Goal: Task Accomplishment & Management: Use online tool/utility

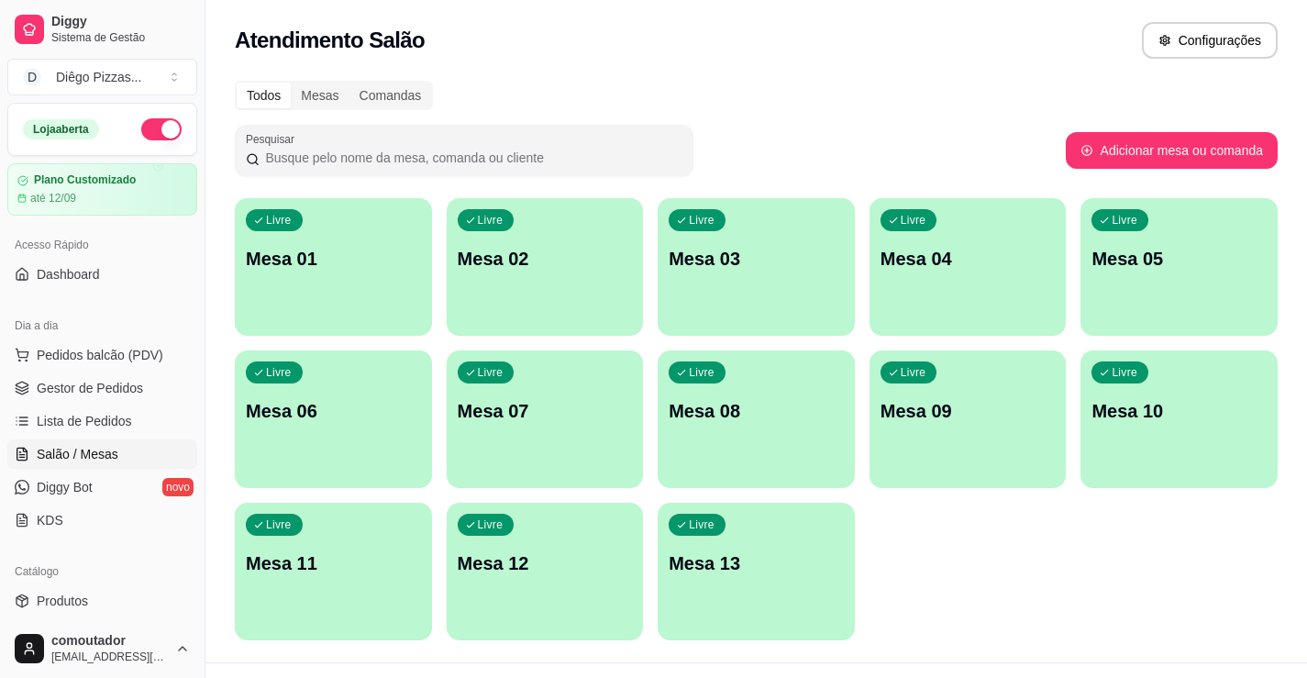
click at [218, 367] on div "Todos Mesas Comandas Pesquisar Adicionar mesa ou comanda Livre Mesa 01 Livre Me…" at bounding box center [755, 366] width 1101 height 592
click at [322, 204] on div "Livre Mesa 01" at bounding box center [332, 256] width 191 height 112
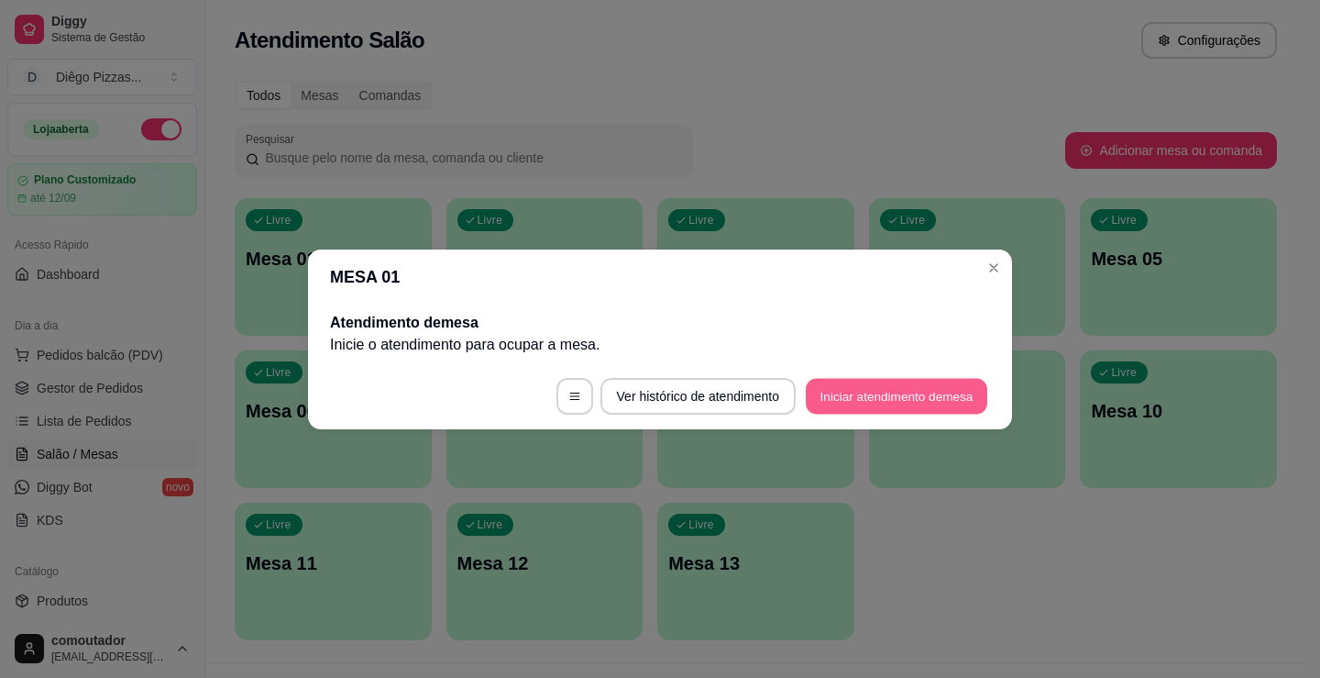
click at [857, 394] on button "Iniciar atendimento de mesa" at bounding box center [897, 396] width 182 height 36
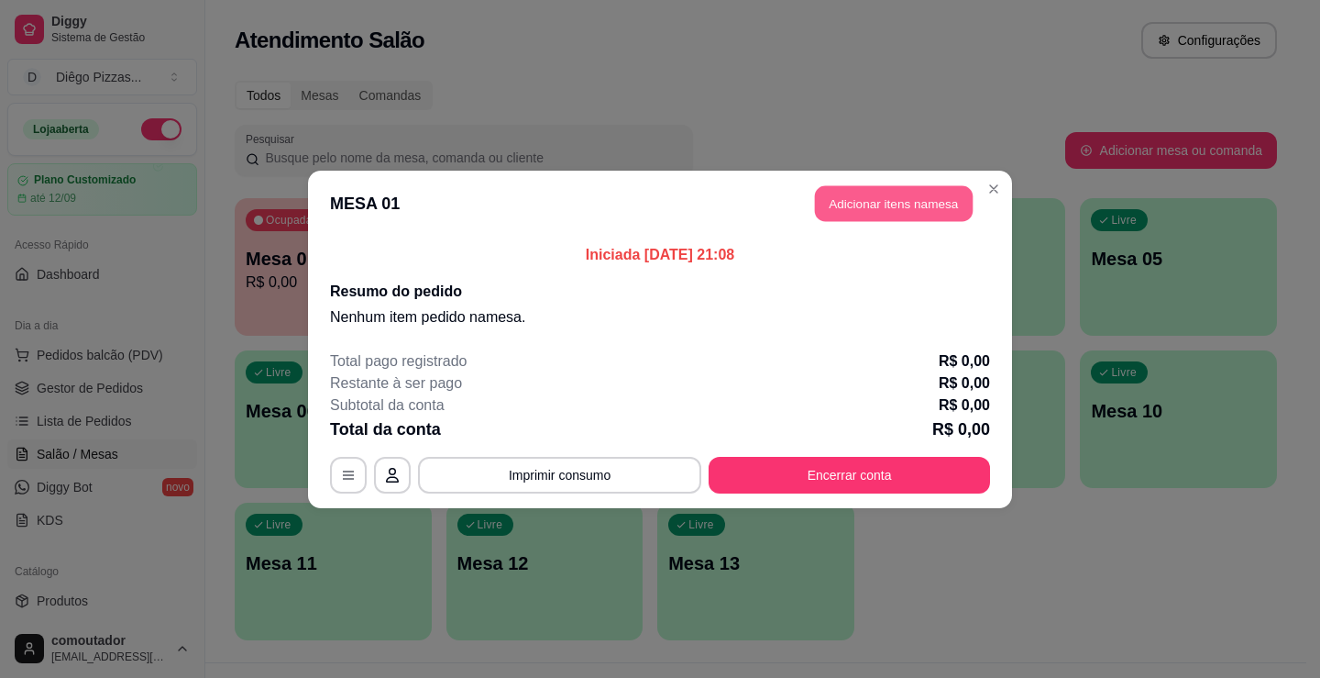
click at [853, 205] on button "Adicionar itens na mesa" at bounding box center [894, 203] width 158 height 36
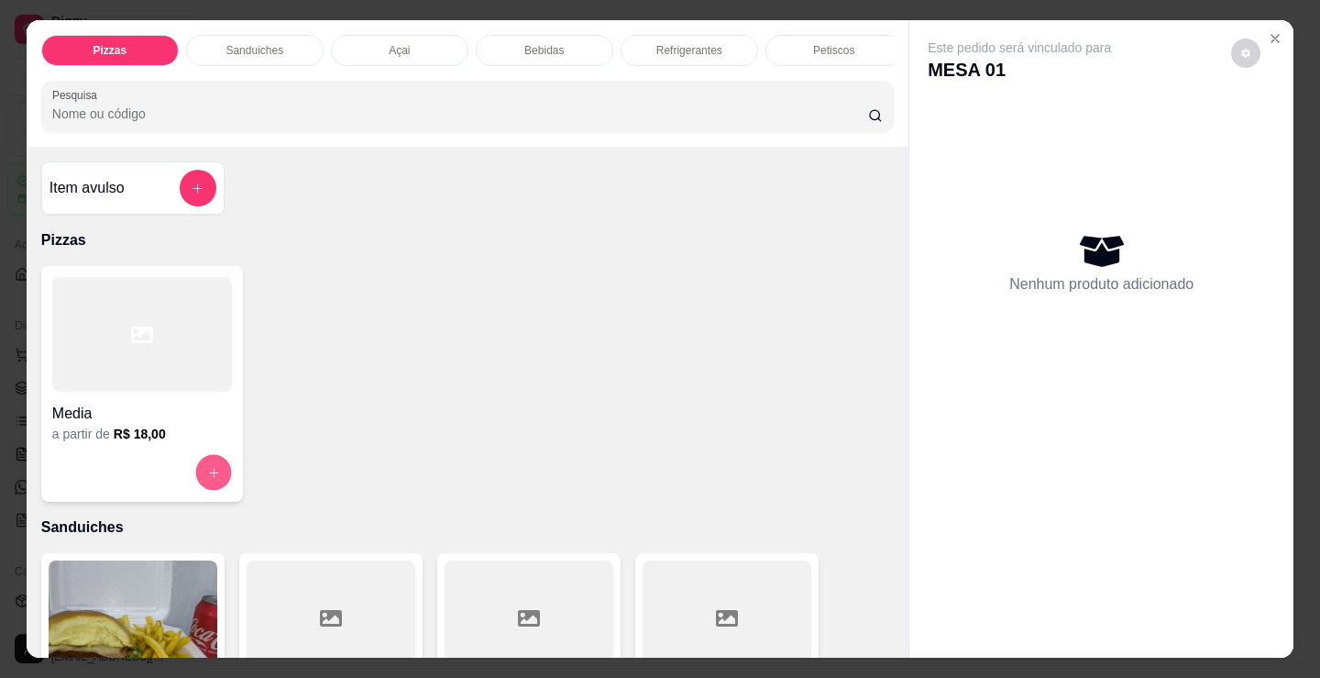
click at [214, 488] on button "increase-product-quantity" at bounding box center [213, 473] width 36 height 36
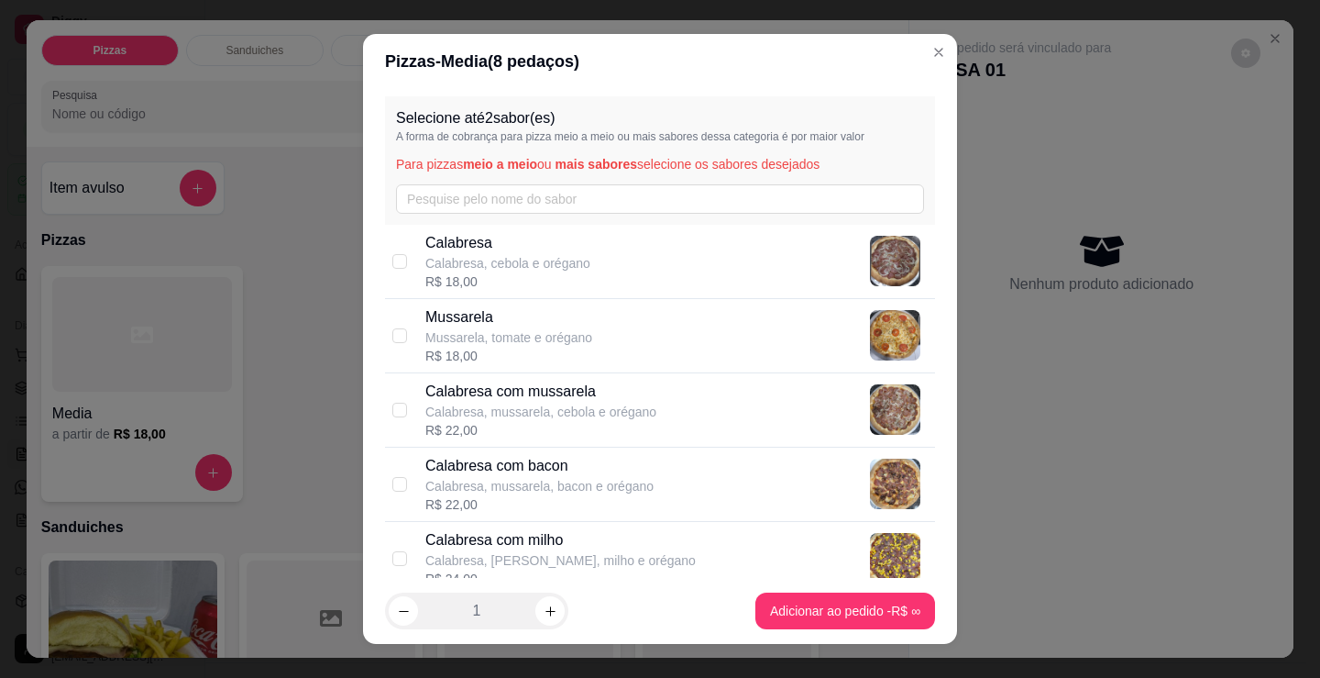
click at [411, 417] on div "Calabresa com mussarela Calabresa, mussarela, cebola e orégano R$ 22,00" at bounding box center [660, 410] width 550 height 74
checkbox input "true"
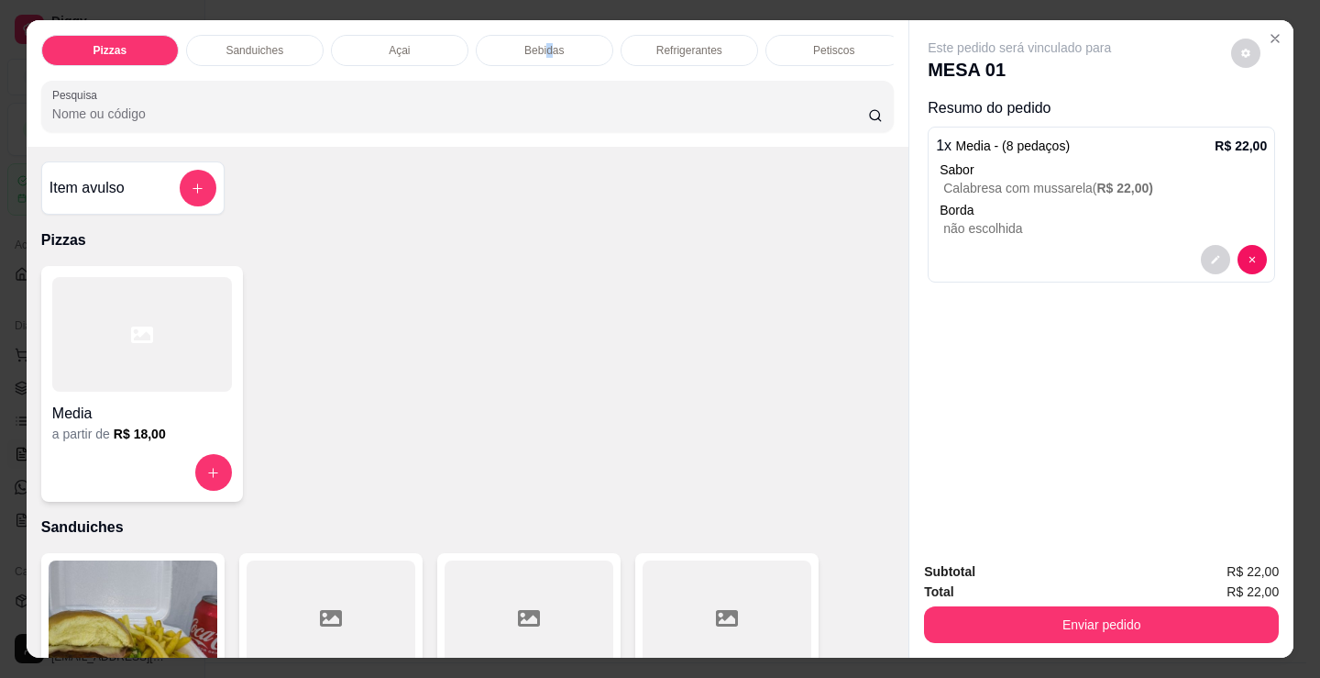
click at [548, 35] on div "Bebidas" at bounding box center [545, 50] width 138 height 31
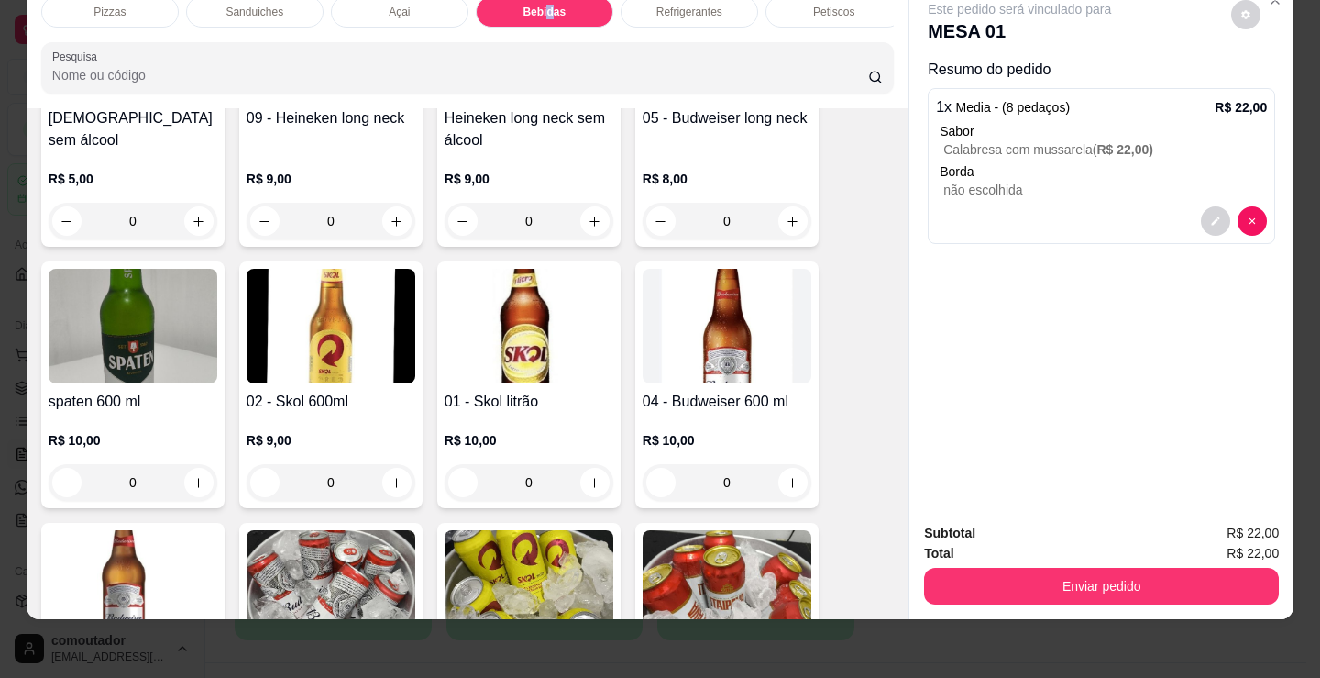
scroll to position [2208, 0]
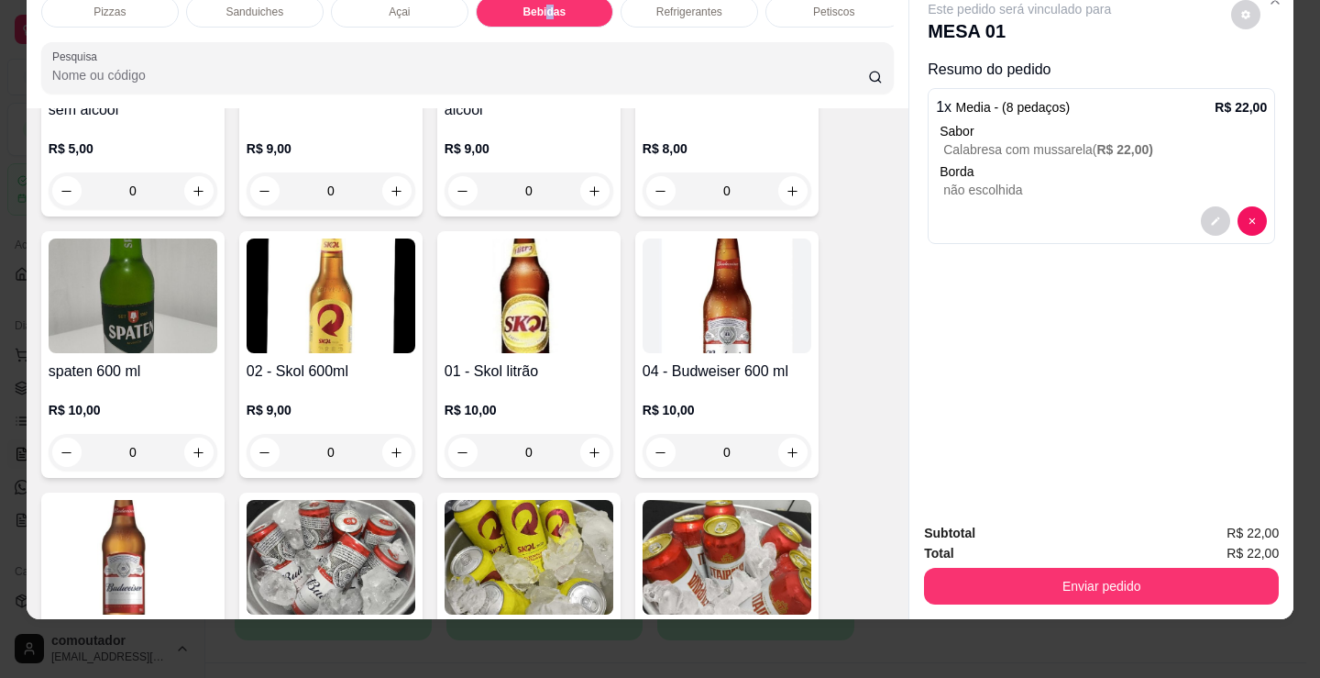
click at [126, 561] on img at bounding box center [133, 557] width 169 height 115
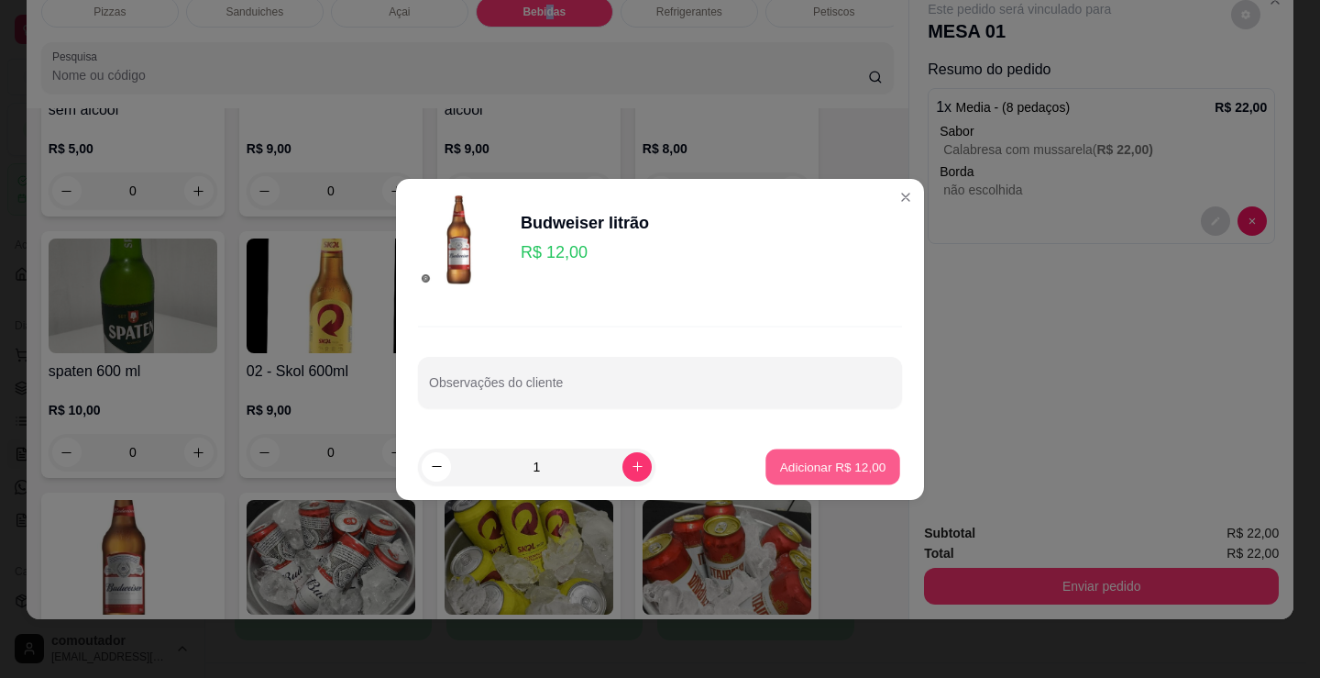
click at [830, 472] on p "Adicionar R$ 12,00" at bounding box center [833, 466] width 106 height 17
type input "1"
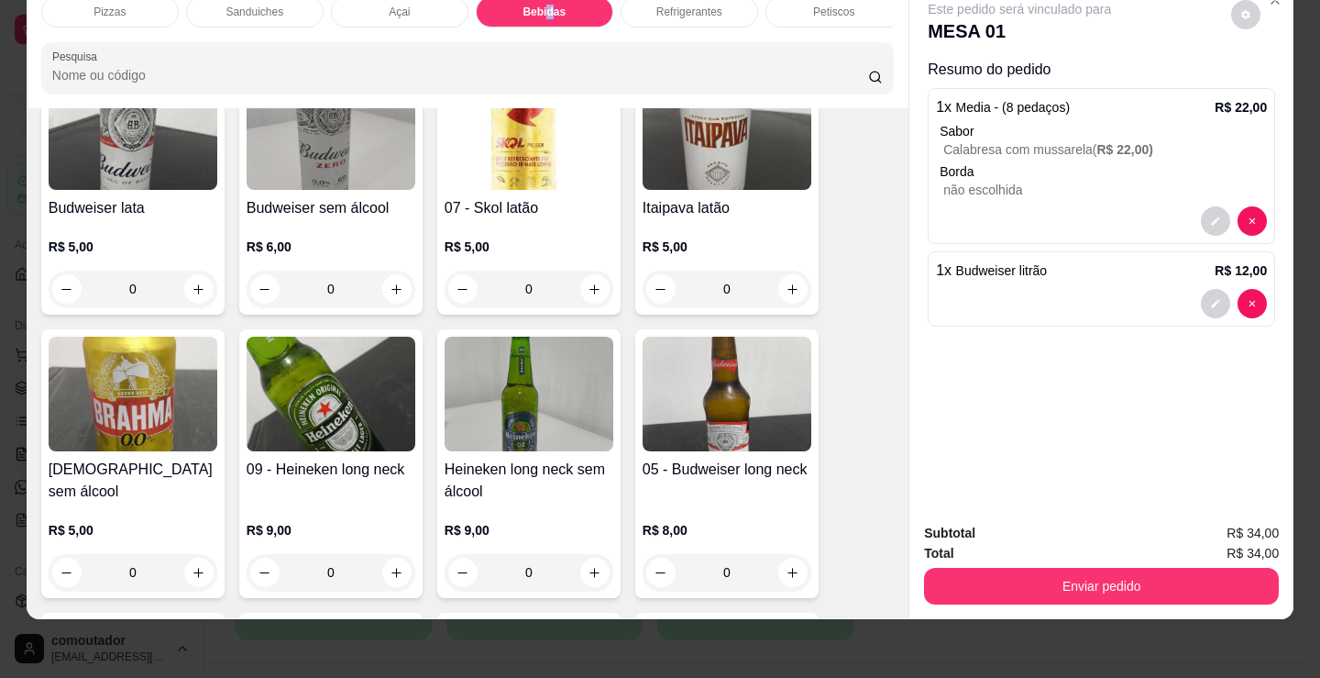
scroll to position [1658, 0]
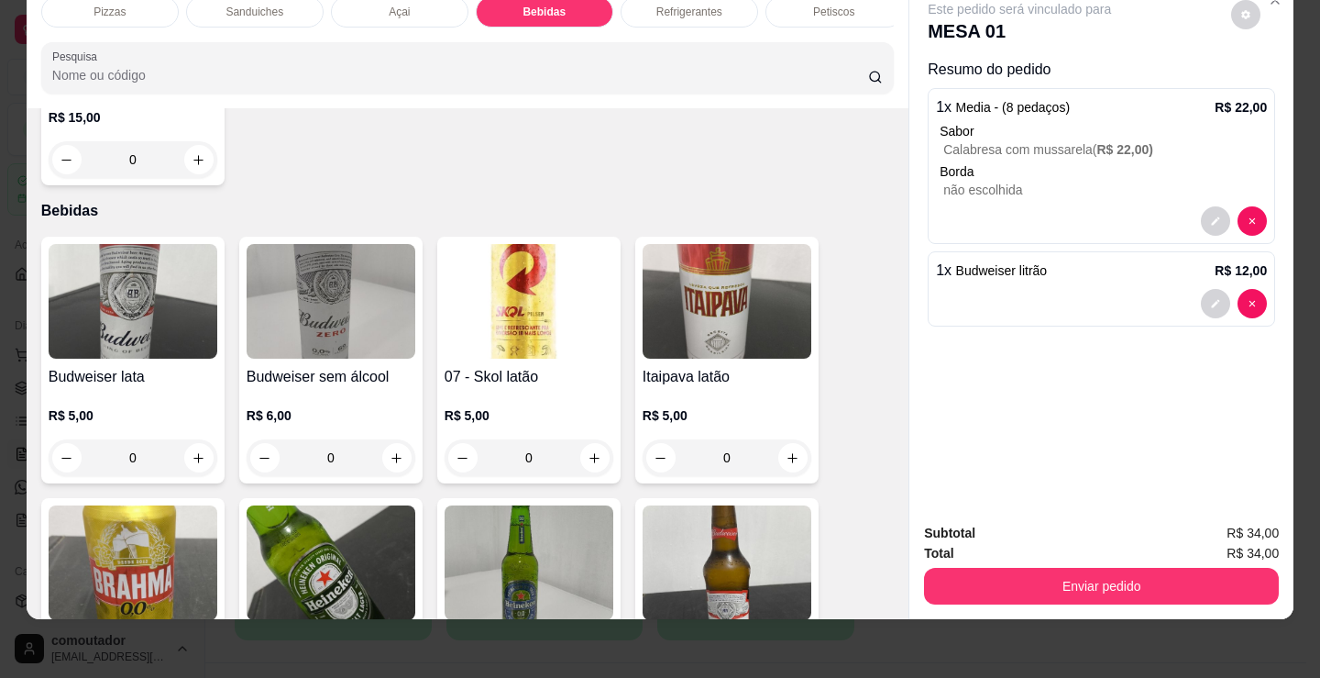
click at [836, 5] on p "Petiscos" at bounding box center [833, 12] width 41 height 15
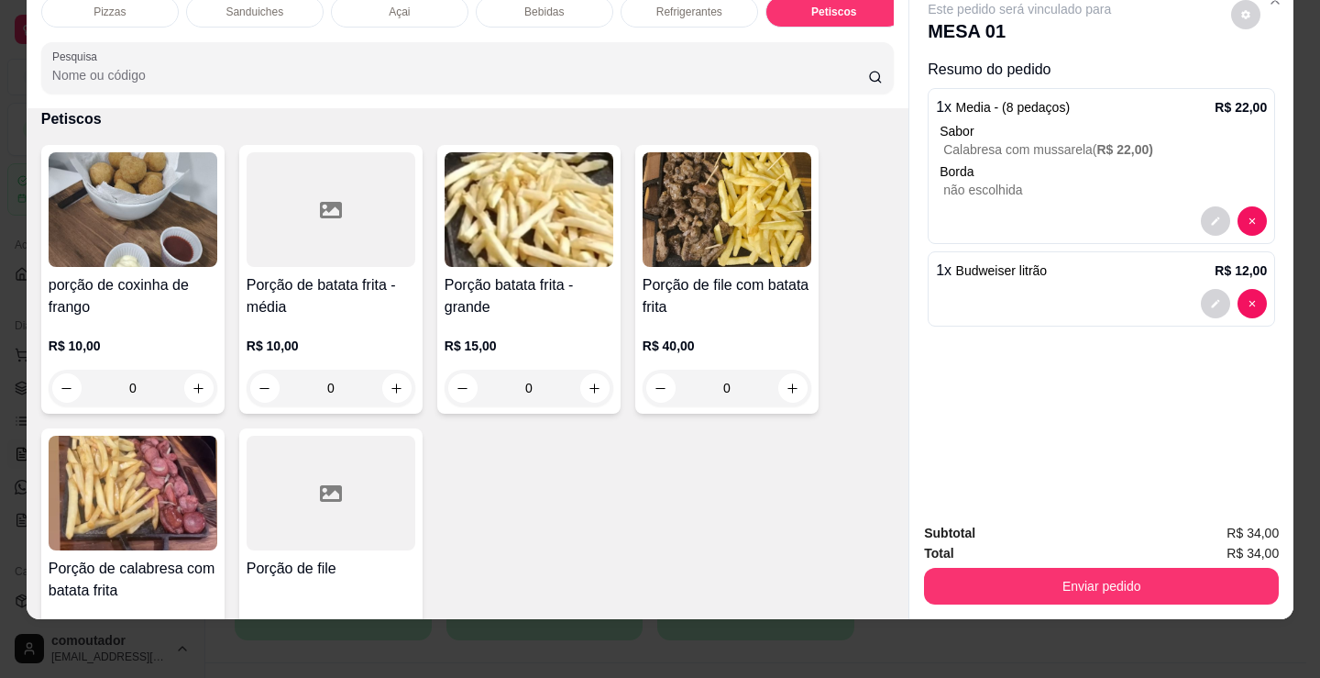
click at [692, 225] on img at bounding box center [727, 209] width 169 height 115
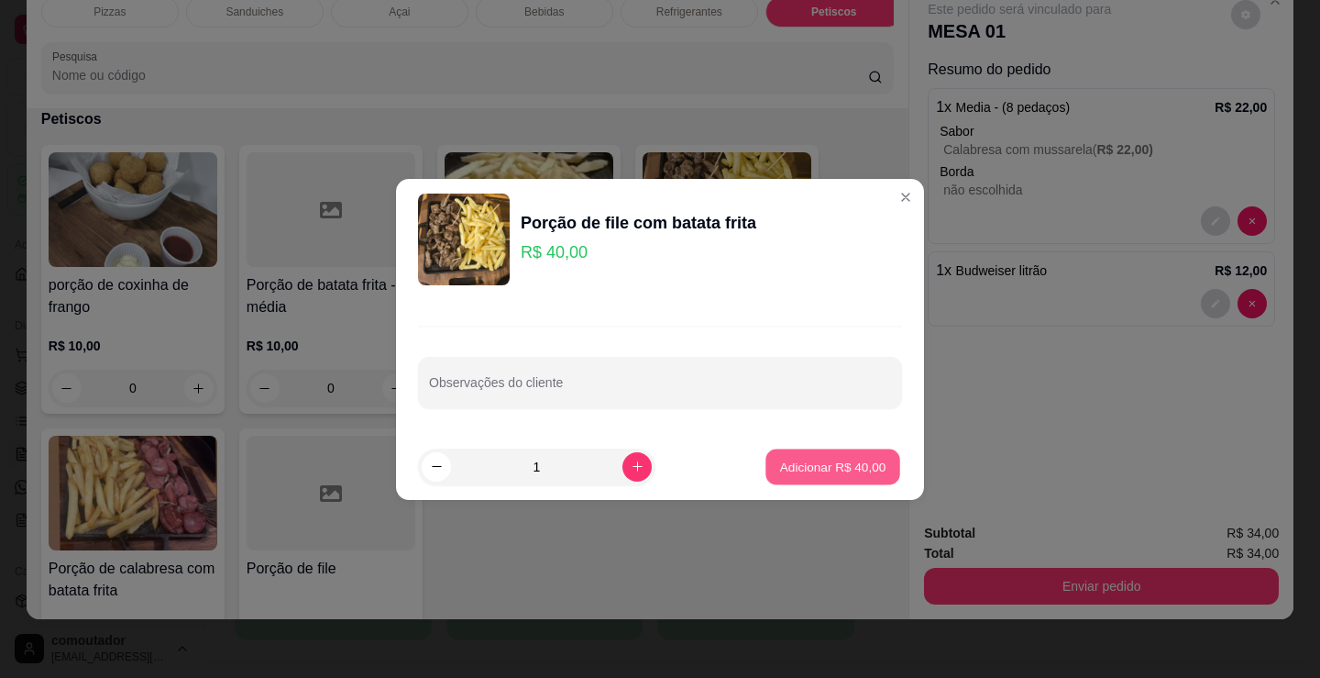
click at [835, 468] on p "Adicionar R$ 40,00" at bounding box center [833, 466] width 106 height 17
type input "1"
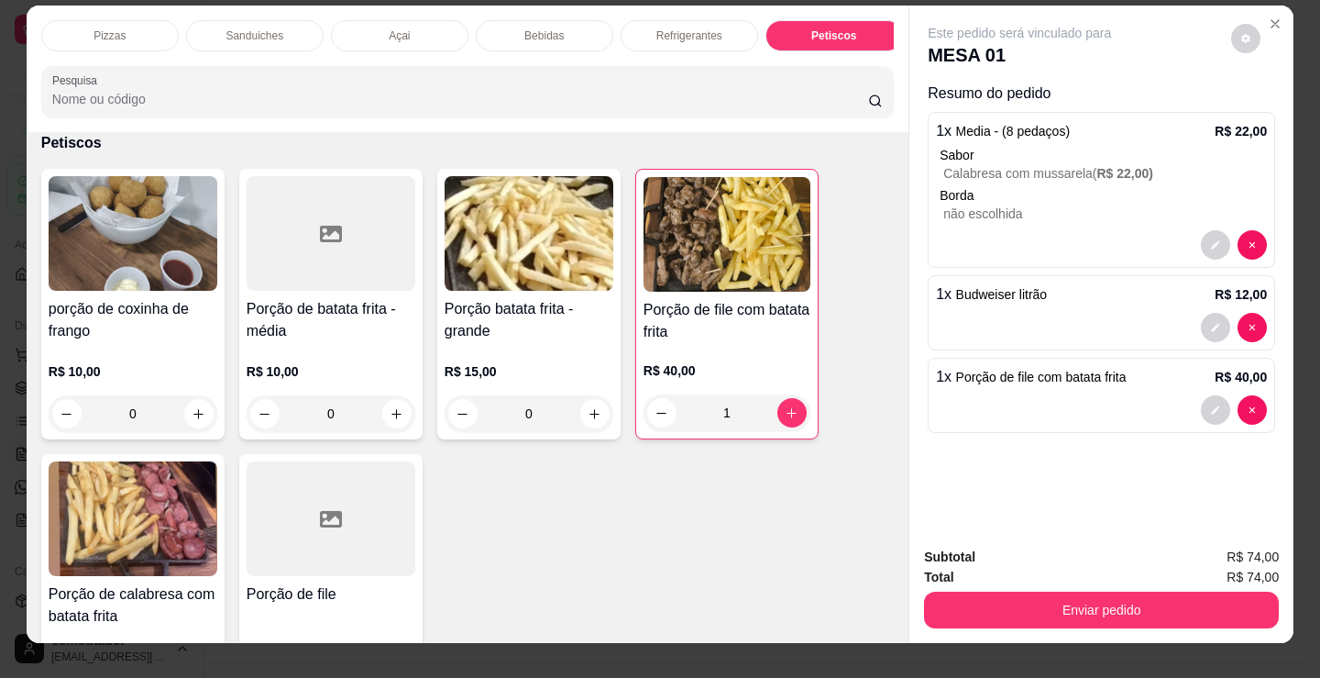
scroll to position [0, 0]
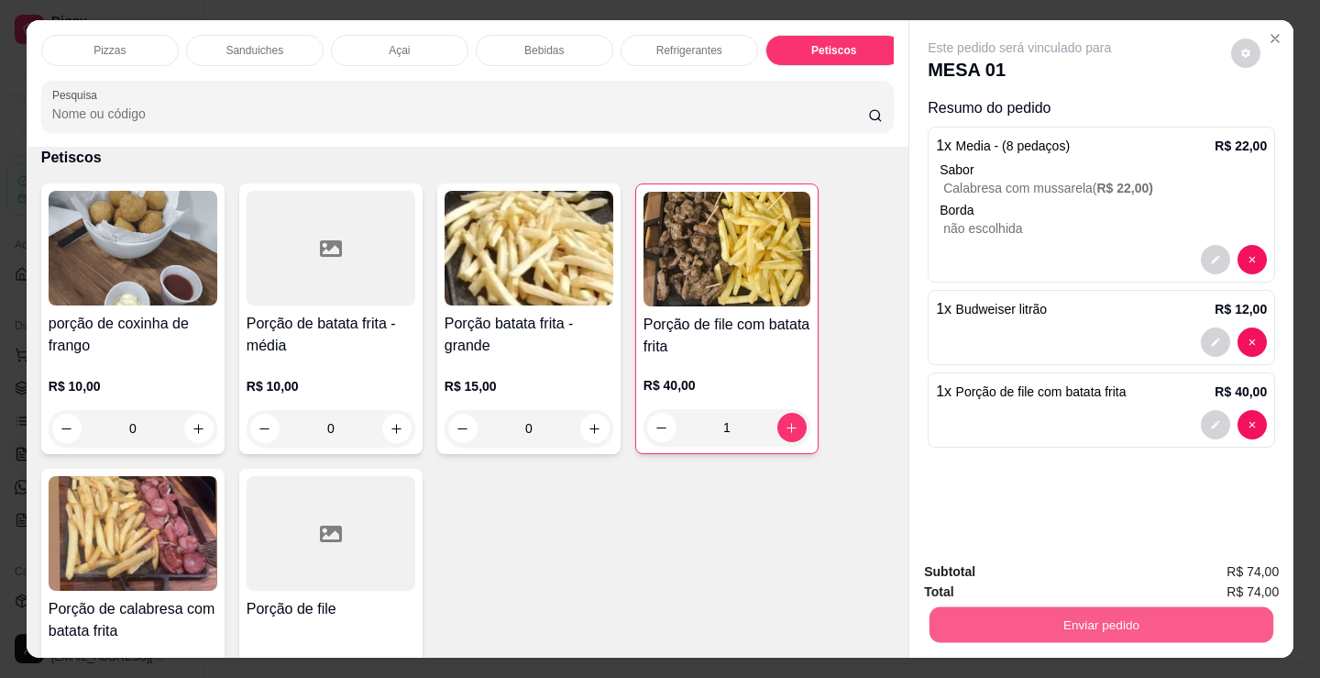
click at [1121, 615] on button "Enviar pedido" at bounding box center [1102, 624] width 344 height 36
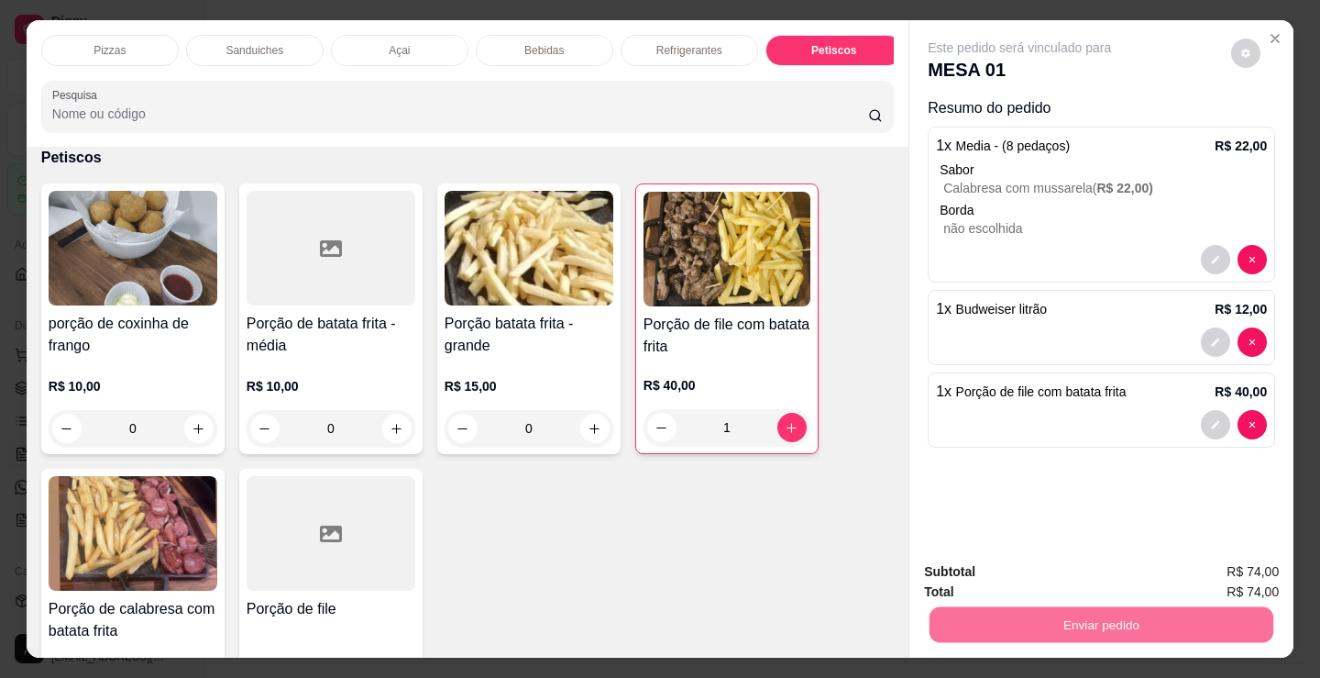
click at [1106, 569] on button "Não registrar e enviar pedido" at bounding box center [1041, 572] width 185 height 34
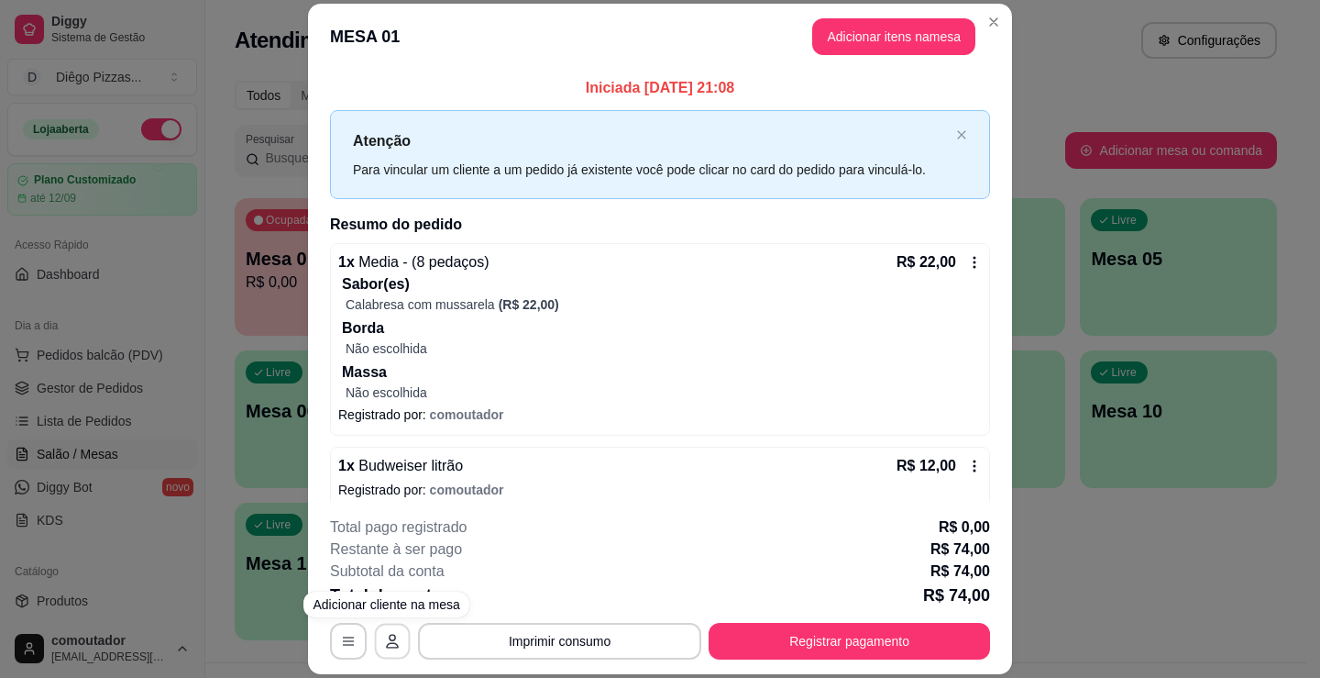
click at [385, 640] on icon "button" at bounding box center [392, 642] width 15 height 15
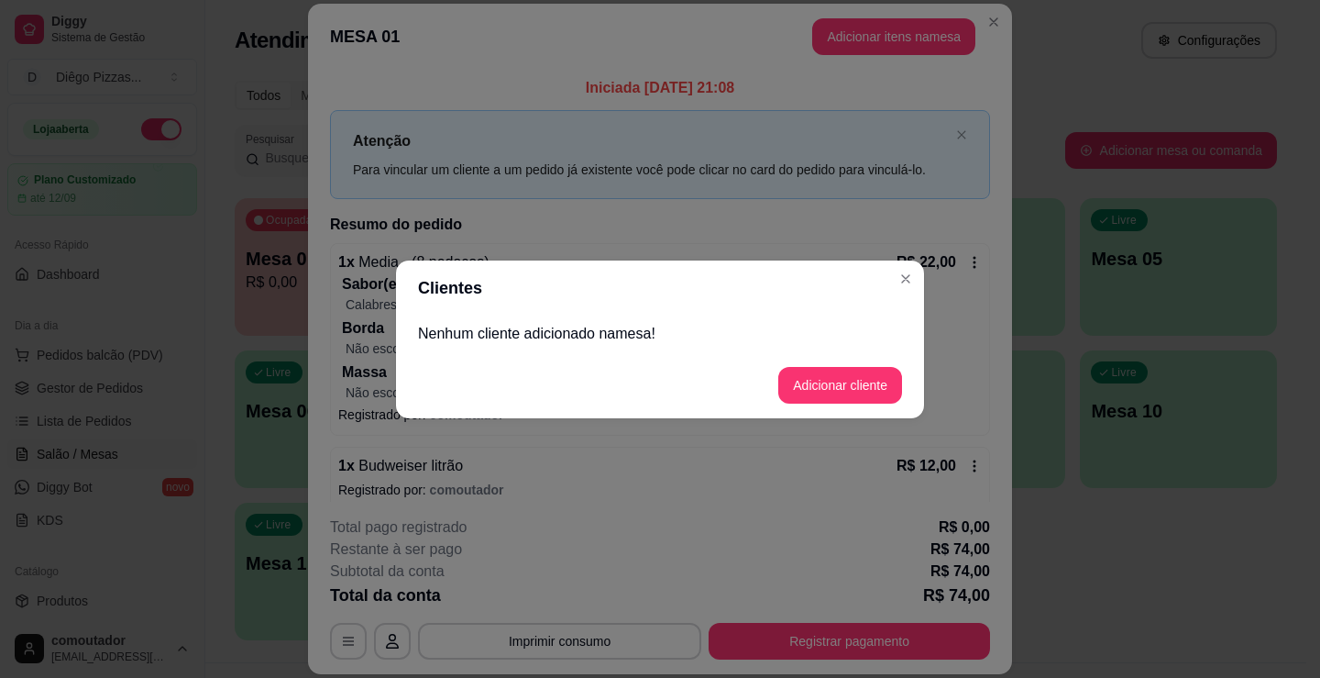
click at [682, 328] on p "Nenhum cliente adicionado na mesa !" at bounding box center [660, 334] width 484 height 22
click at [771, 318] on div "Nenhum cliente adicionado na mesa !" at bounding box center [660, 333] width 528 height 37
click at [710, 342] on p "Nenhum cliente adicionado na mesa !" at bounding box center [660, 334] width 484 height 22
click at [679, 326] on p "Nenhum cliente adicionado na mesa !" at bounding box center [660, 334] width 484 height 22
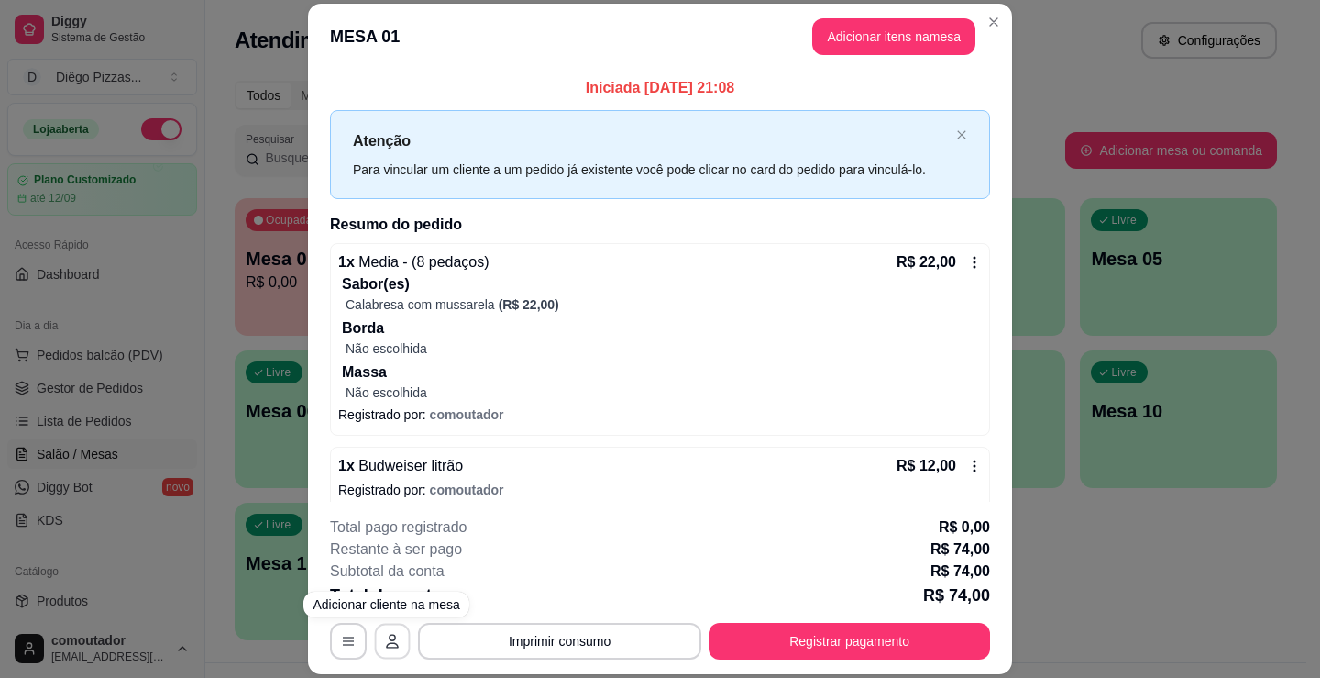
click at [400, 648] on button "button" at bounding box center [393, 642] width 36 height 36
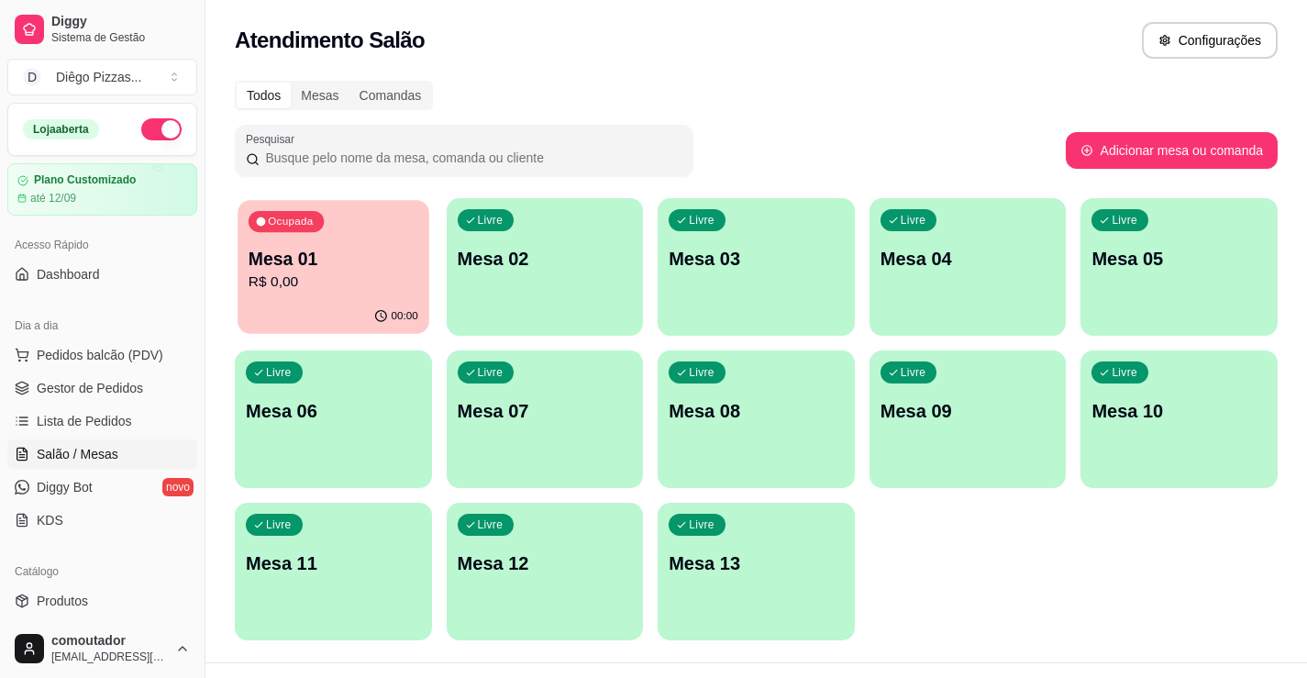
click at [255, 277] on p "R$ 0,00" at bounding box center [333, 281] width 170 height 21
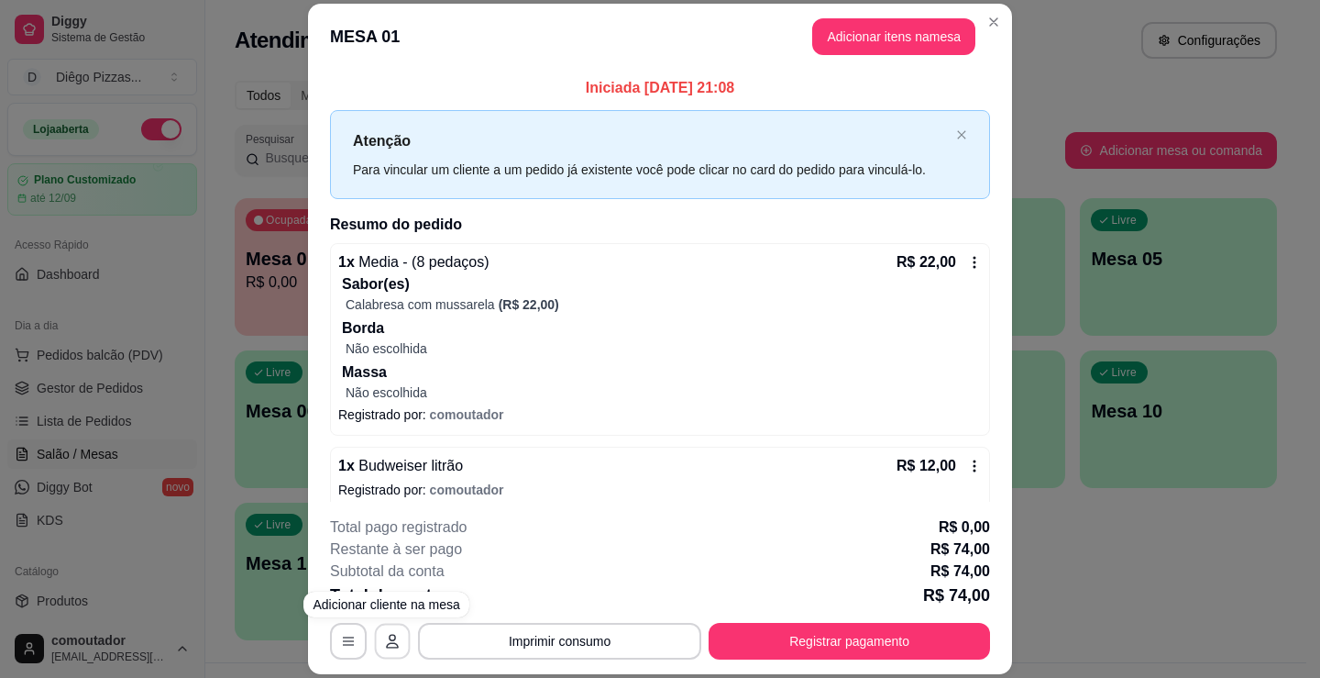
click at [386, 636] on icon "button" at bounding box center [392, 642] width 13 height 15
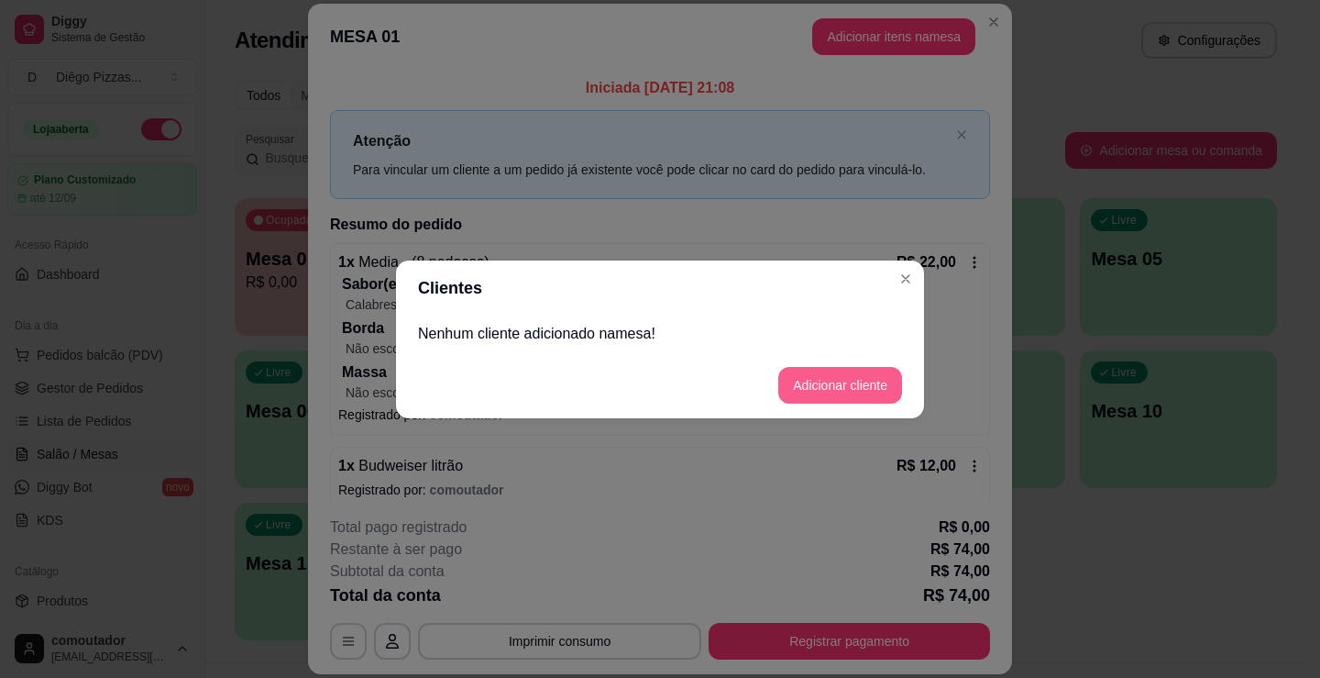
click at [804, 377] on button "Adicionar cliente" at bounding box center [840, 385] width 124 height 37
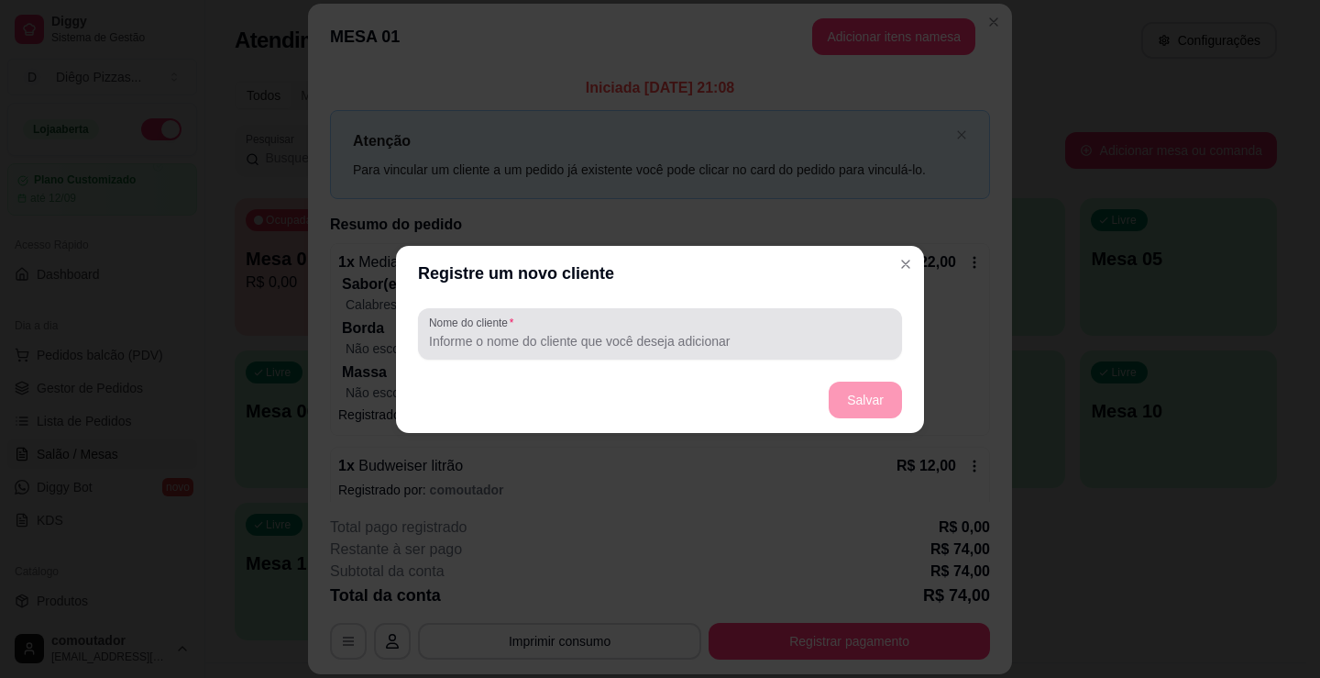
click at [760, 330] on div at bounding box center [660, 333] width 462 height 37
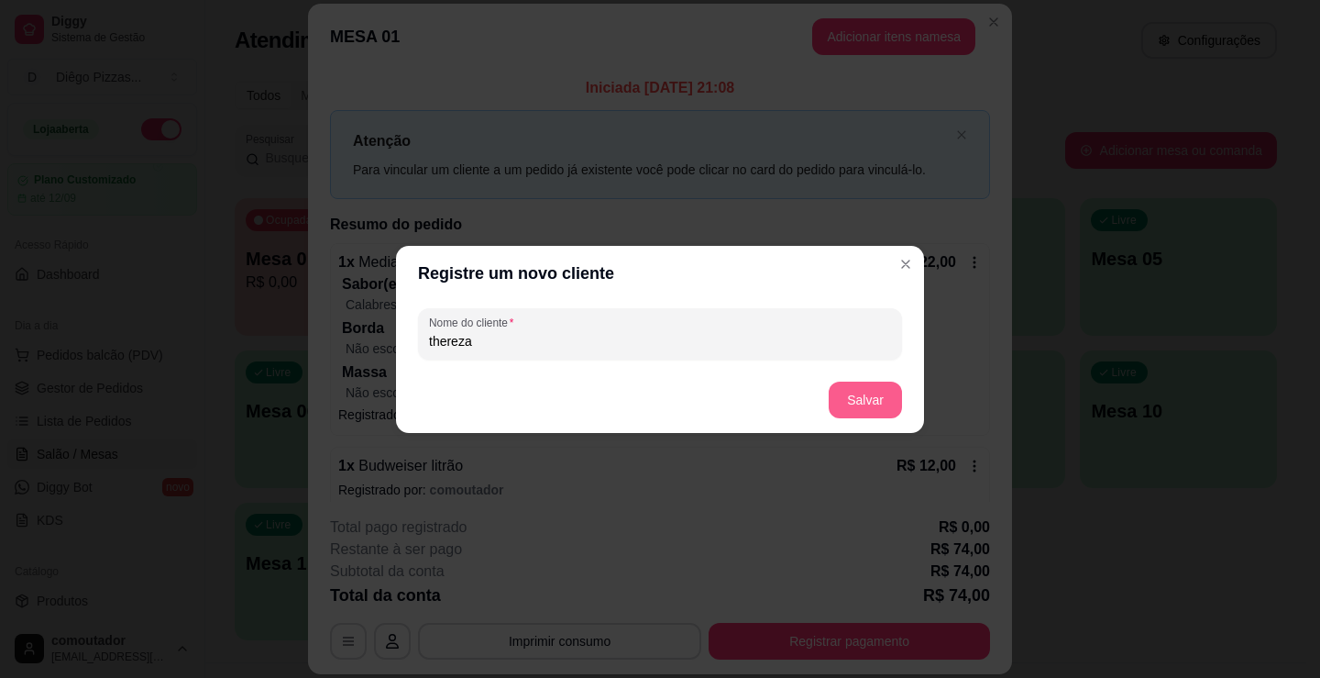
type input "thereza"
click at [878, 381] on button "Salvar" at bounding box center [865, 399] width 73 height 37
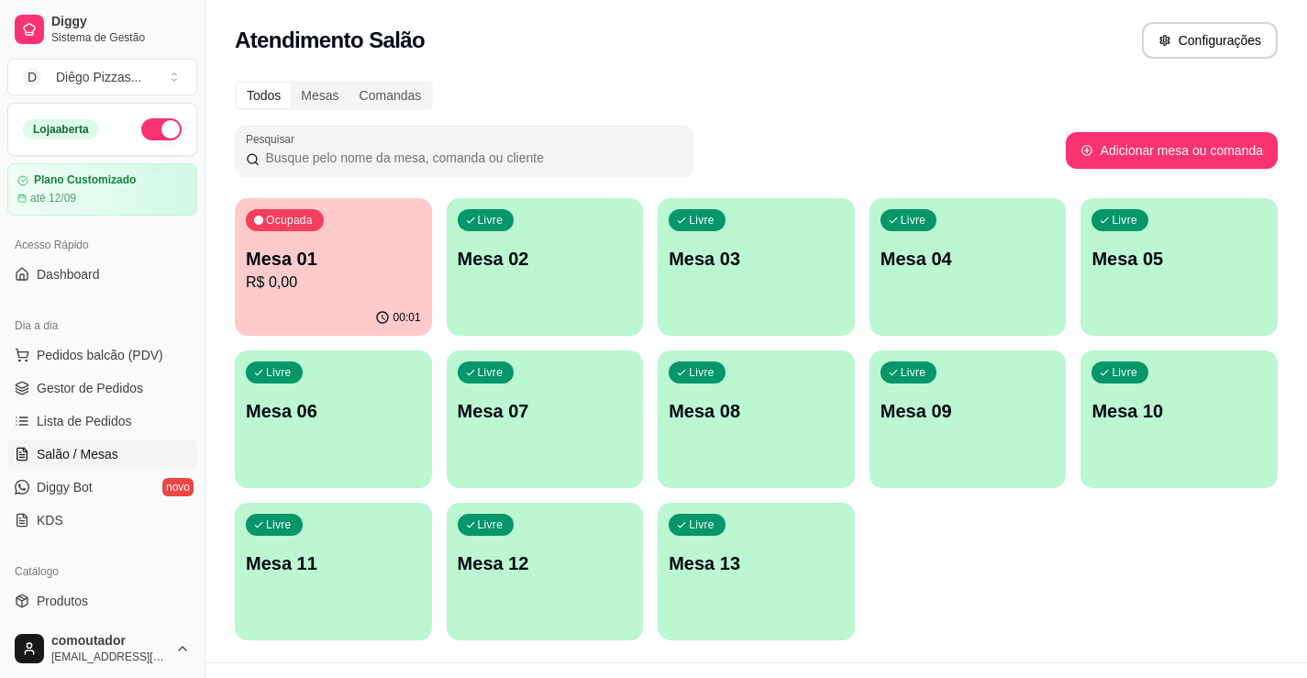
click at [360, 285] on p "R$ 0,00" at bounding box center [333, 282] width 175 height 22
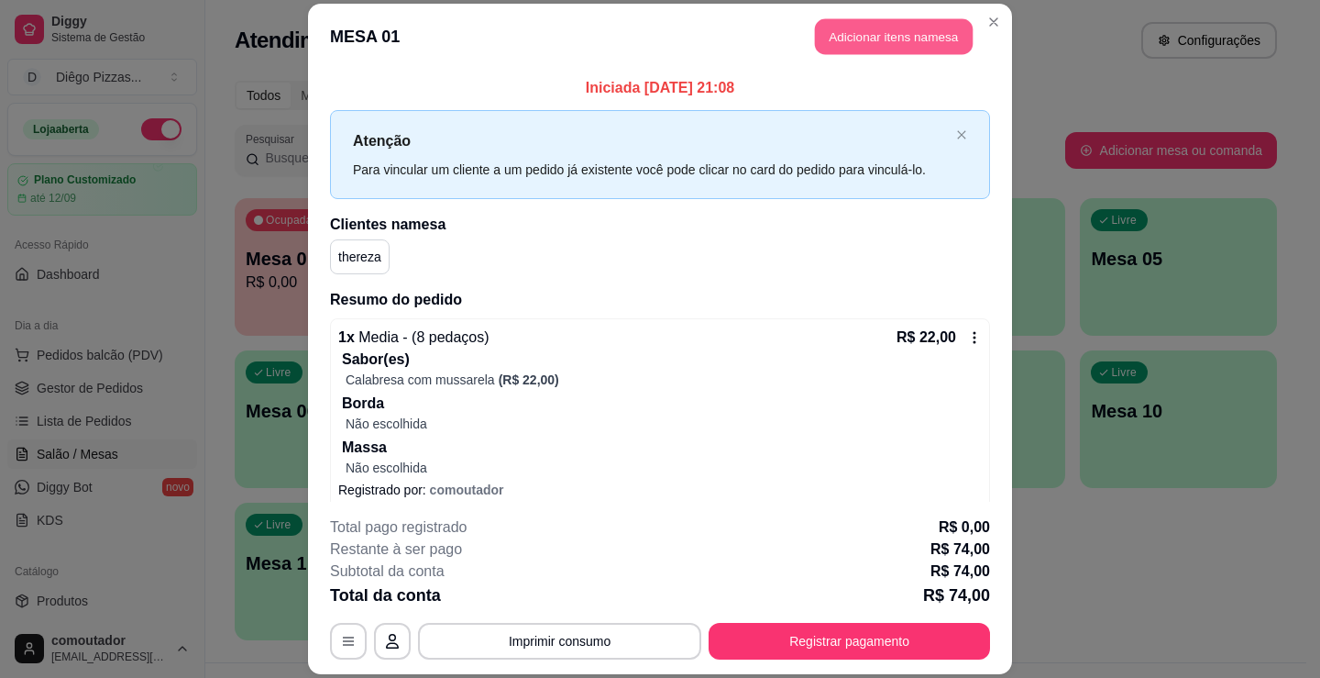
click at [900, 43] on button "Adicionar itens na mesa" at bounding box center [894, 36] width 158 height 36
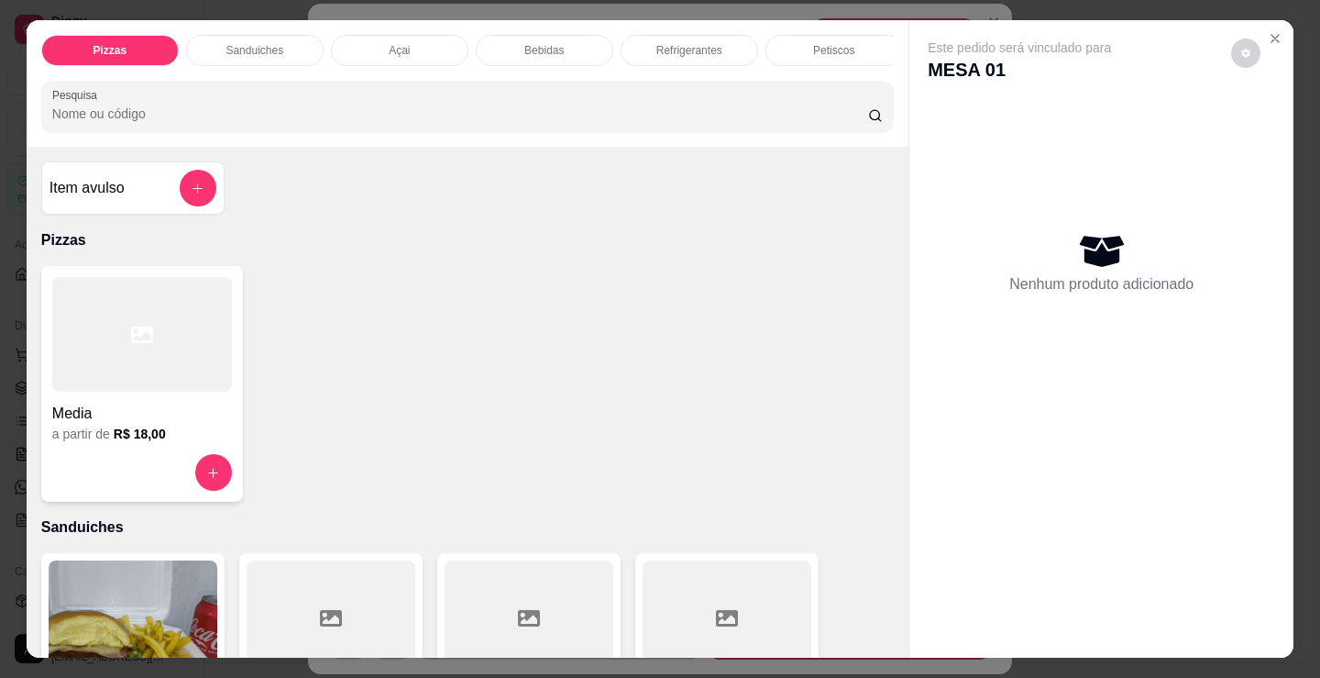
click at [535, 35] on div "Bebidas" at bounding box center [545, 50] width 138 height 31
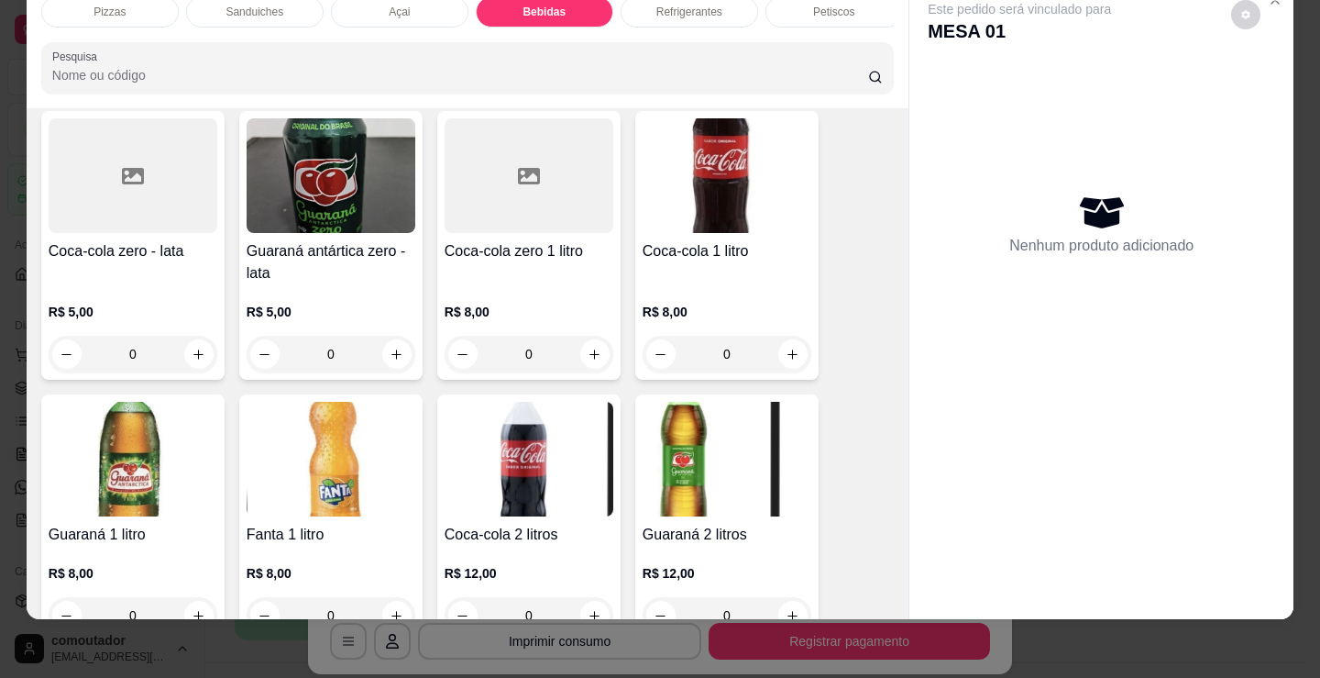
scroll to position [4959, 0]
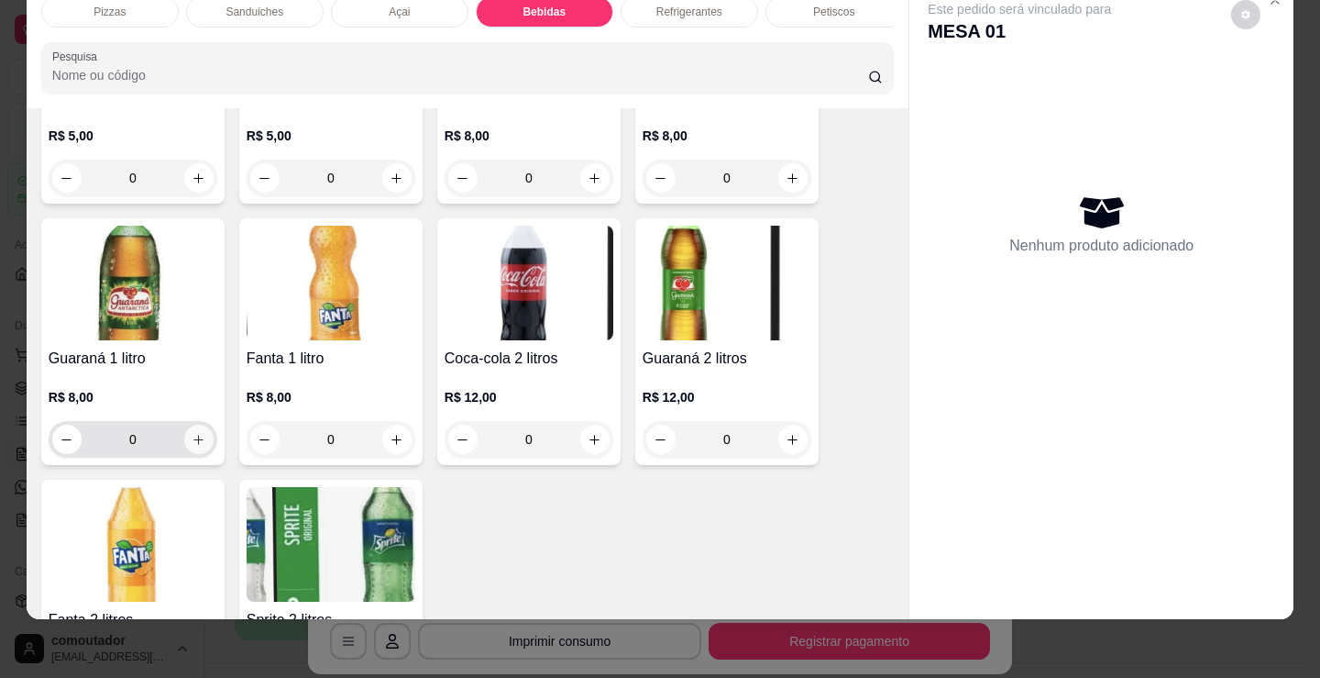
click at [192, 438] on icon "increase-product-quantity" at bounding box center [199, 440] width 14 height 14
type input "1"
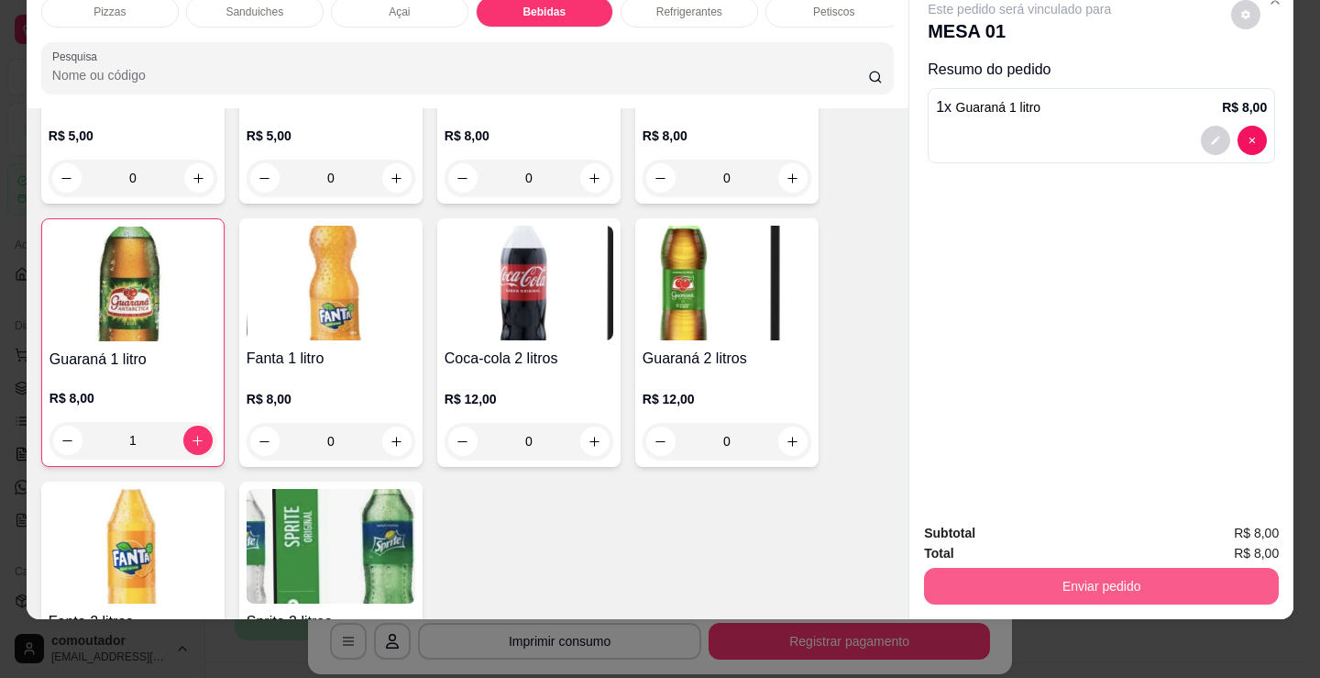
click at [1070, 580] on button "Enviar pedido" at bounding box center [1101, 586] width 355 height 37
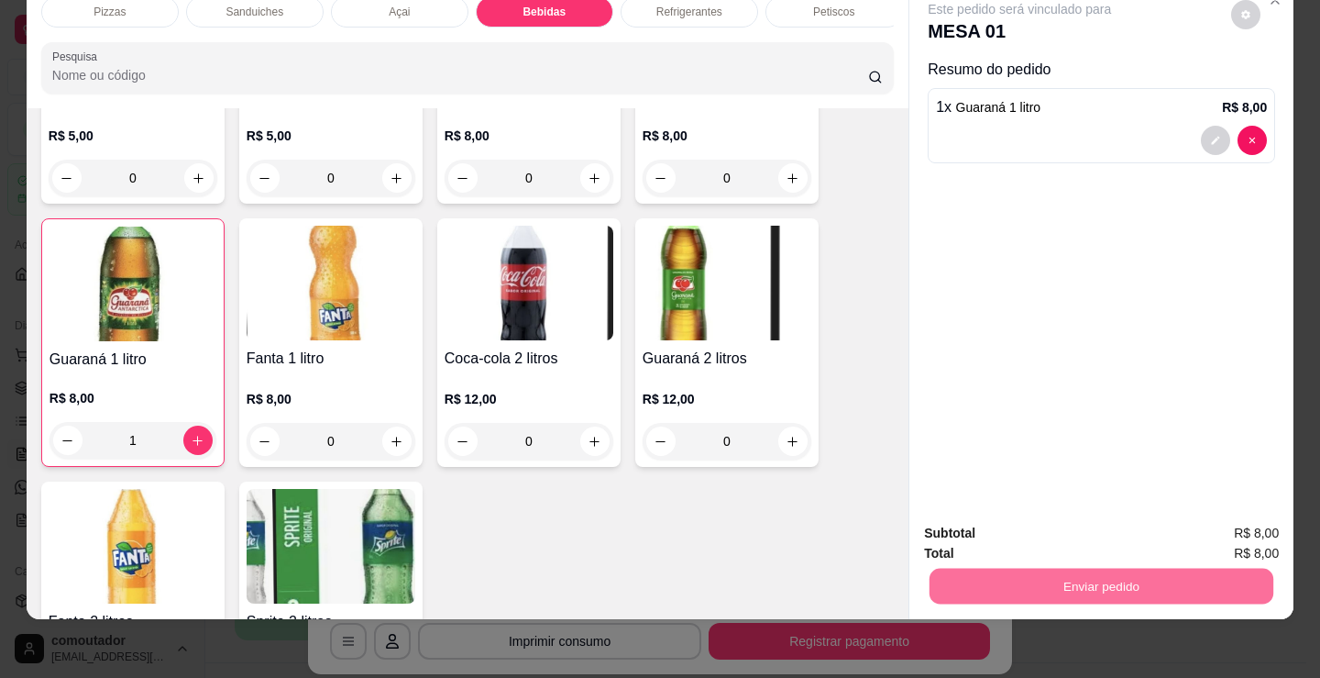
click at [1043, 517] on button "Não registrar e enviar pedido" at bounding box center [1041, 527] width 185 height 34
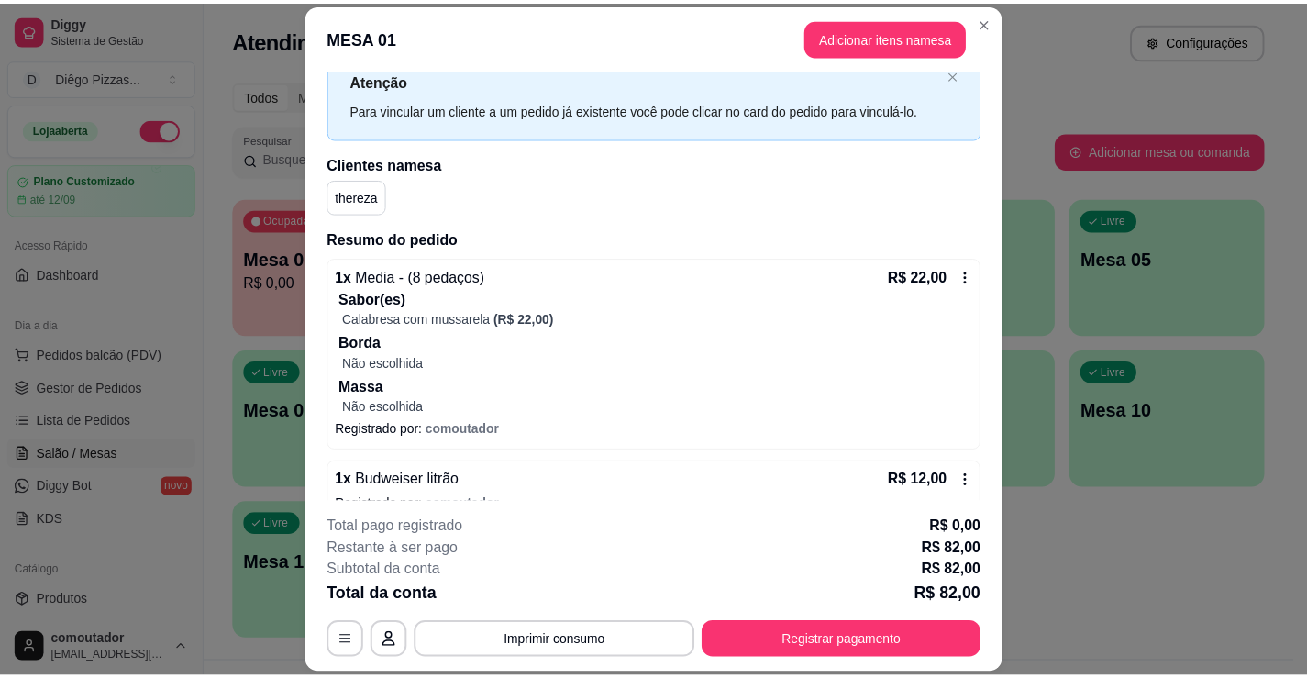
scroll to position [0, 0]
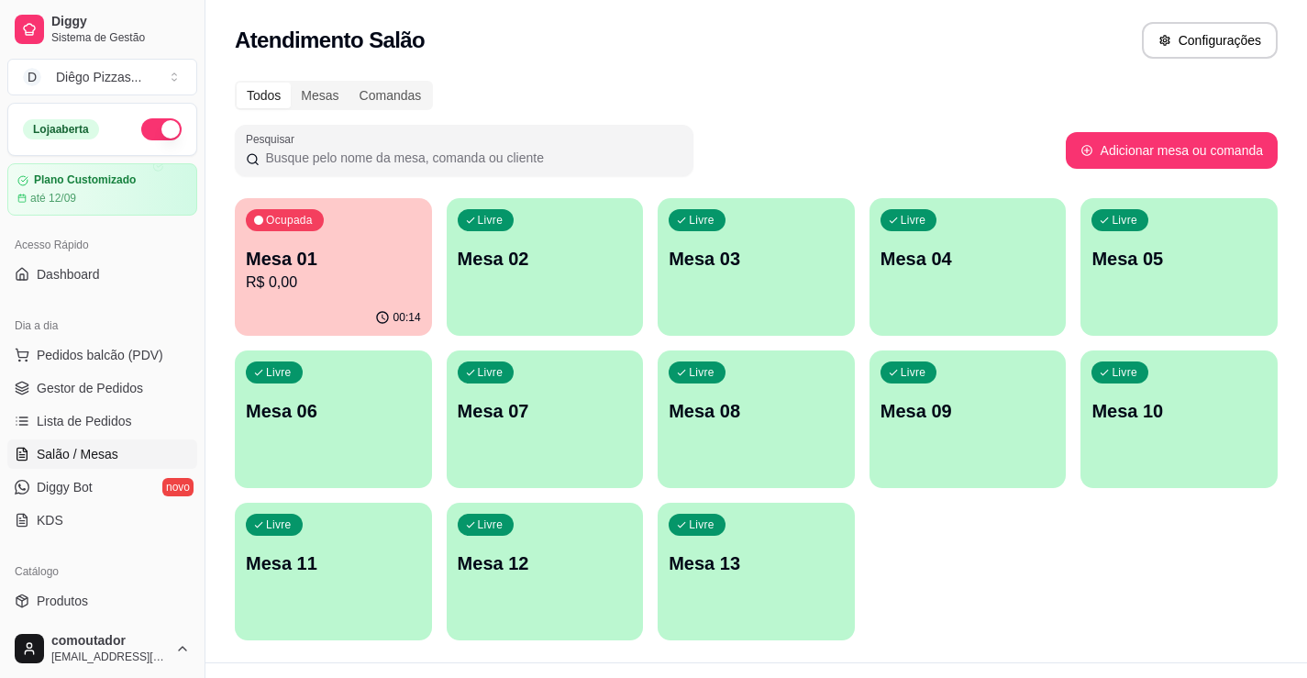
click at [342, 26] on h2 "Atendimento Salão" at bounding box center [330, 40] width 190 height 29
click at [145, 129] on button "button" at bounding box center [161, 129] width 40 height 22
click at [152, 128] on button "button" at bounding box center [161, 129] width 40 height 22
click at [352, 310] on div "00:48" at bounding box center [332, 316] width 191 height 35
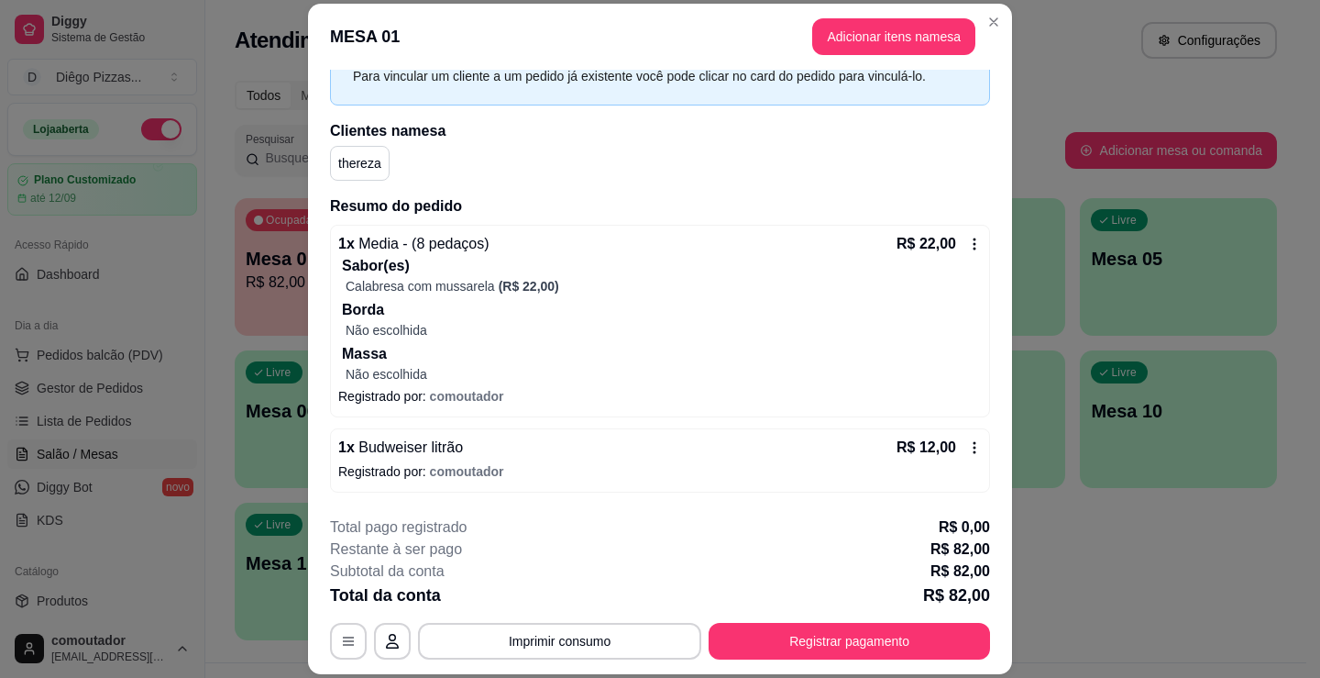
scroll to position [241, 0]
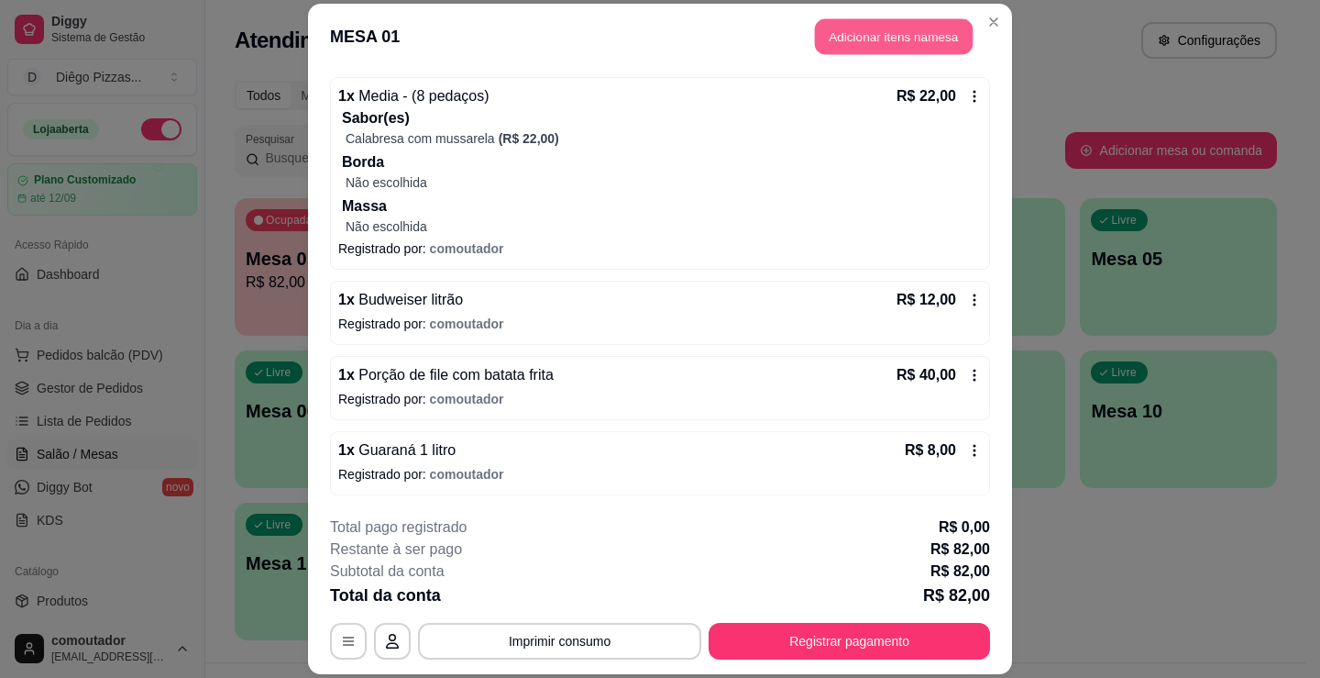
click at [924, 27] on button "Adicionar itens na mesa" at bounding box center [894, 36] width 158 height 36
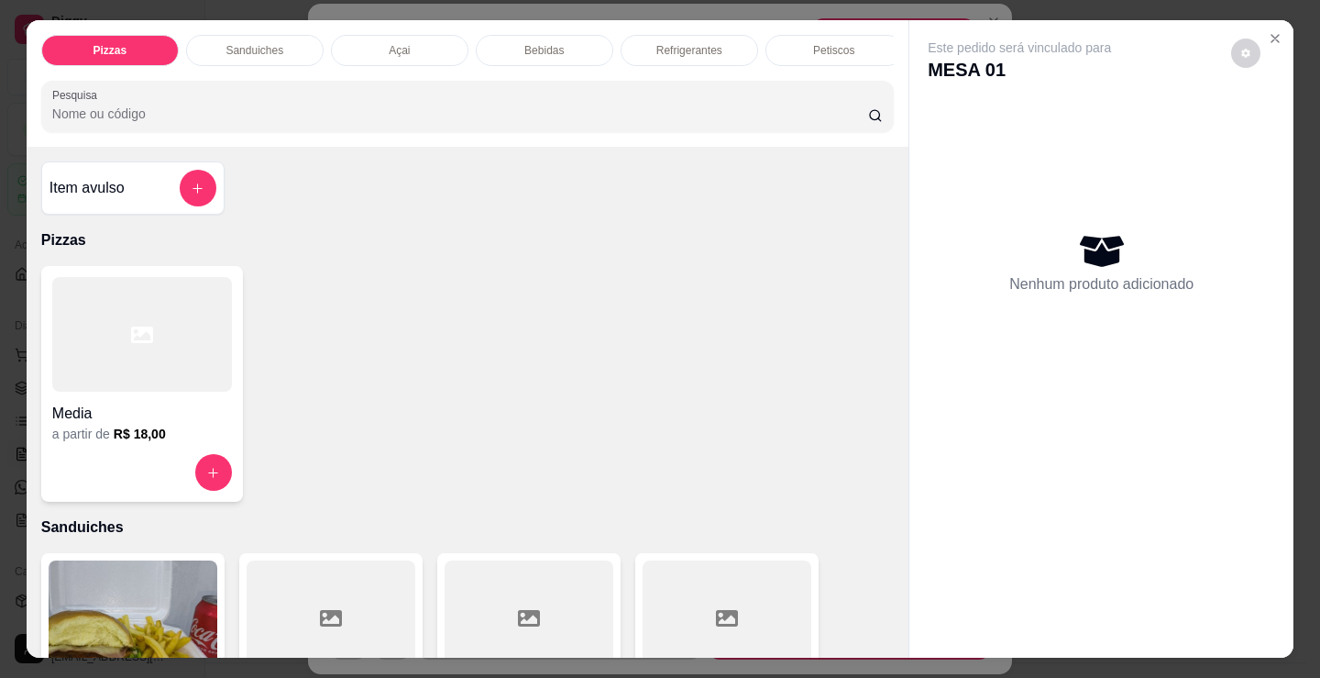
click at [405, 38] on div "Açai" at bounding box center [400, 50] width 138 height 31
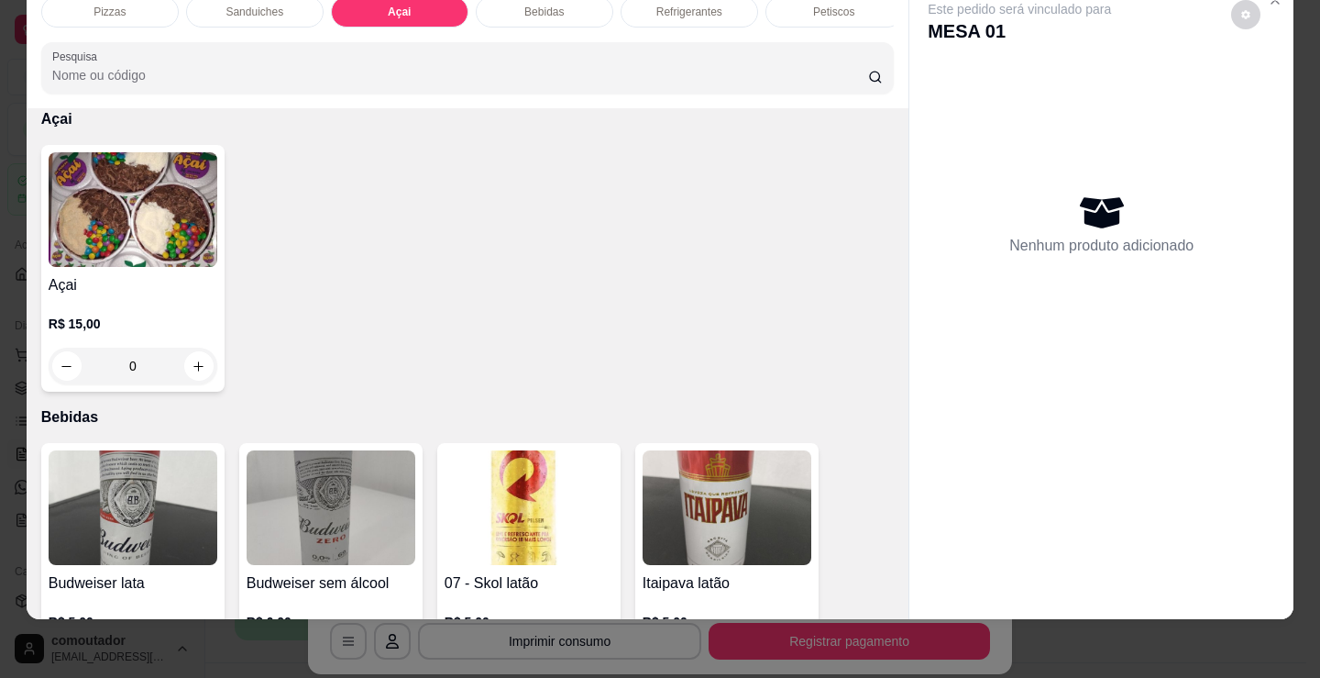
click at [207, 225] on img at bounding box center [133, 209] width 169 height 115
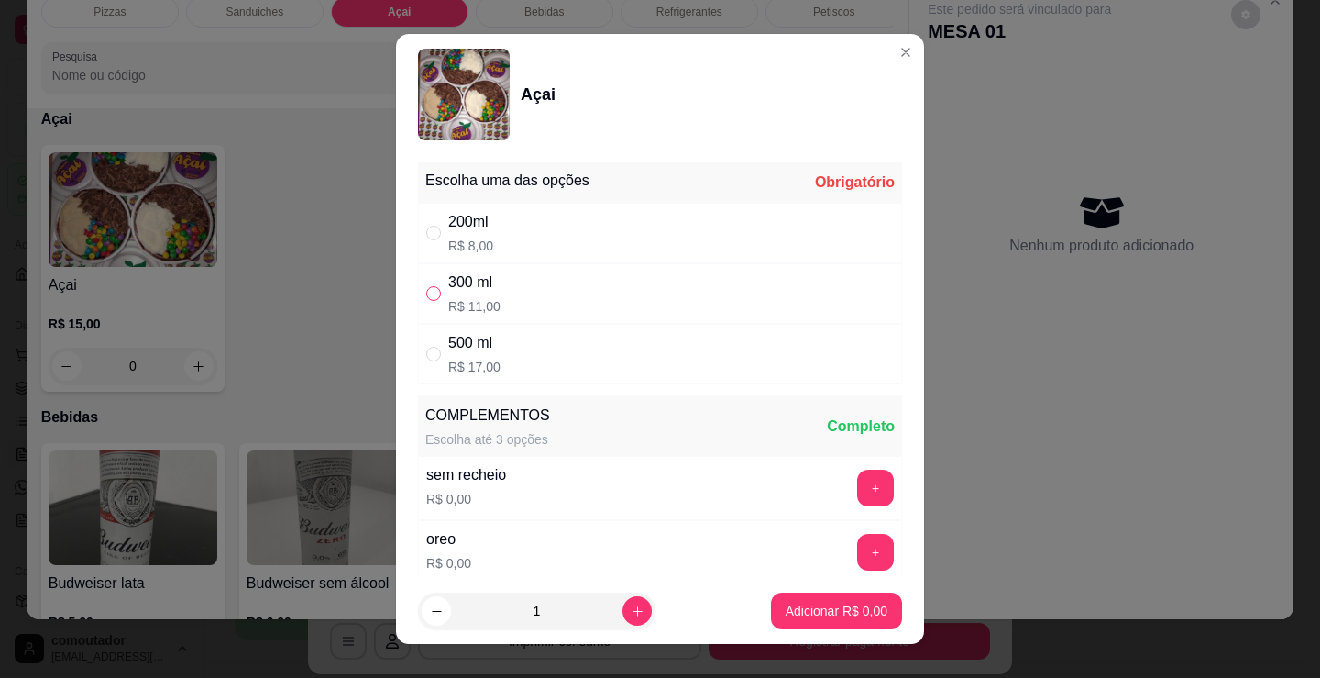
click at [428, 290] on input "" at bounding box center [433, 293] width 15 height 15
radio input "true"
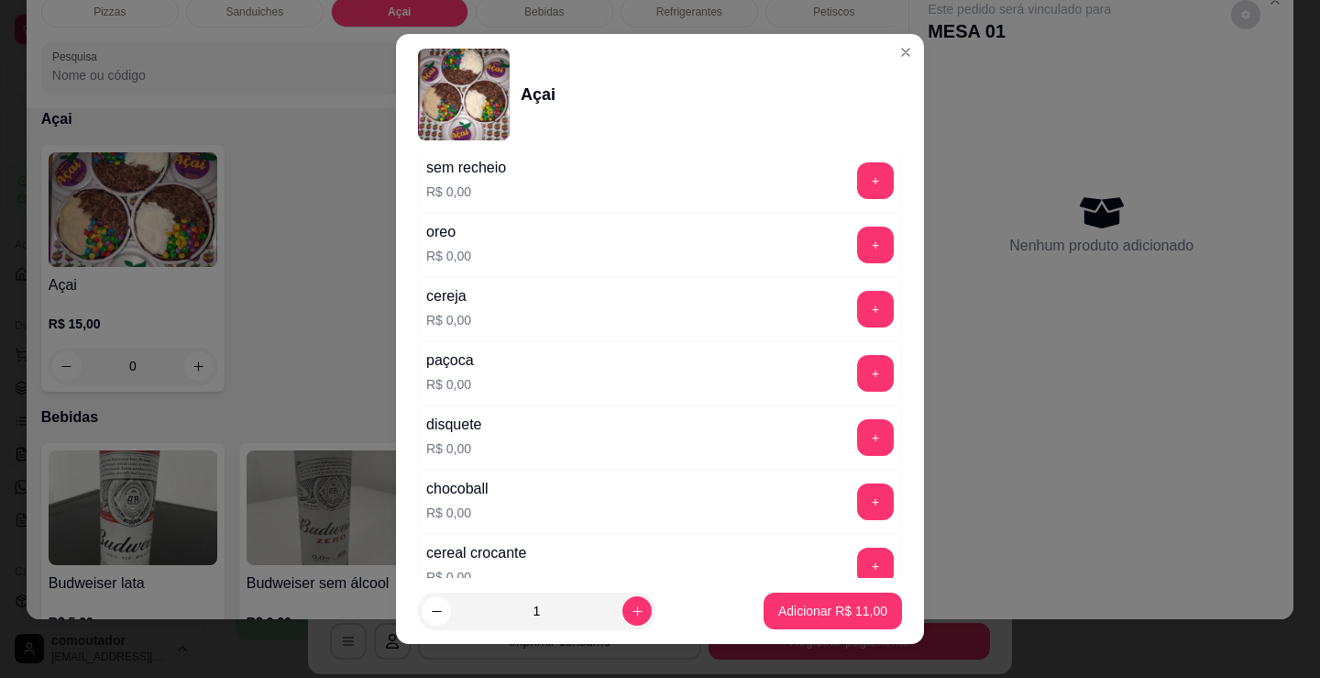
scroll to position [275, 0]
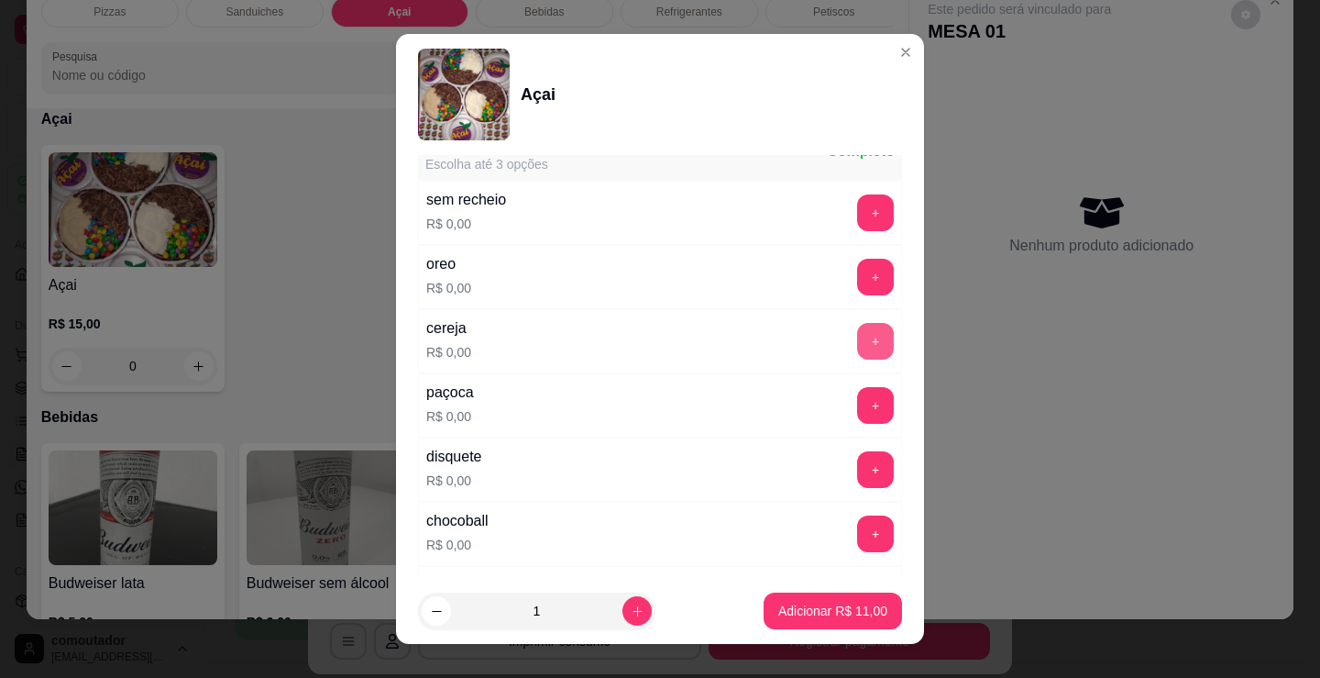
click at [857, 342] on button "+" at bounding box center [875, 341] width 37 height 37
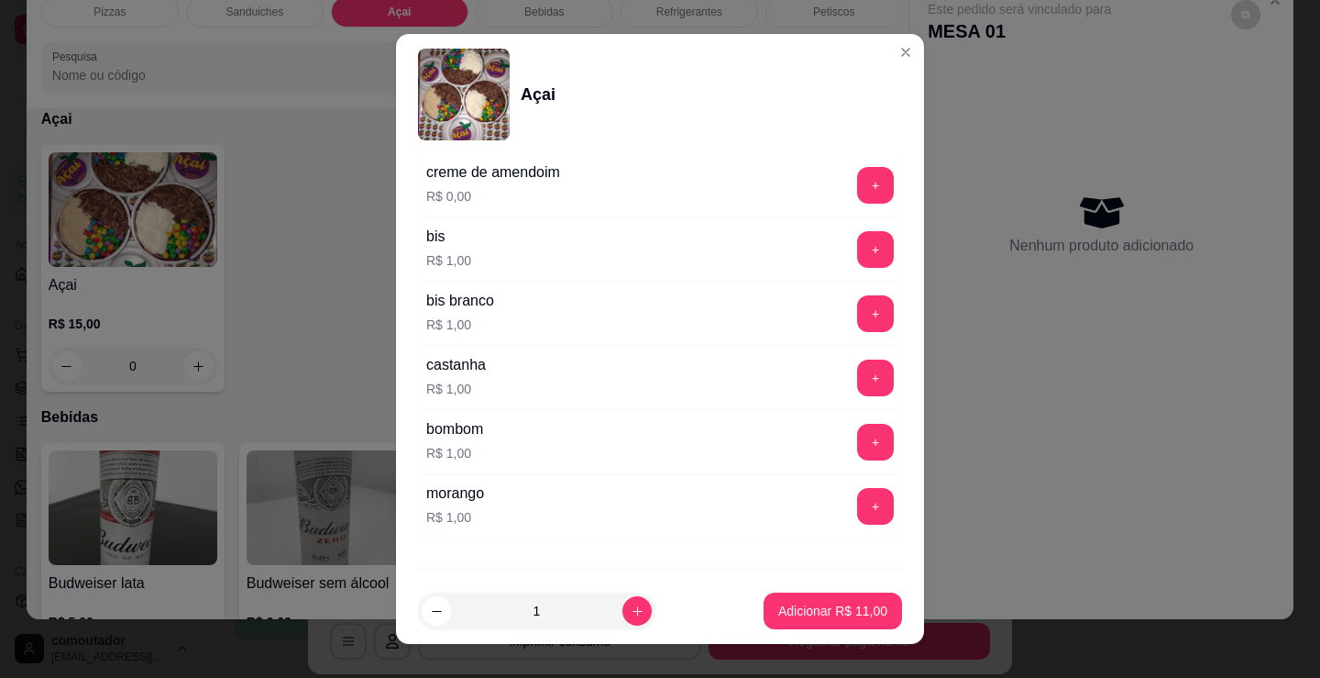
scroll to position [1742, 0]
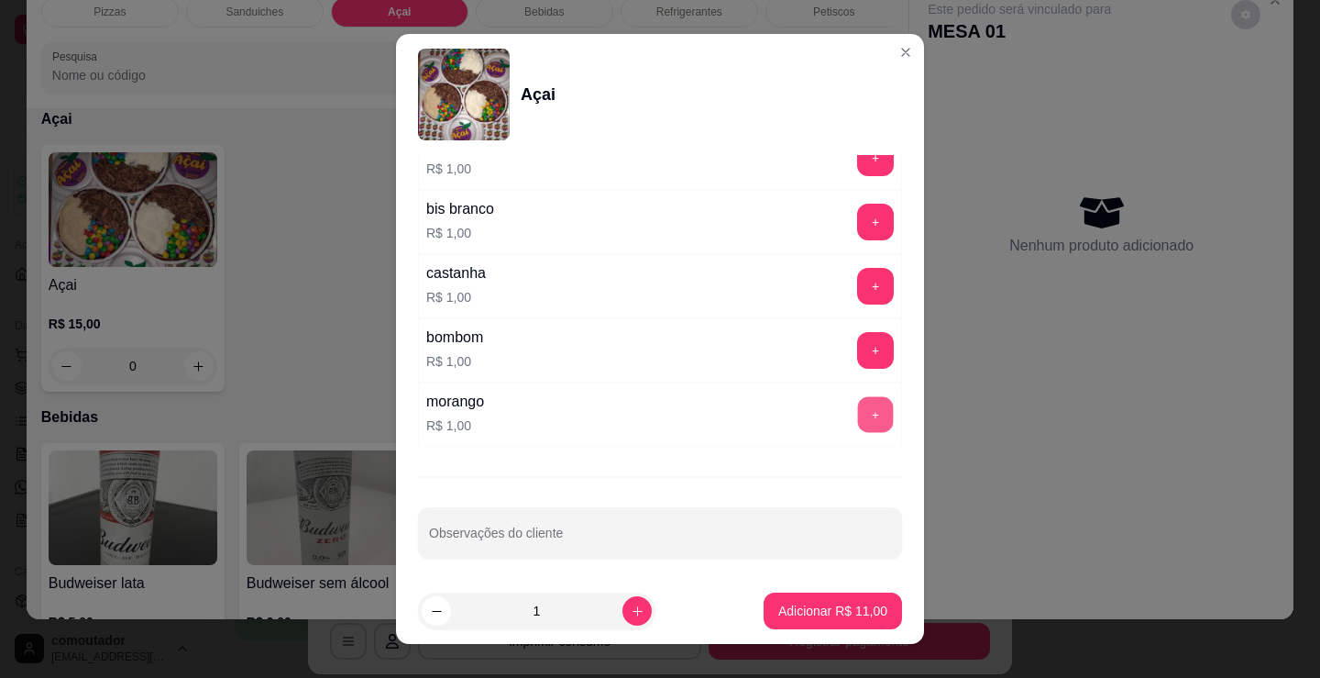
click at [858, 405] on button "+" at bounding box center [876, 415] width 36 height 36
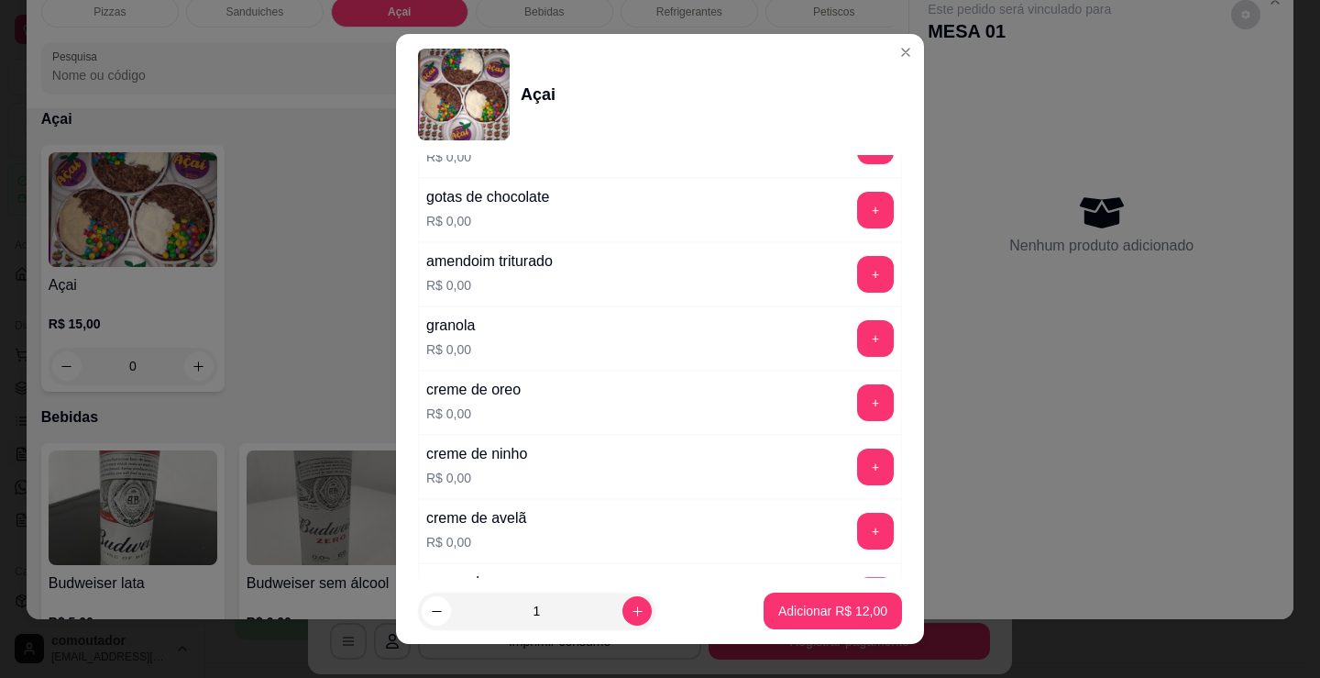
scroll to position [917, 0]
click at [860, 467] on div "+" at bounding box center [875, 469] width 51 height 37
click at [857, 467] on button "+" at bounding box center [875, 469] width 37 height 37
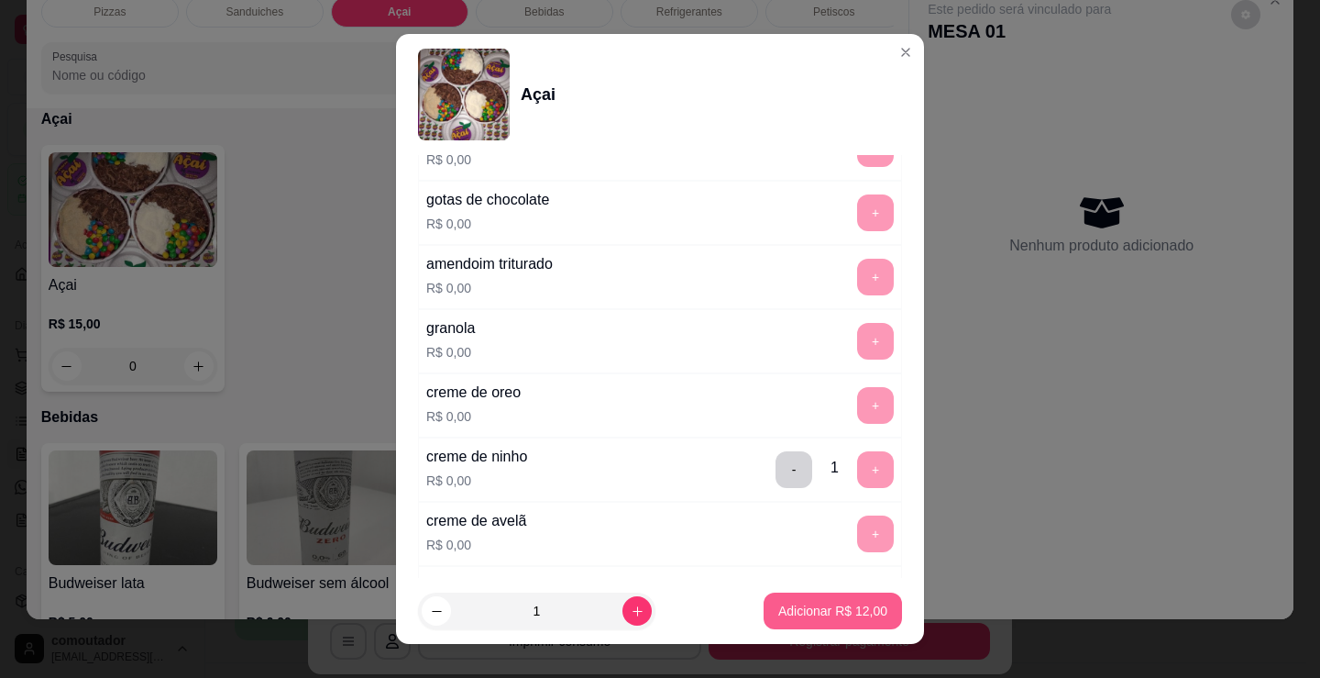
click at [838, 624] on button "Adicionar R$ 12,00" at bounding box center [833, 610] width 138 height 37
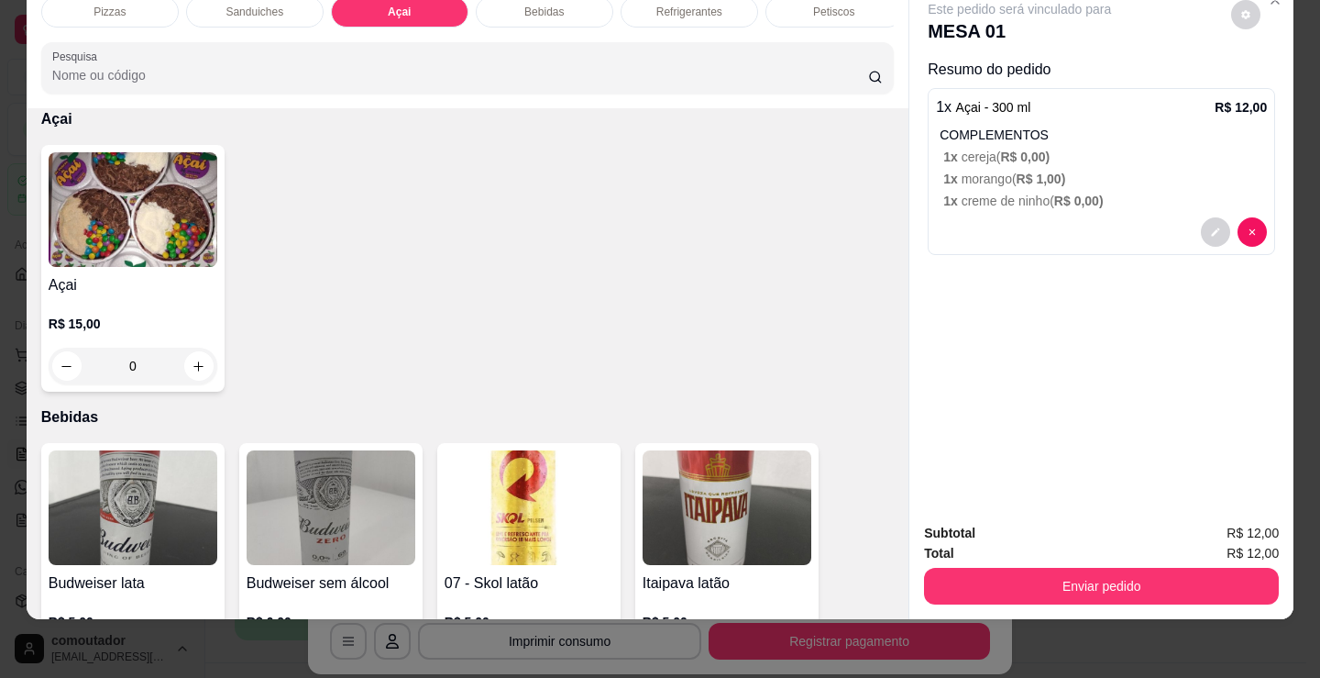
click at [108, 157] on img at bounding box center [133, 209] width 169 height 115
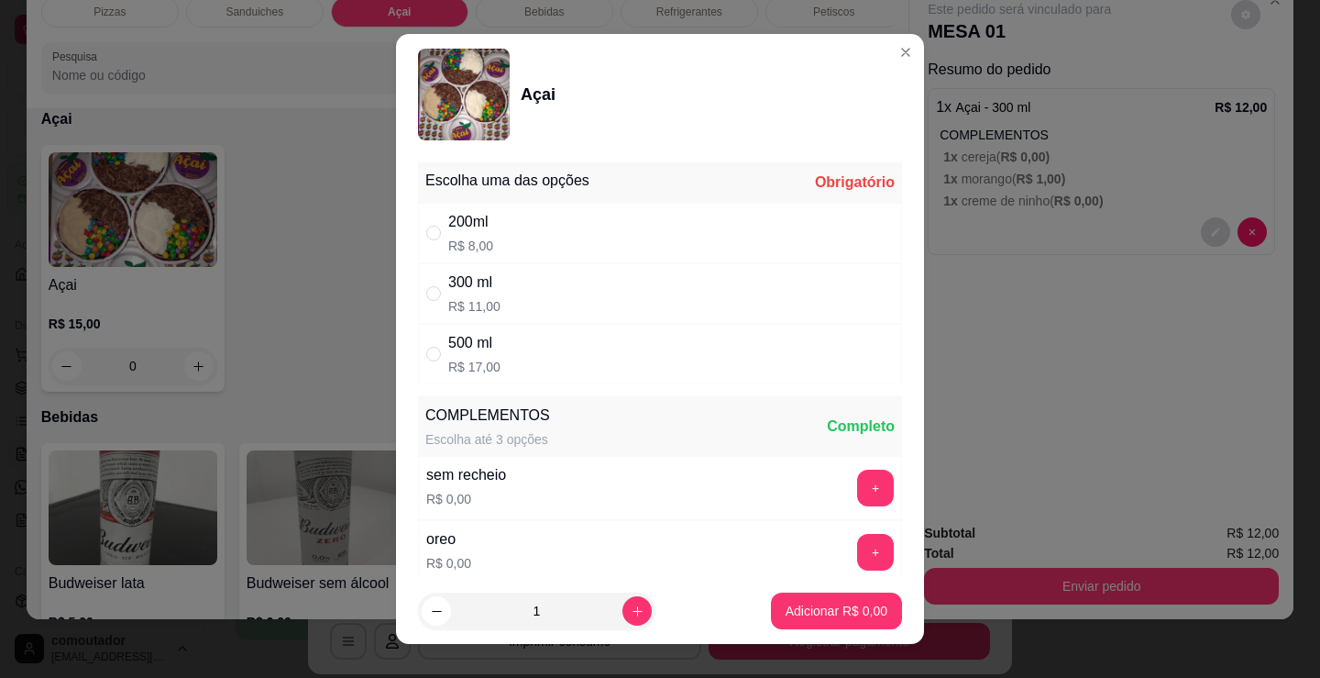
click at [440, 223] on div "" at bounding box center [437, 233] width 22 height 20
radio input "true"
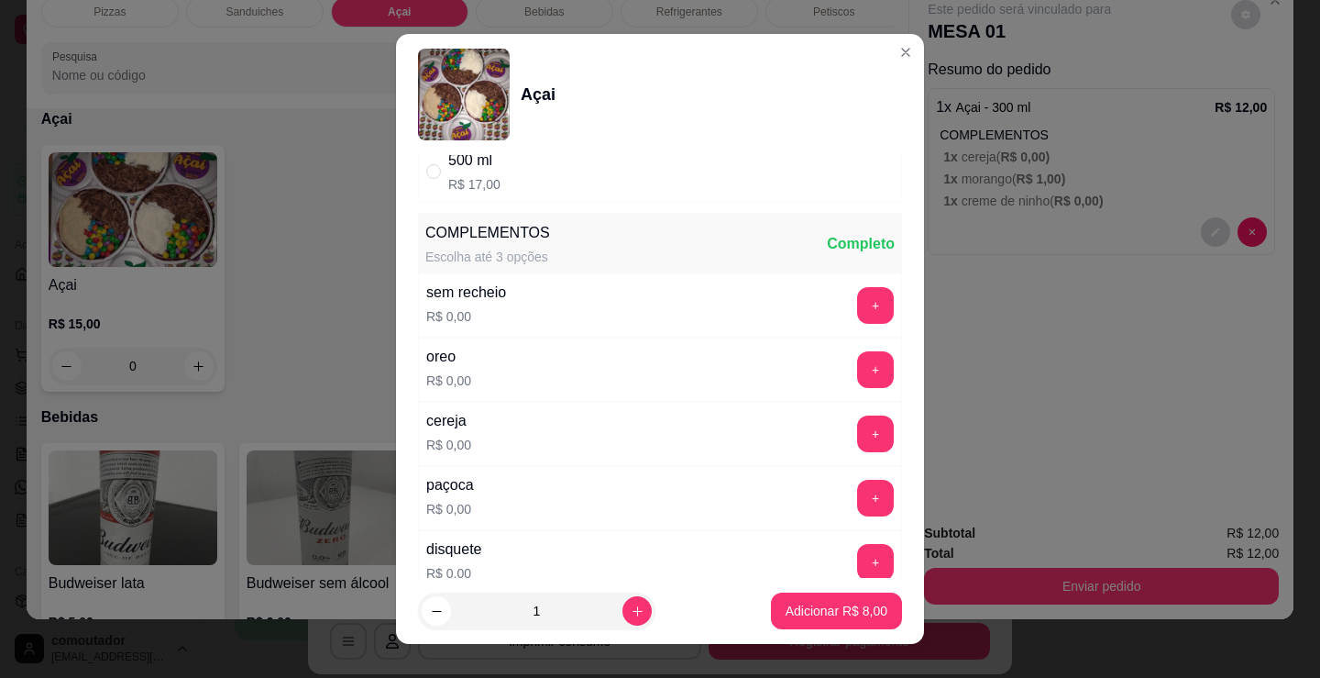
scroll to position [183, 0]
click at [858, 497] on button "+" at bounding box center [876, 498] width 36 height 36
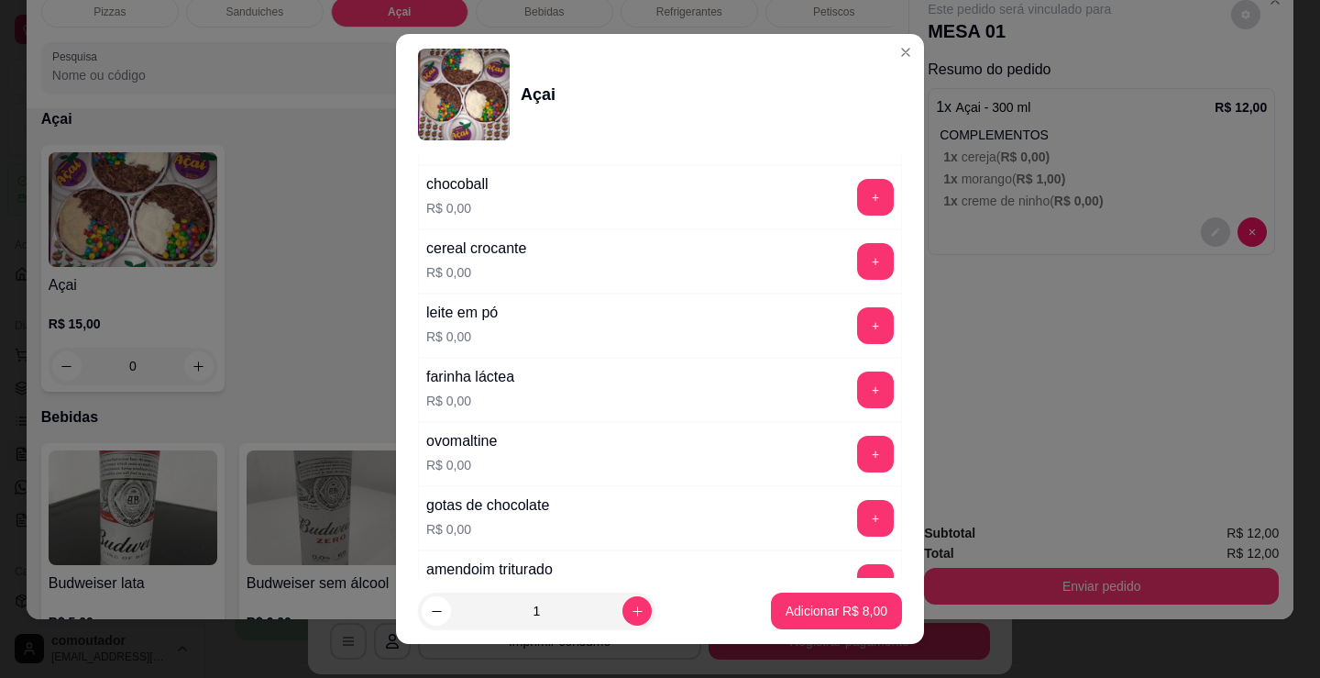
scroll to position [642, 0]
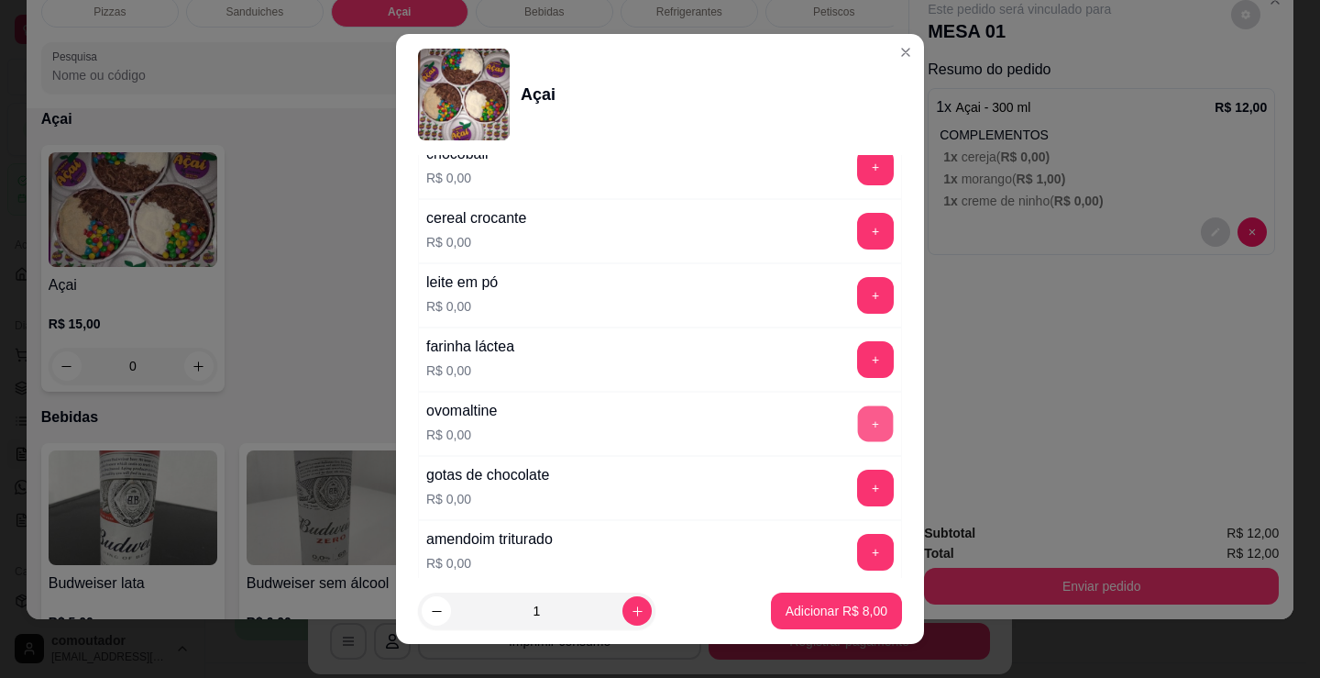
click at [858, 422] on button "+" at bounding box center [876, 424] width 36 height 36
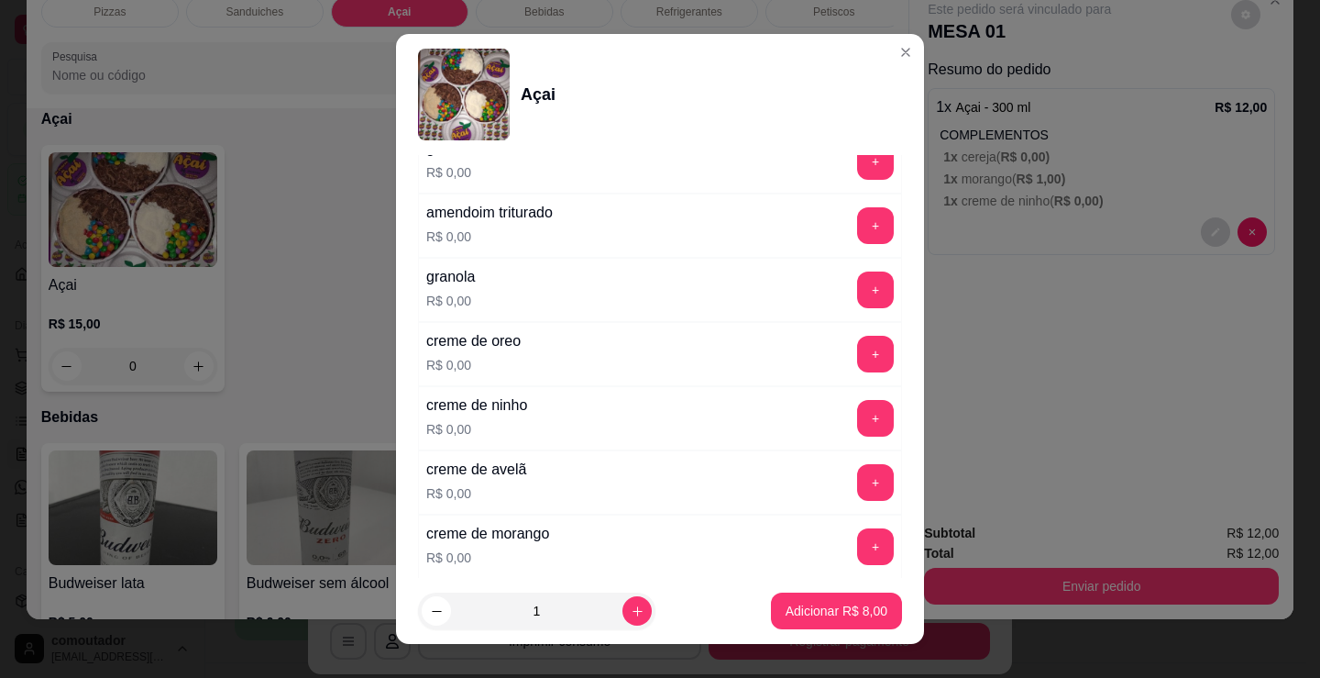
scroll to position [1009, 0]
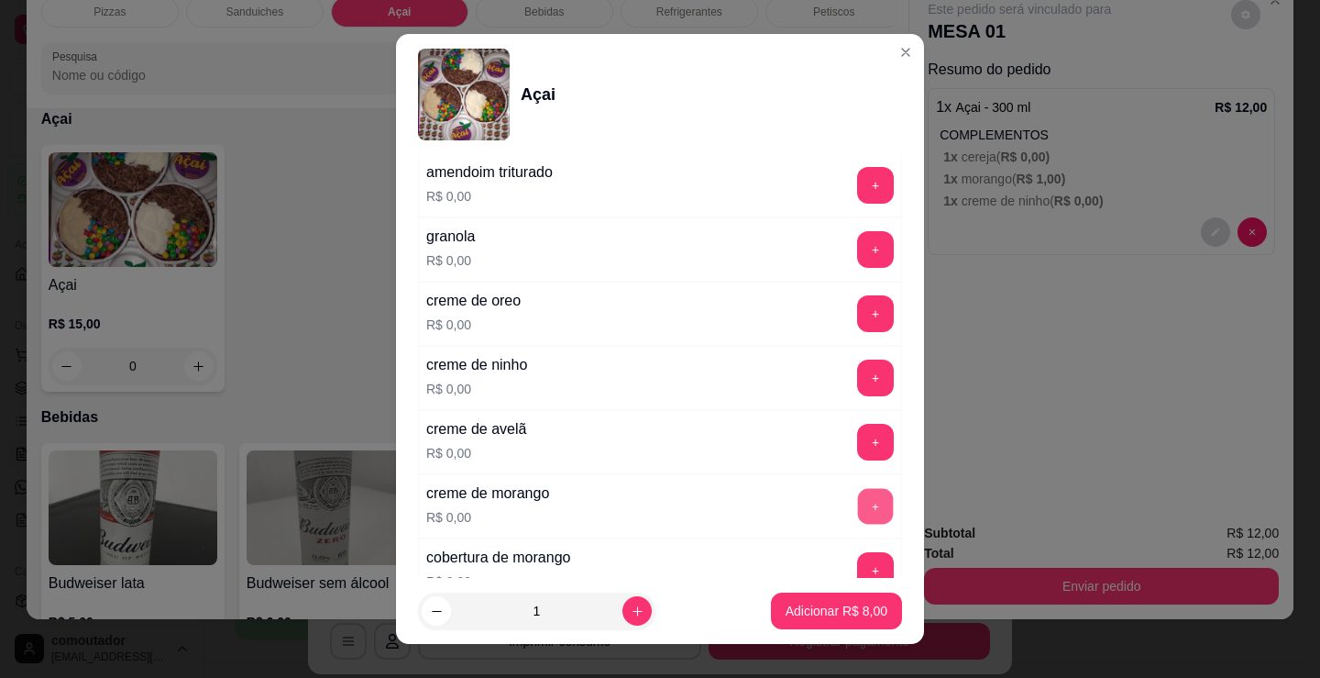
click at [858, 495] on button "+" at bounding box center [876, 507] width 36 height 36
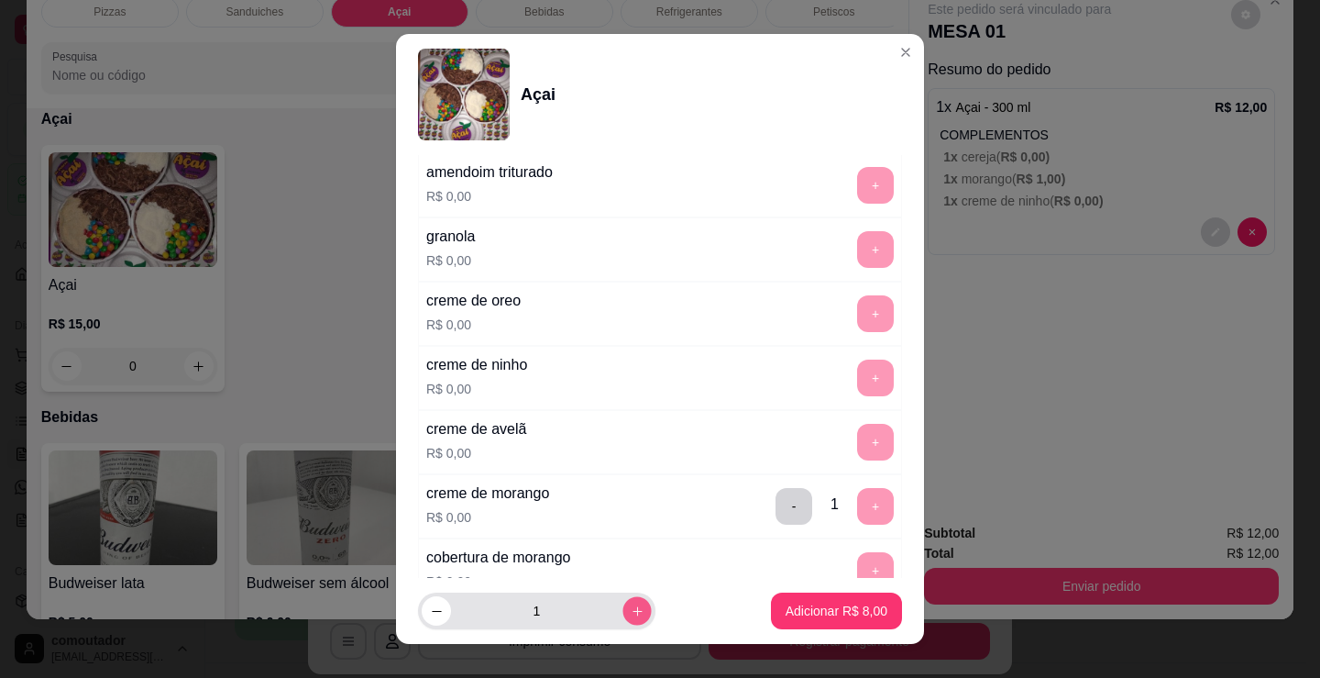
click at [623, 618] on button "increase-product-quantity" at bounding box center [637, 611] width 28 height 28
type input "2"
click at [834, 596] on button "Adicionar R$ 16,00" at bounding box center [833, 611] width 135 height 36
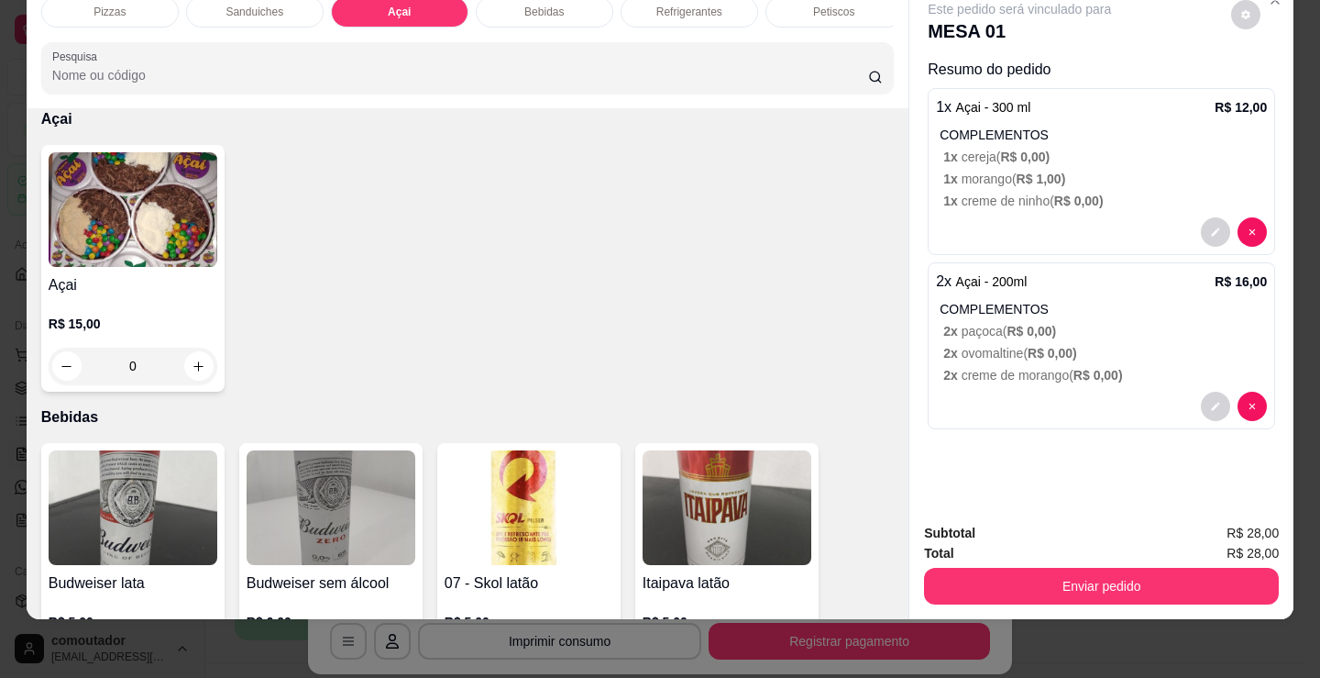
click at [164, 218] on img at bounding box center [133, 209] width 169 height 115
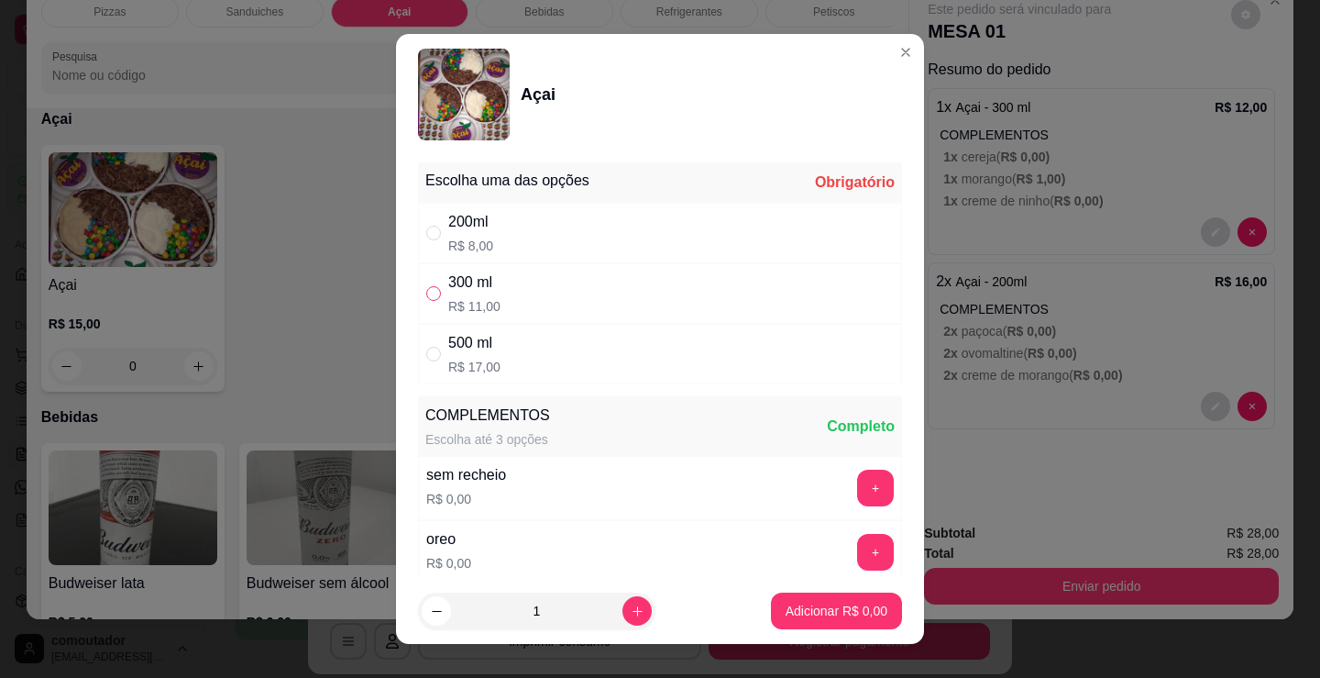
click at [430, 295] on input "" at bounding box center [433, 293] width 15 height 15
radio input "true"
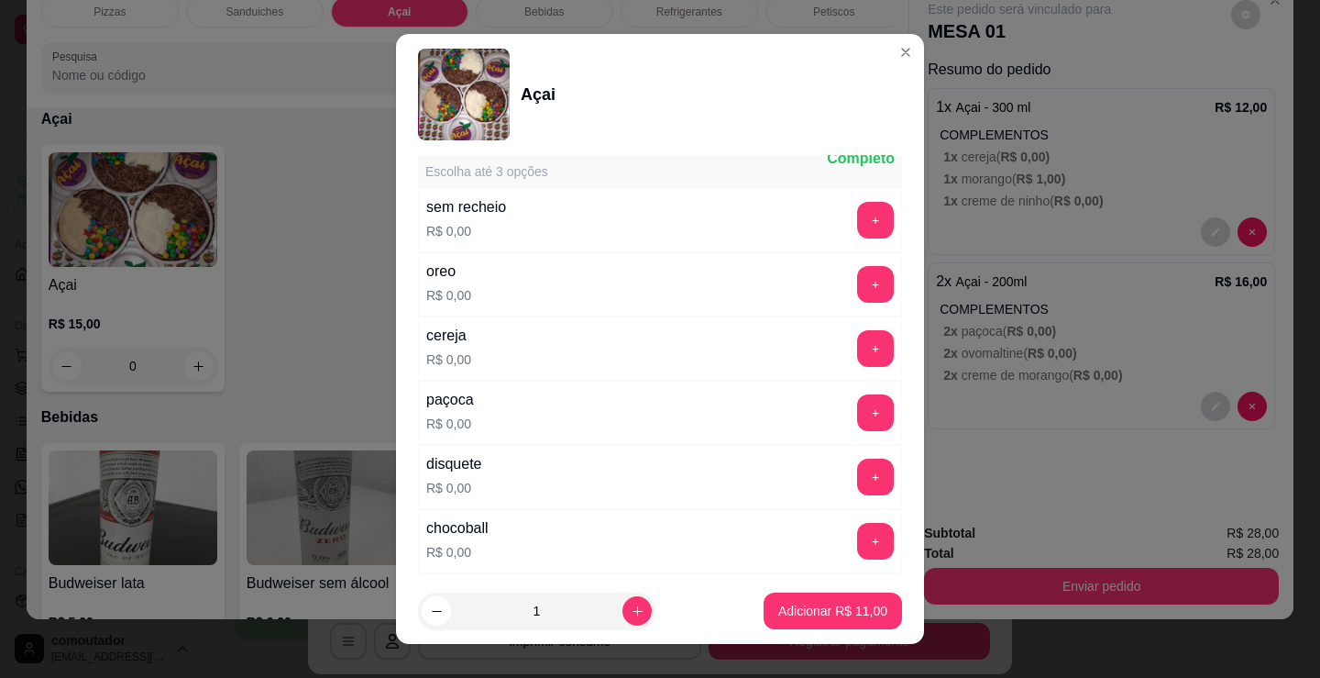
scroll to position [275, 0]
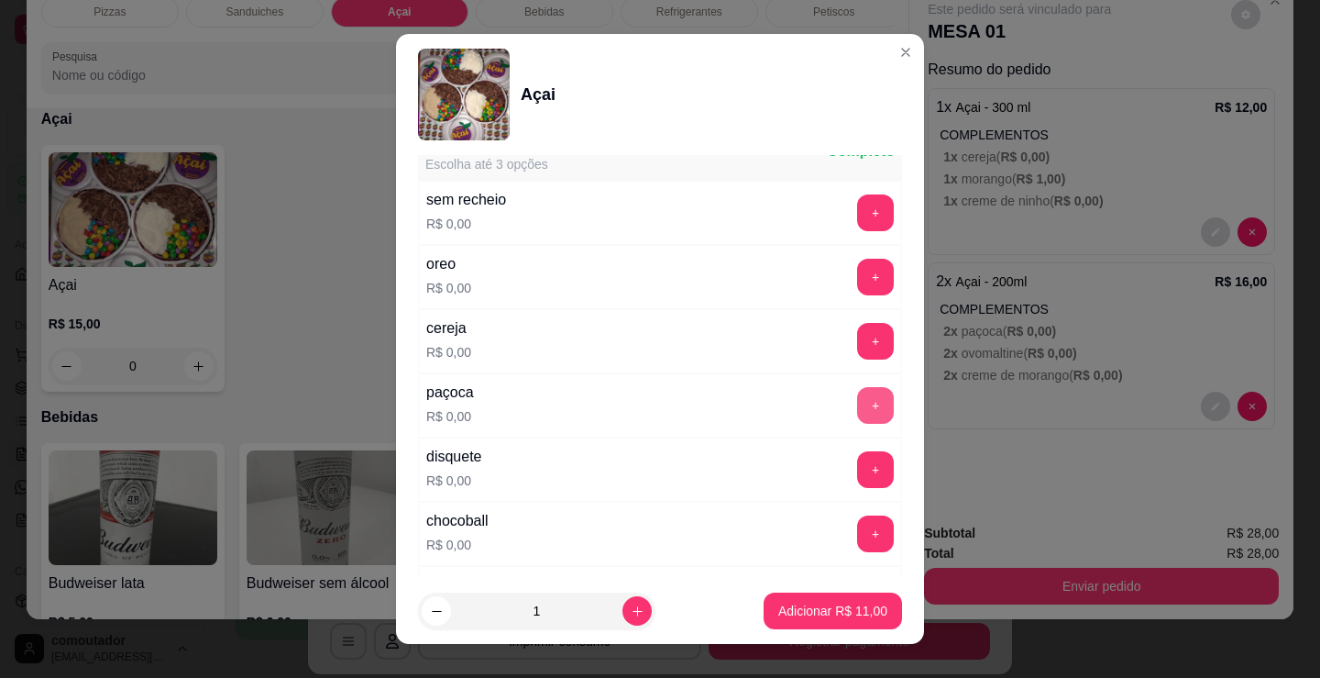
click at [857, 410] on button "+" at bounding box center [875, 405] width 37 height 37
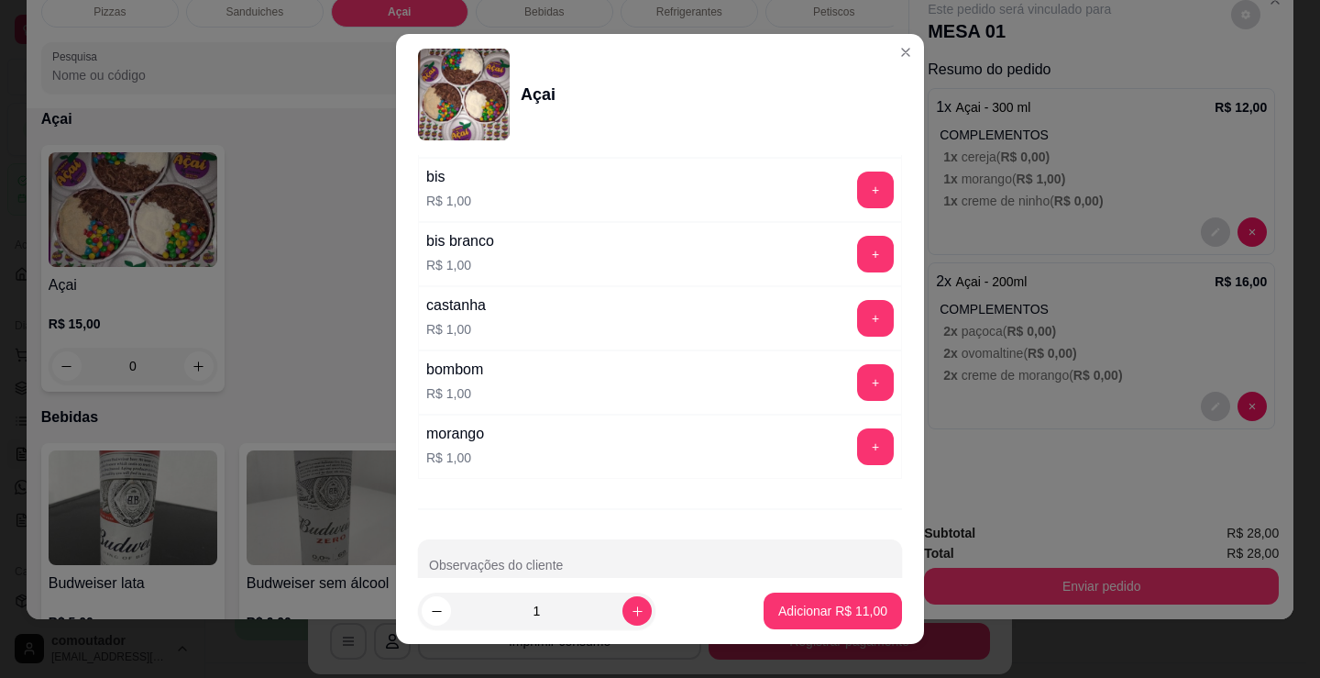
scroll to position [1742, 0]
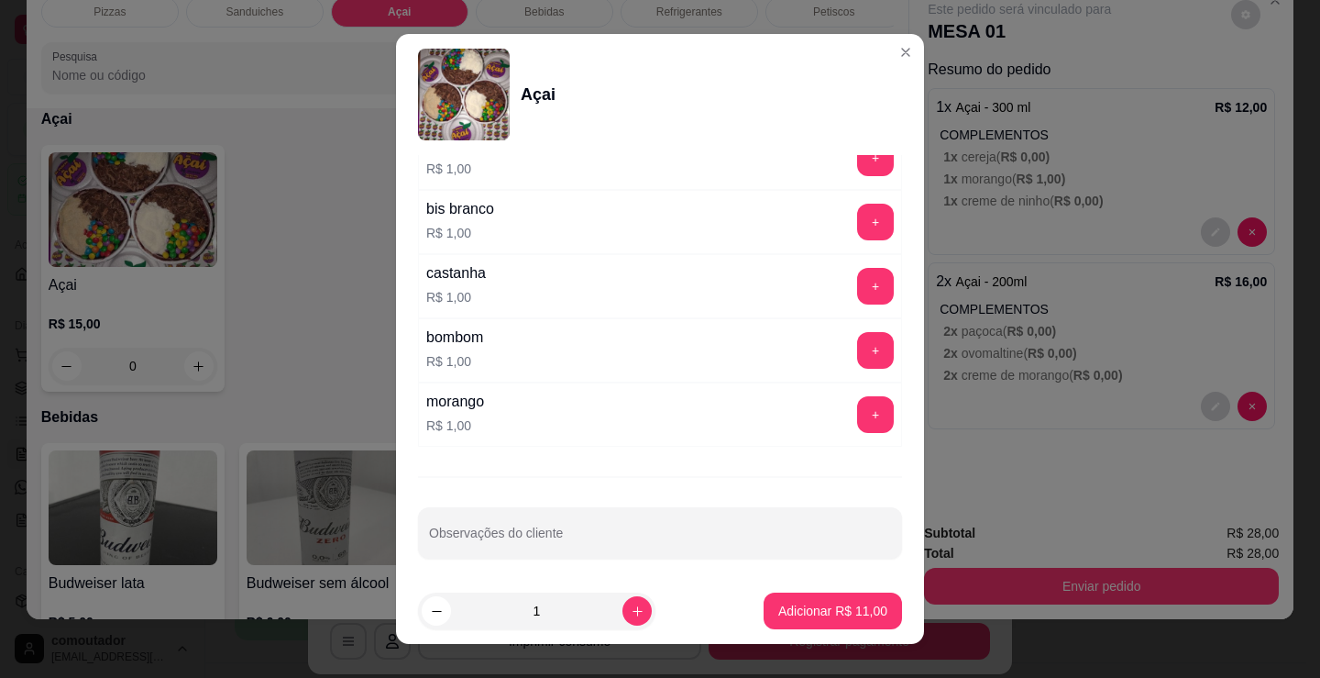
click at [866, 429] on div "+" at bounding box center [875, 414] width 51 height 37
click at [858, 413] on button "+" at bounding box center [876, 415] width 36 height 36
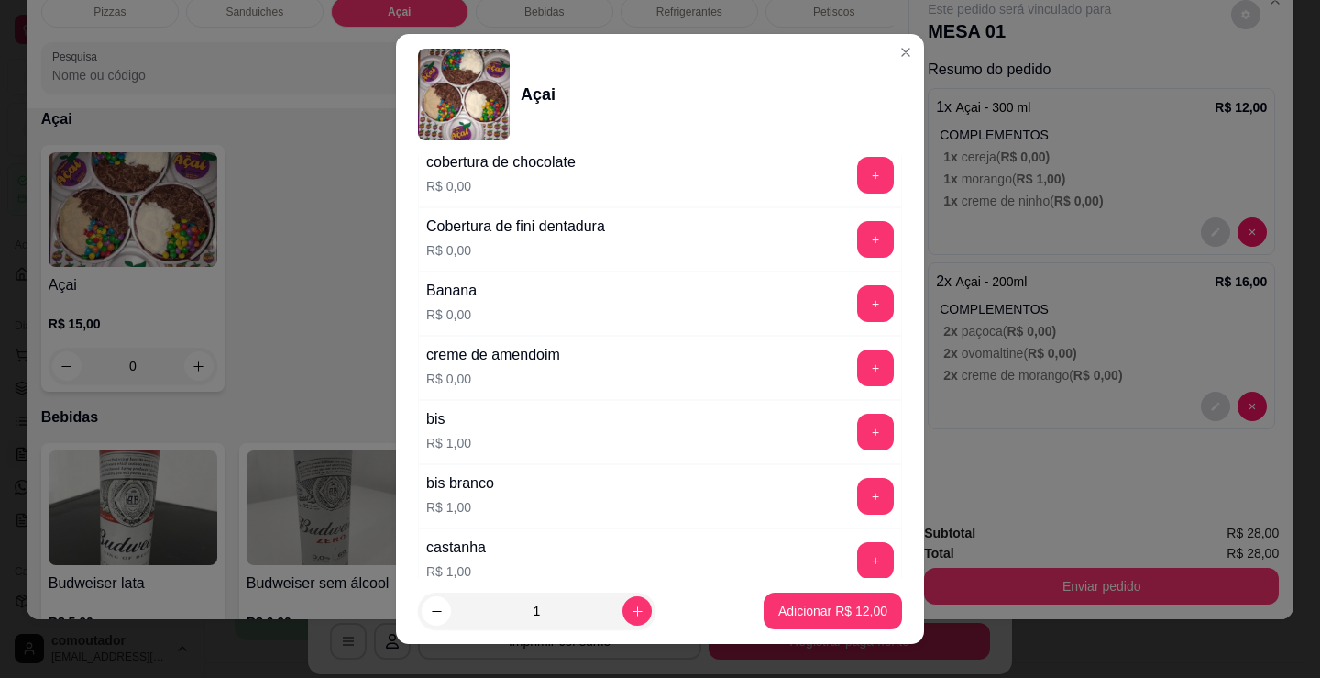
scroll to position [1467, 0]
click at [858, 371] on button "+" at bounding box center [876, 369] width 36 height 36
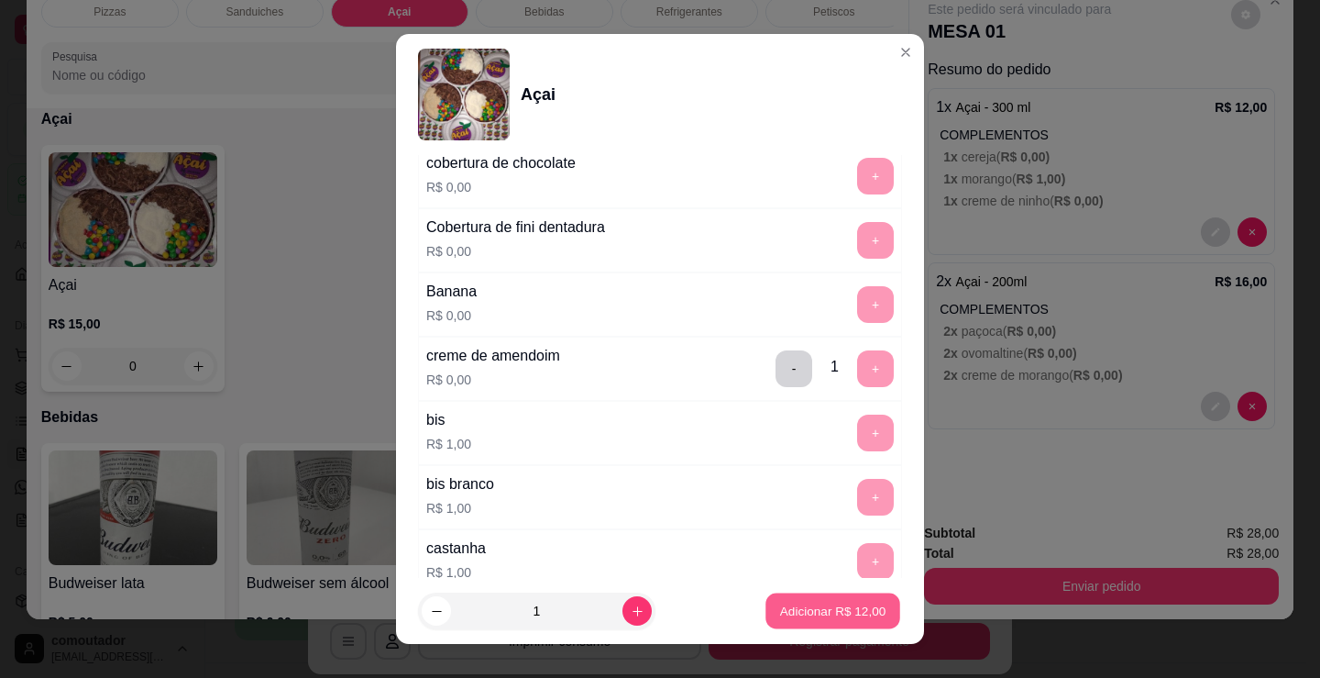
click at [797, 624] on button "Adicionar R$ 12,00" at bounding box center [833, 611] width 135 height 36
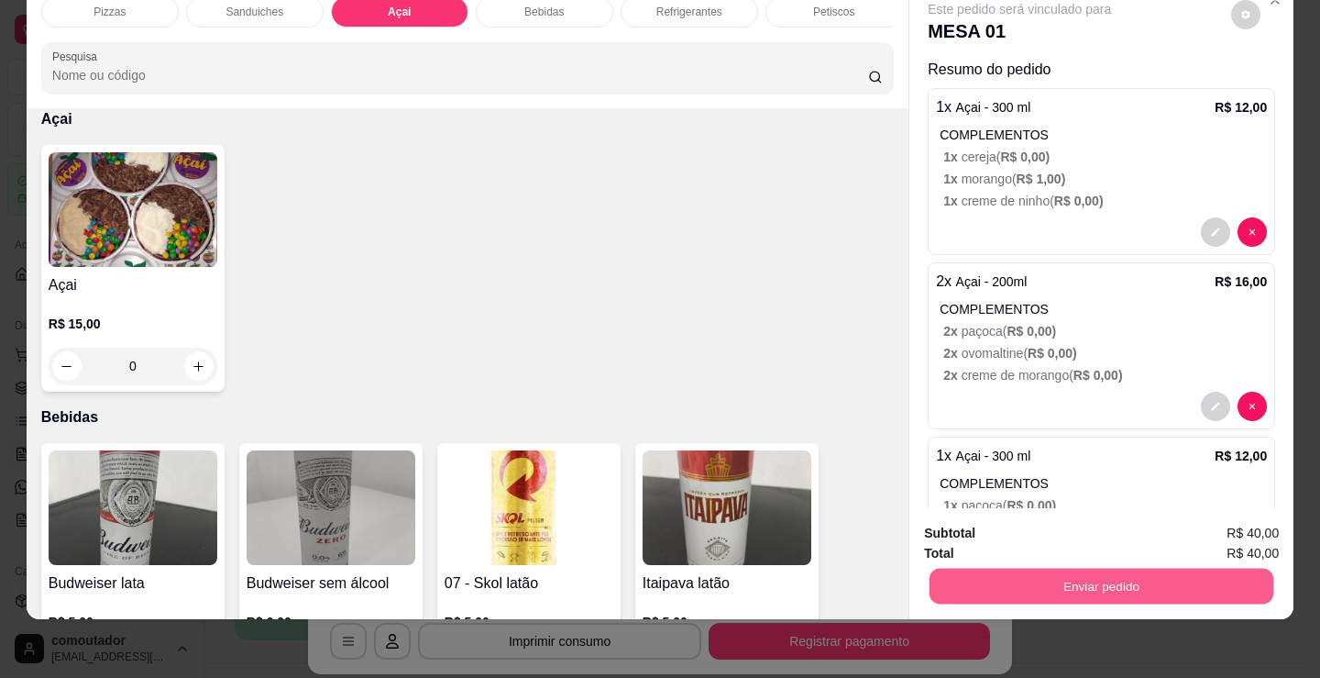
click at [1197, 568] on button "Enviar pedido" at bounding box center [1102, 586] width 344 height 36
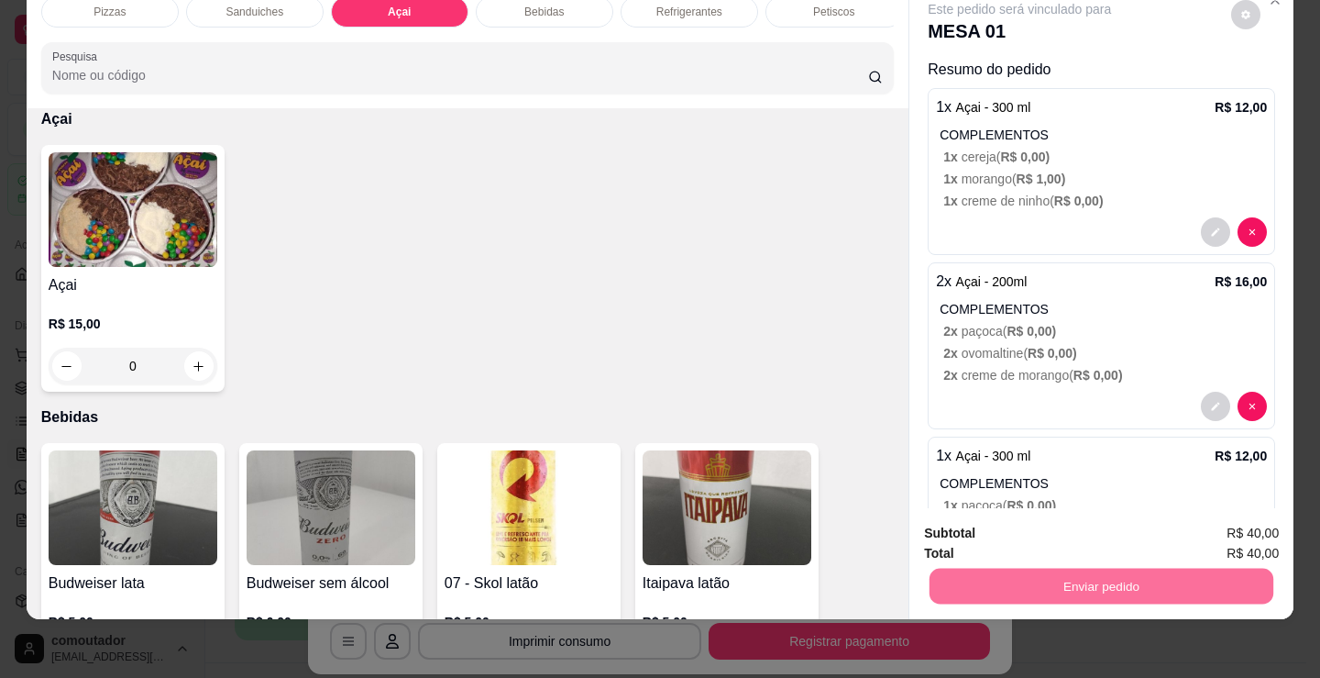
click at [1010, 519] on button "Não registrar e enviar pedido" at bounding box center [1041, 527] width 185 height 34
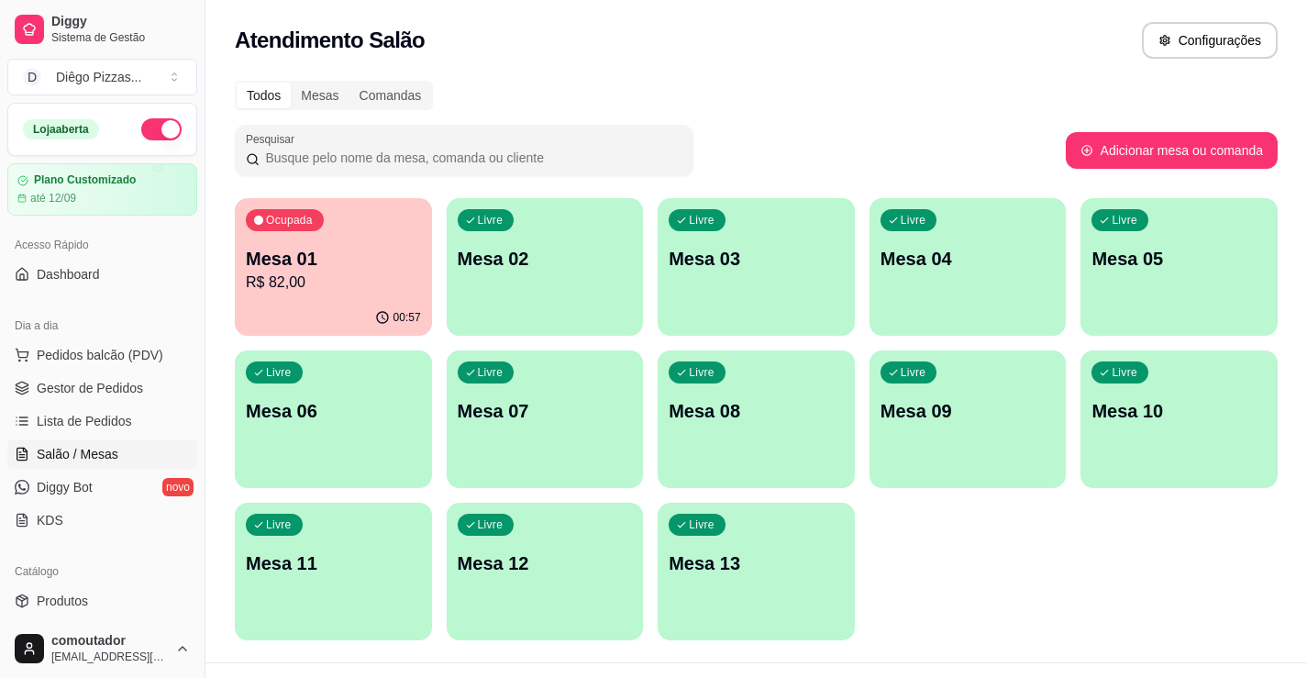
click at [147, 122] on button "button" at bounding box center [161, 129] width 40 height 22
click at [95, 400] on link "Gestor de Pedidos" at bounding box center [102, 387] width 190 height 29
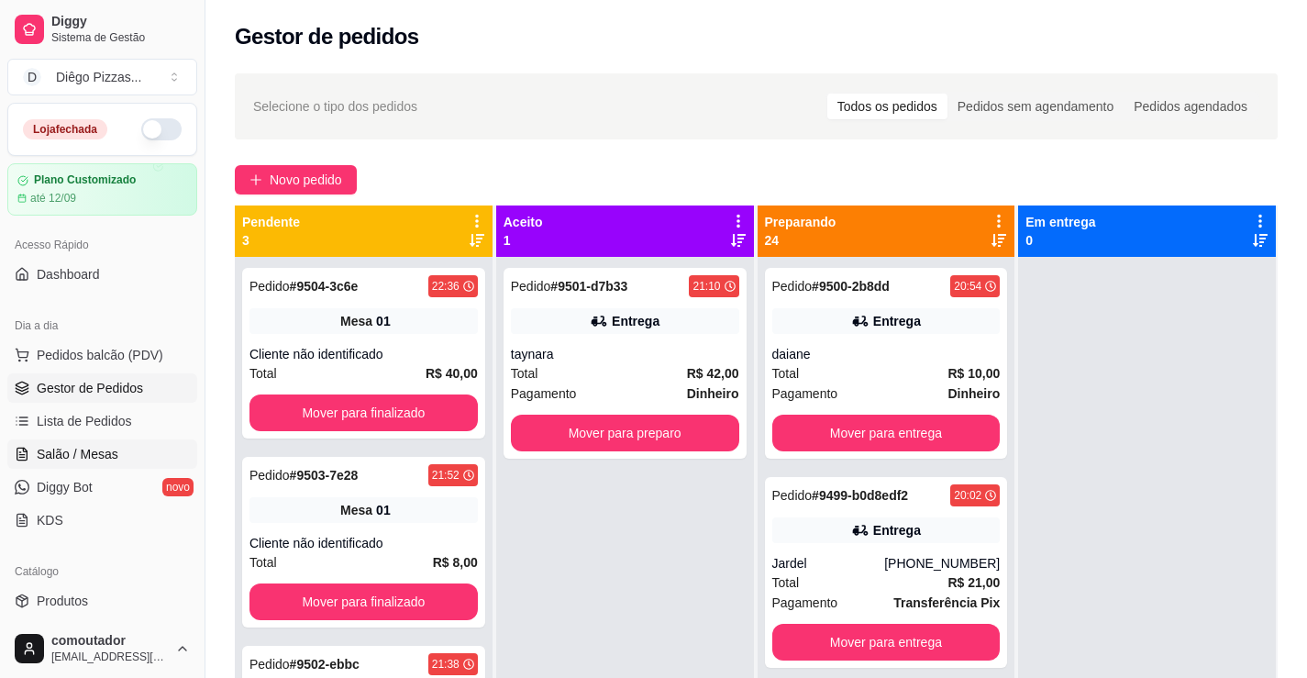
click at [100, 452] on span "Salão / Mesas" at bounding box center [78, 454] width 82 height 18
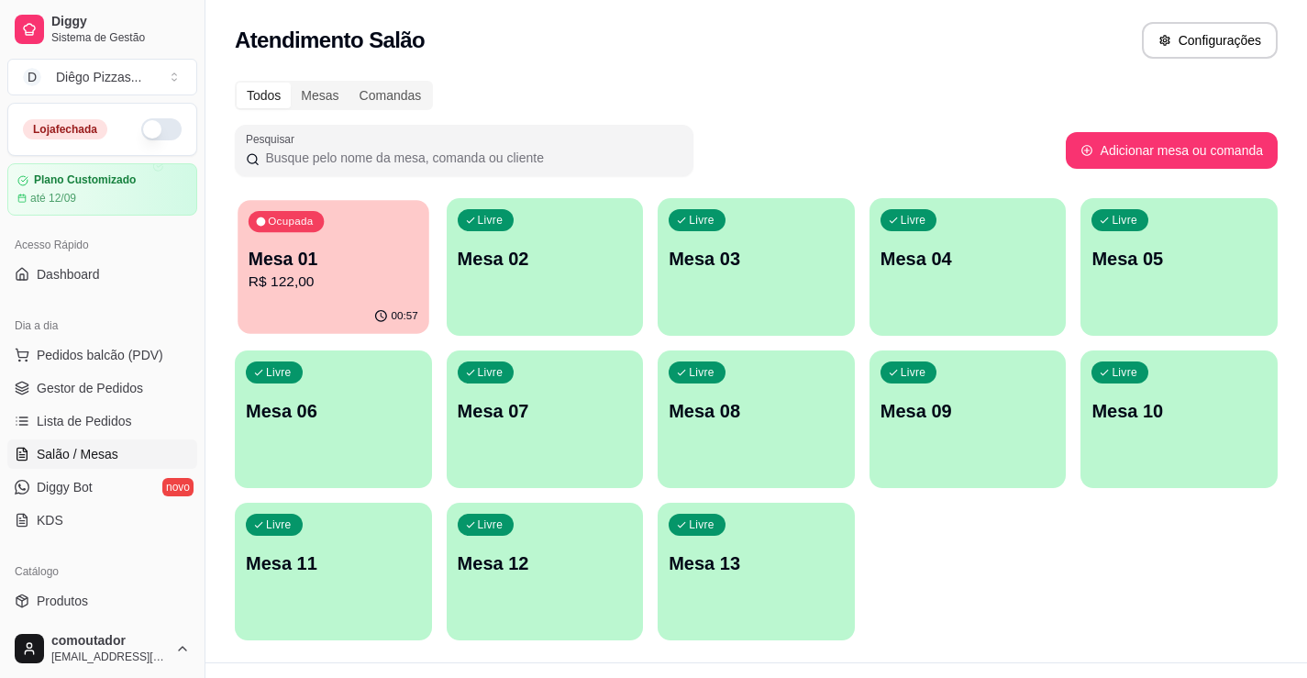
click at [319, 323] on div "00:57" at bounding box center [332, 316] width 191 height 35
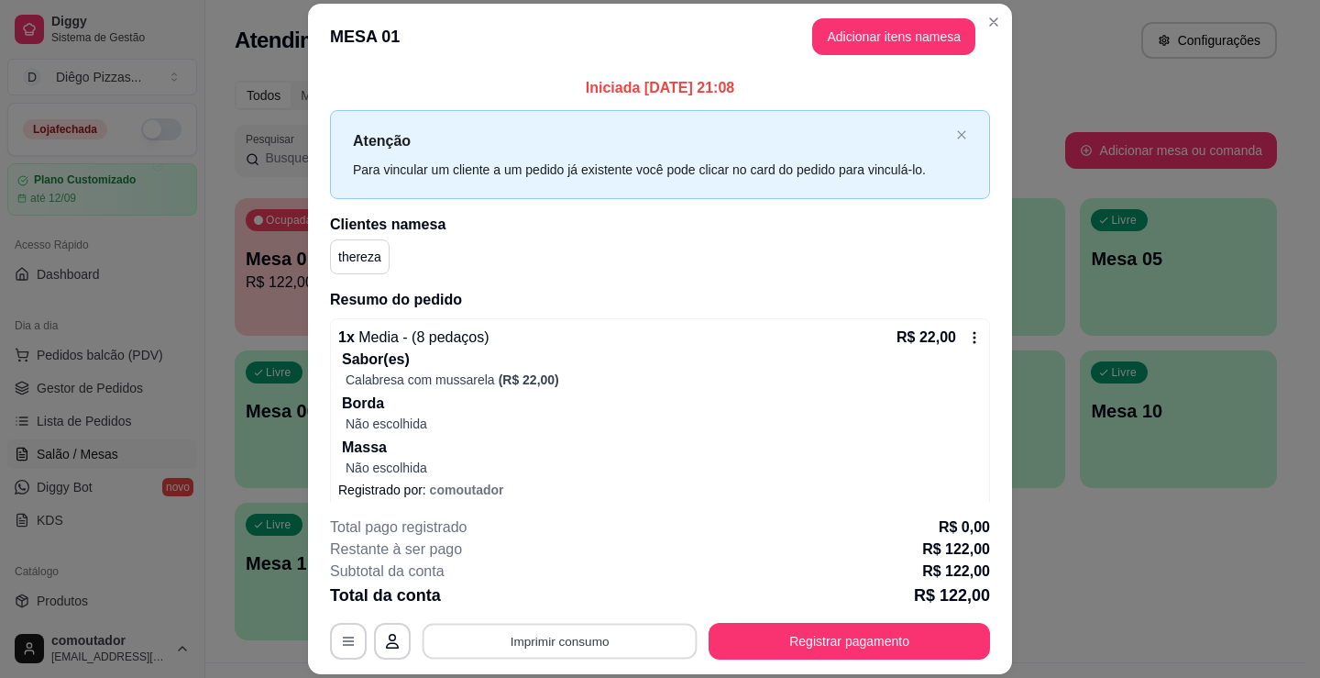
click at [523, 639] on button "Imprimir consumo" at bounding box center [560, 642] width 275 height 36
click at [534, 602] on button "IMPRESSORA" at bounding box center [558, 598] width 128 height 28
click at [416, 414] on p "Não escolhida" at bounding box center [664, 423] width 636 height 18
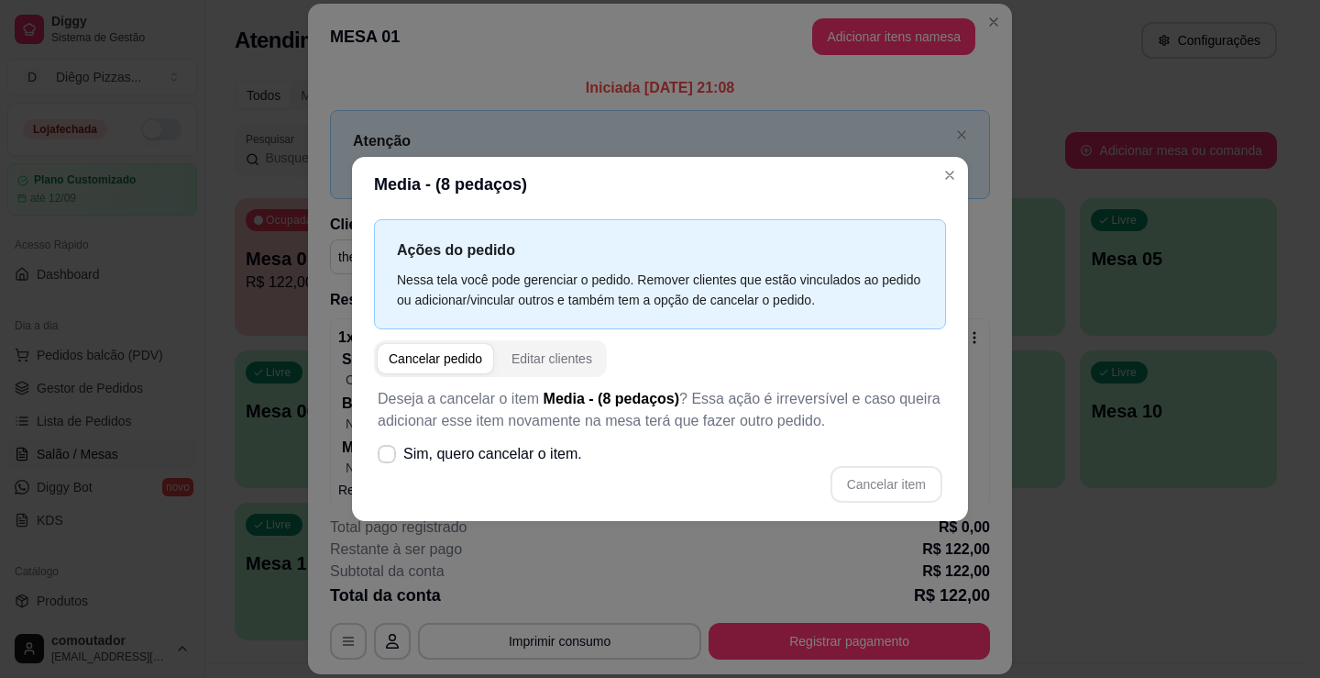
click at [358, 393] on div "Ações do pedido Nessa tela você pode gerenciar o pedido. Remover clientes que e…" at bounding box center [660, 366] width 616 height 308
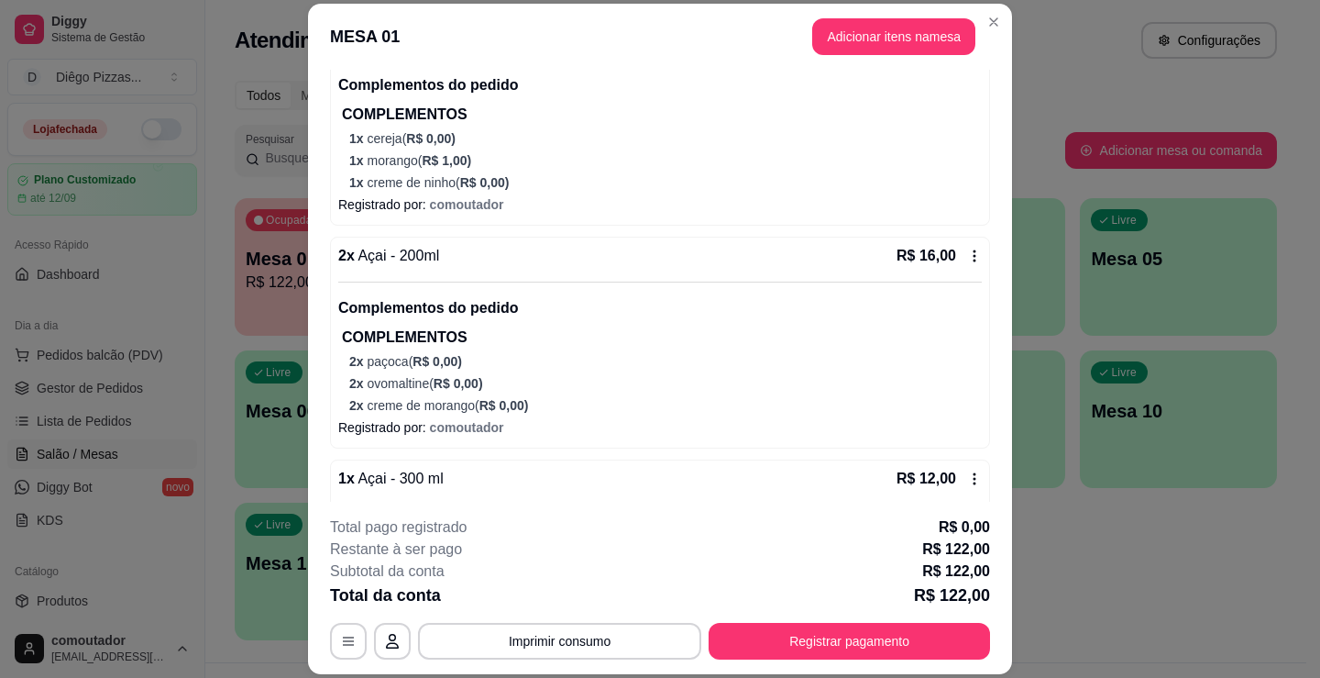
scroll to position [910, 0]
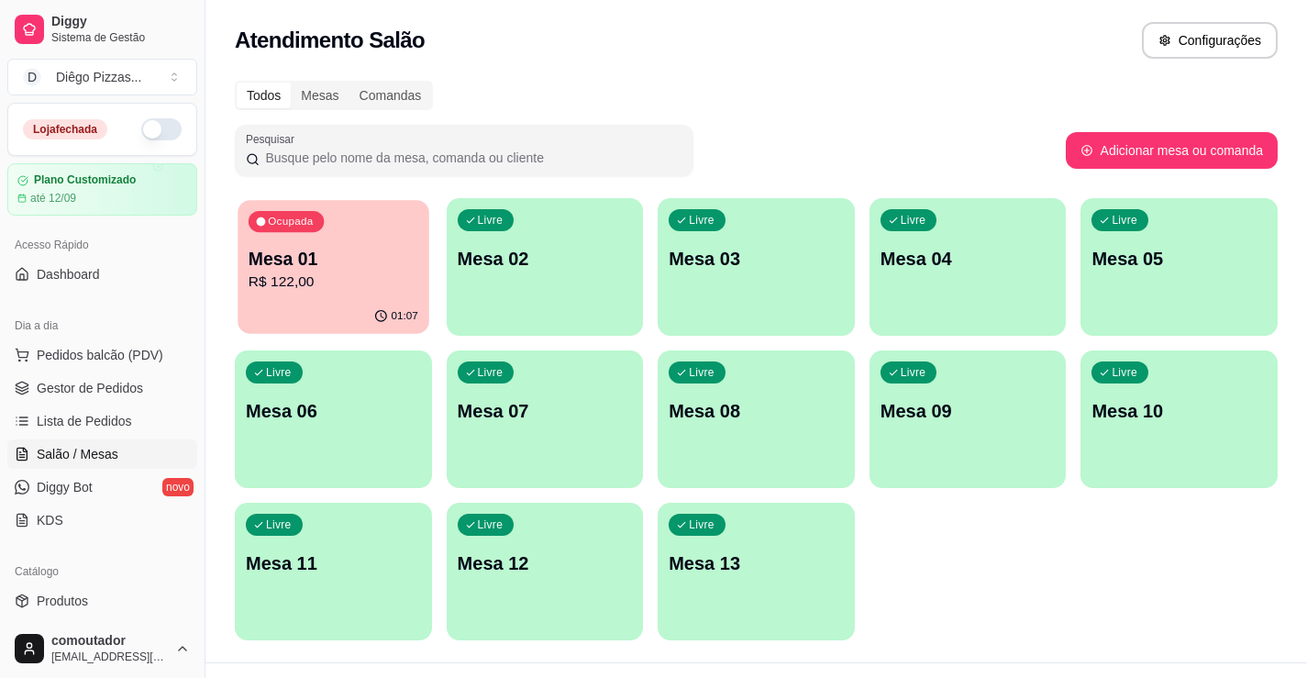
click at [272, 301] on div "01:07" at bounding box center [332, 316] width 191 height 35
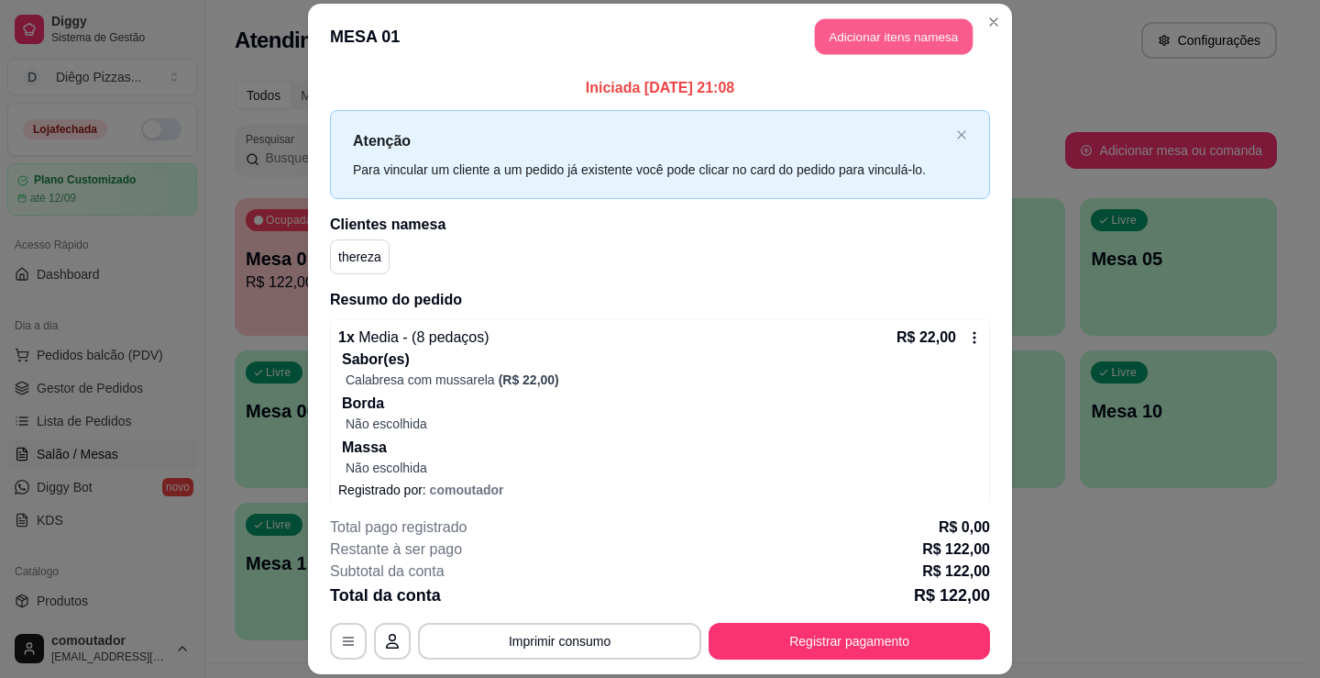
click at [857, 47] on button "Adicionar itens na mesa" at bounding box center [894, 36] width 158 height 36
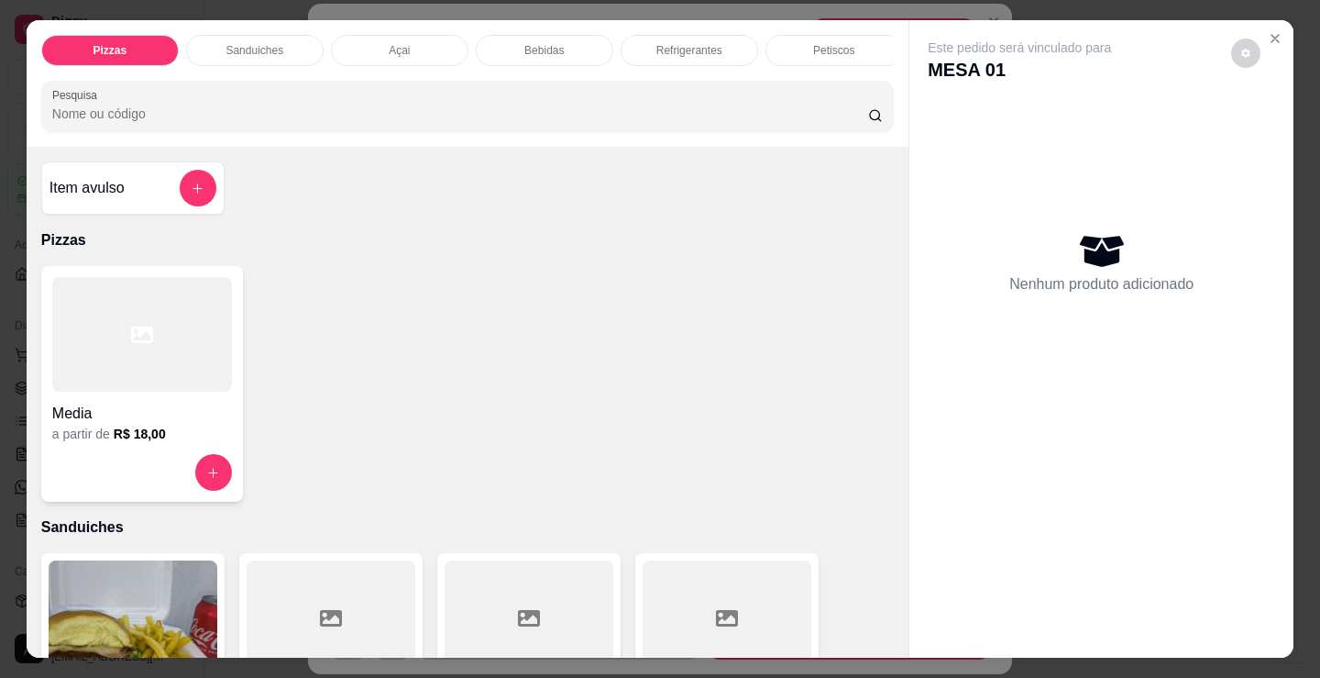
click at [528, 43] on p "Bebidas" at bounding box center [543, 50] width 39 height 15
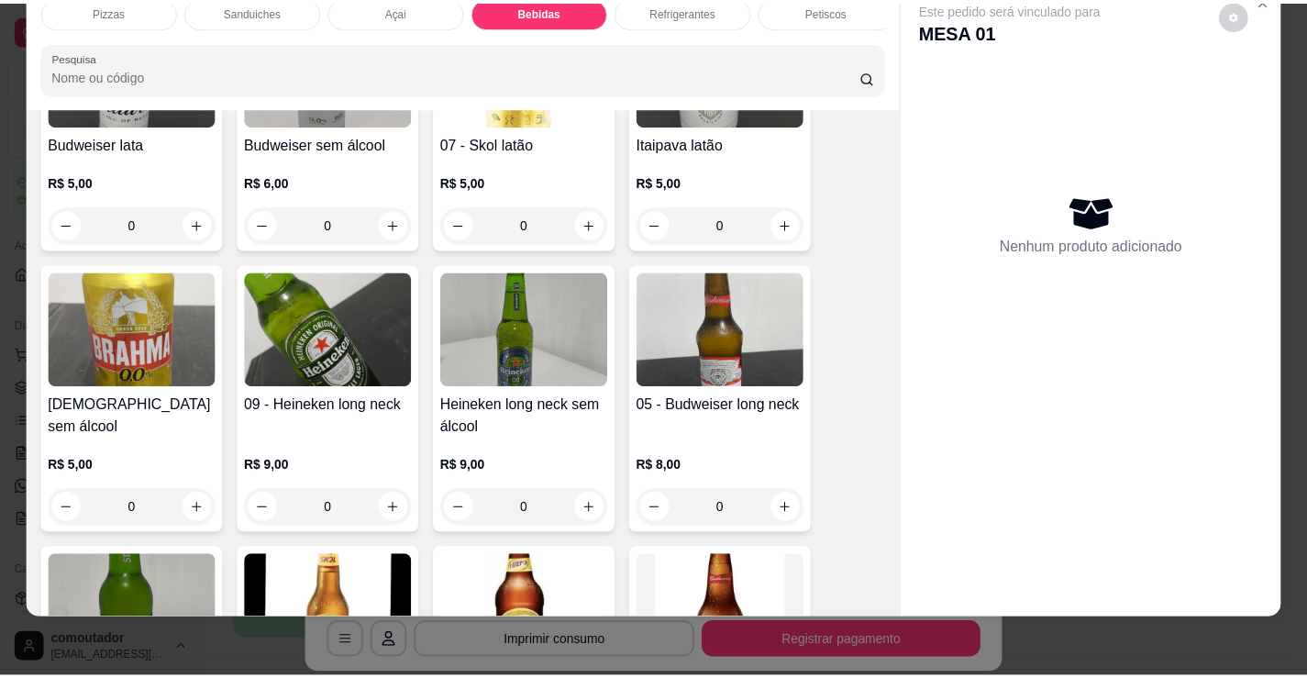
scroll to position [2025, 0]
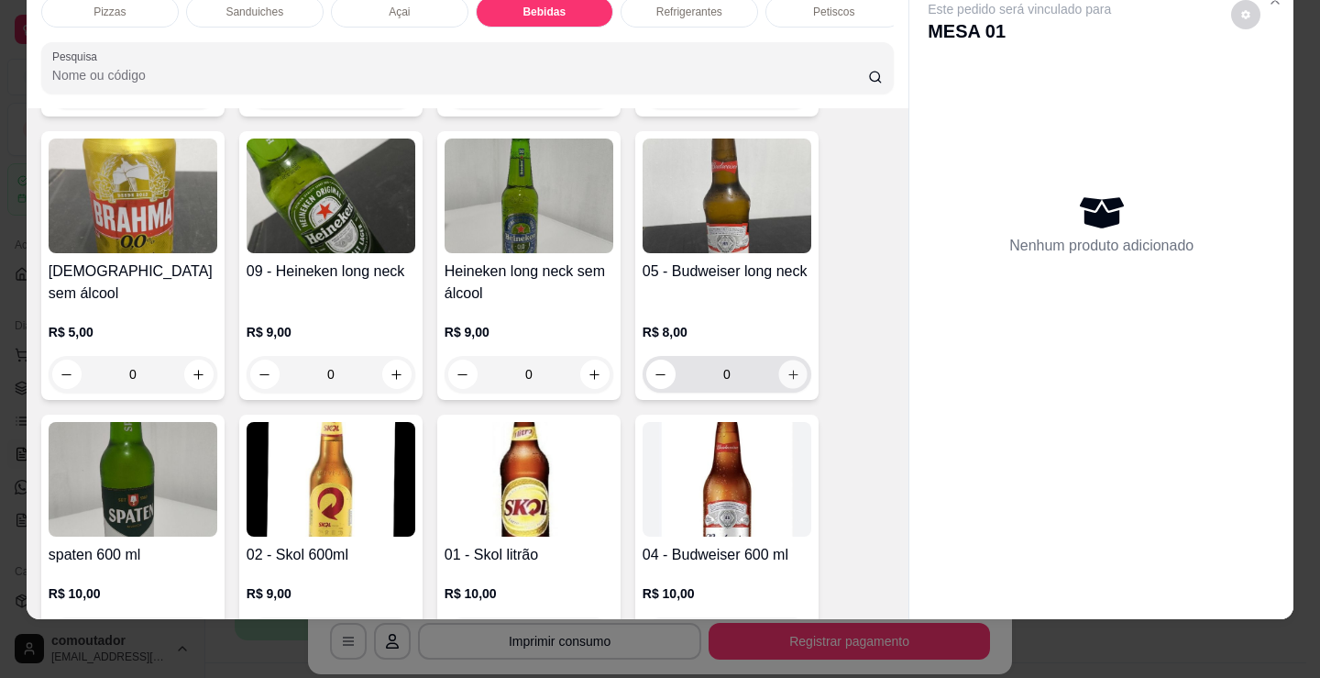
click at [789, 382] on button "increase-product-quantity" at bounding box center [792, 374] width 28 height 28
type input "1"
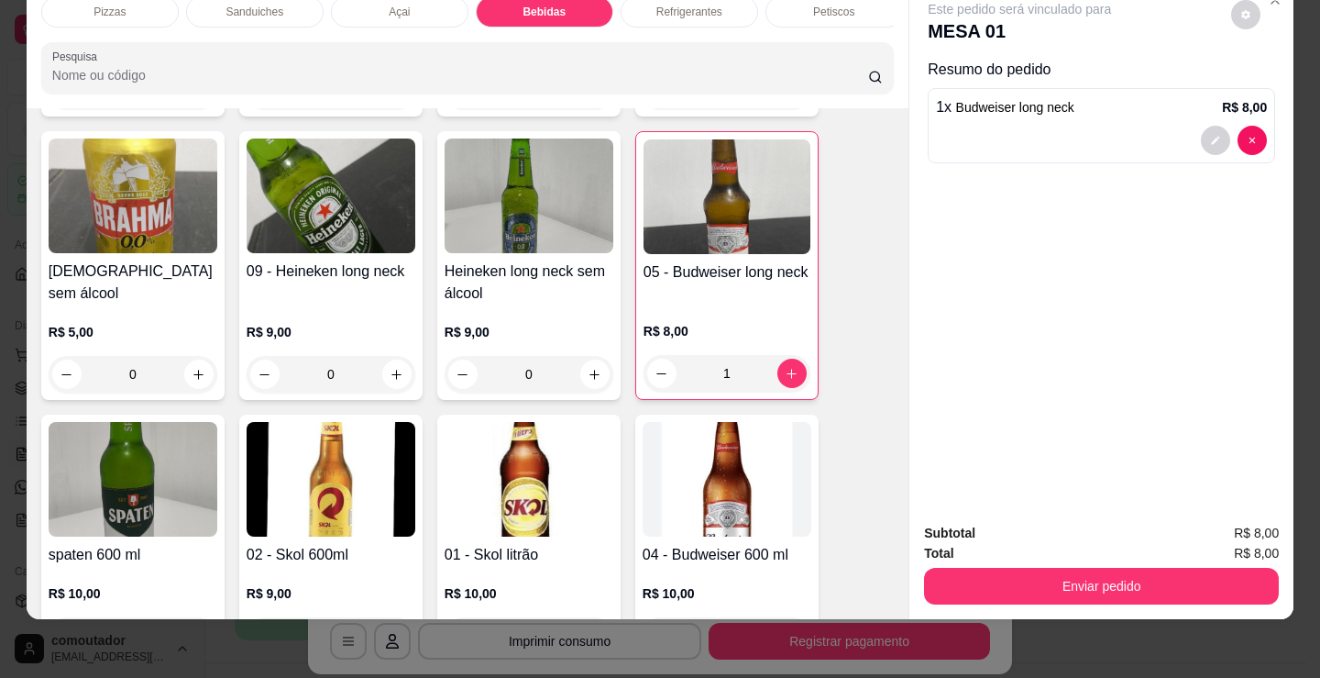
drag, startPoint x: 968, startPoint y: 525, endPoint x: 957, endPoint y: 569, distance: 45.4
click at [965, 547] on div "Subtotal R$ 8,00 Total R$ 8,00 Enviar pedido" at bounding box center [1101, 564] width 355 height 82
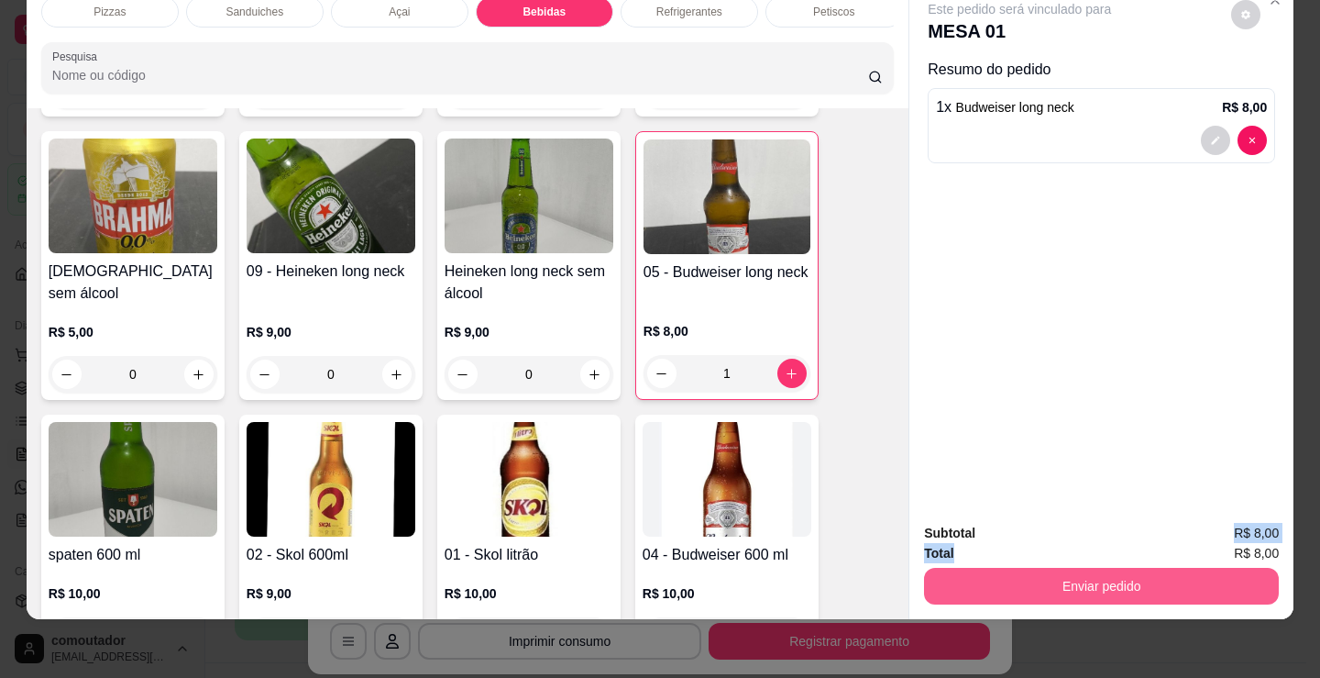
click at [951, 588] on button "Enviar pedido" at bounding box center [1101, 586] width 355 height 37
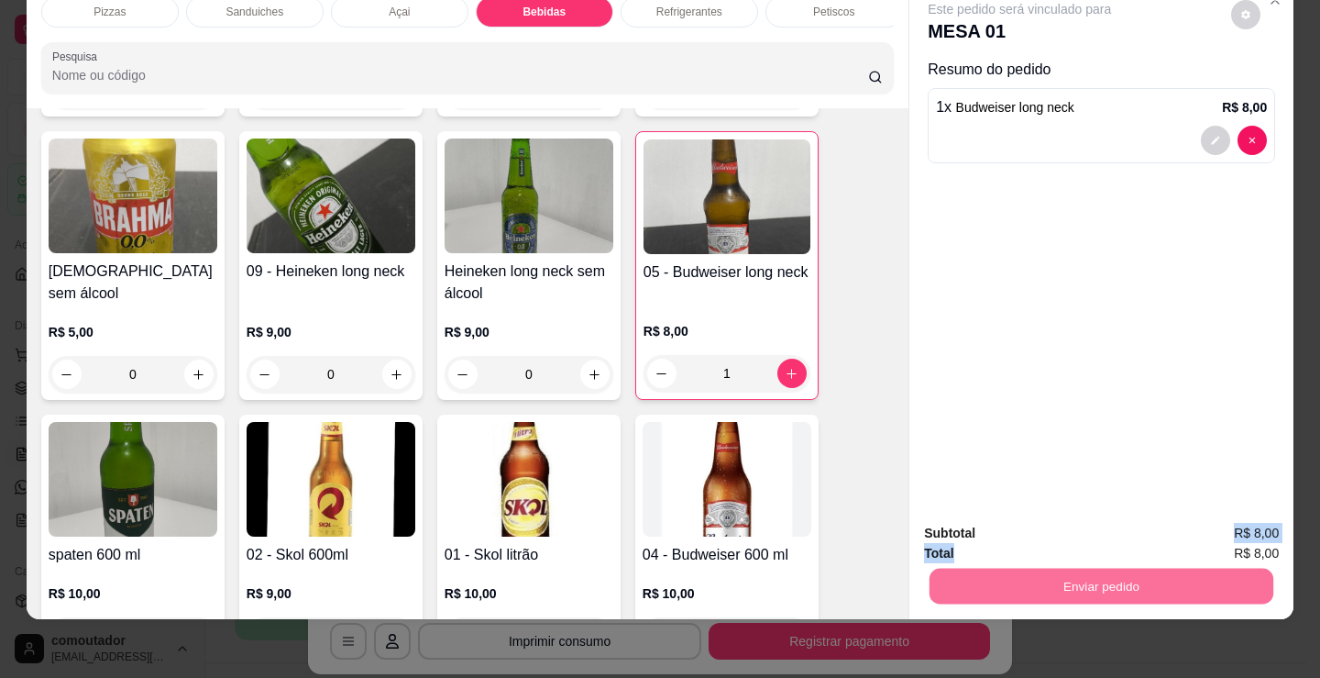
click at [984, 519] on button "Não registrar e enviar pedido" at bounding box center [1040, 527] width 191 height 35
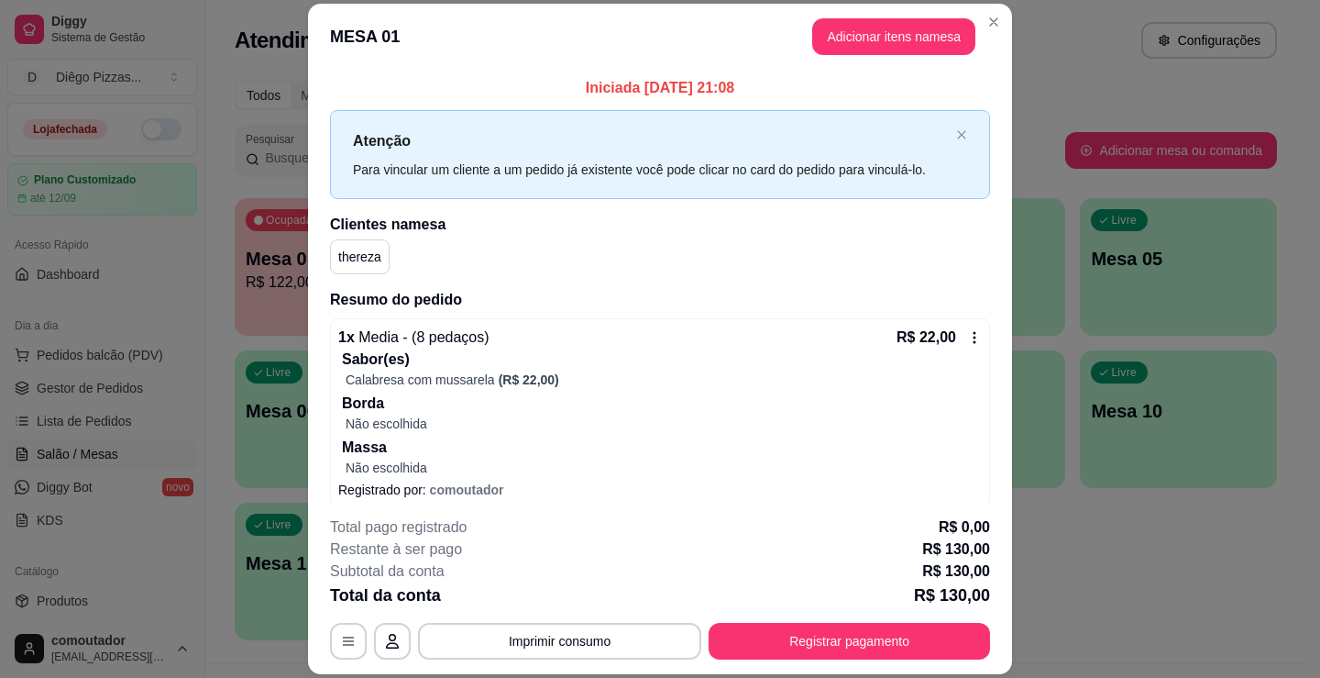
click at [560, 624] on button "Imprimir consumo" at bounding box center [559, 641] width 283 height 37
click at [518, 606] on button "IMPRESSORA" at bounding box center [558, 598] width 133 height 29
click at [853, 635] on button "Registrar pagamento" at bounding box center [850, 641] width 282 height 37
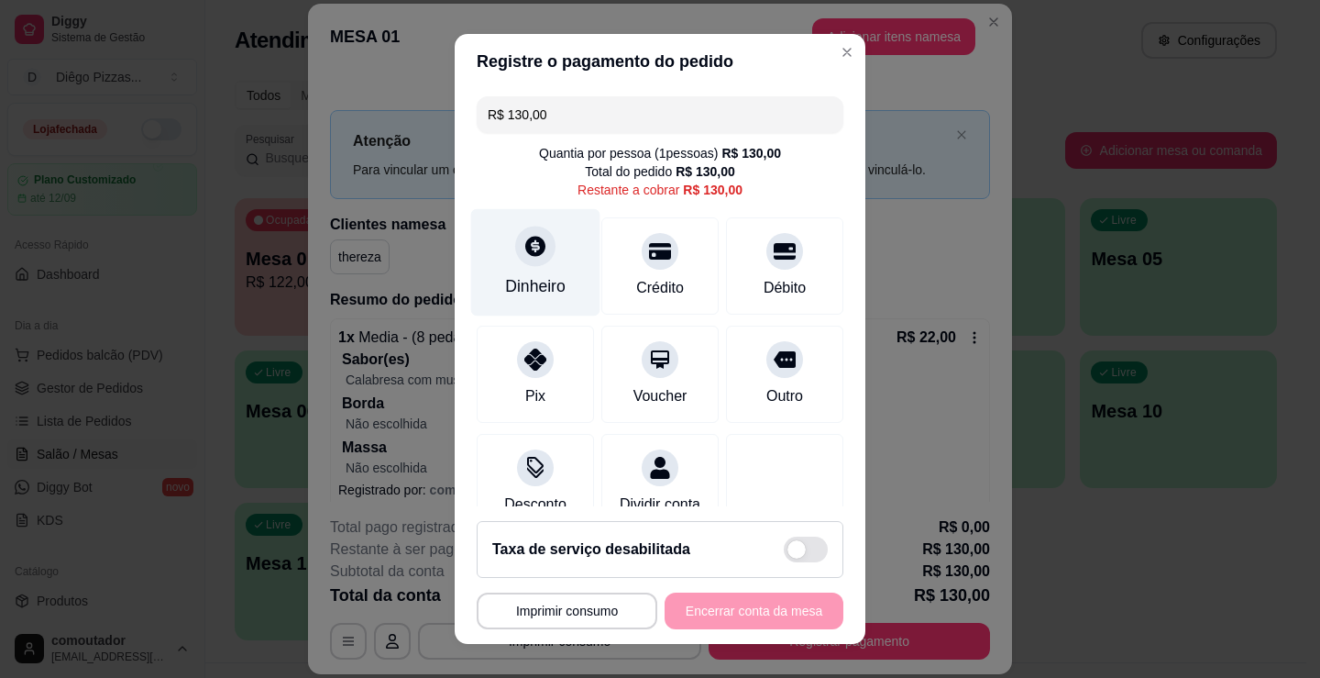
drag, startPoint x: 522, startPoint y: 289, endPoint x: 544, endPoint y: 290, distance: 22.0
click at [544, 290] on div "Dinheiro" at bounding box center [535, 286] width 61 height 24
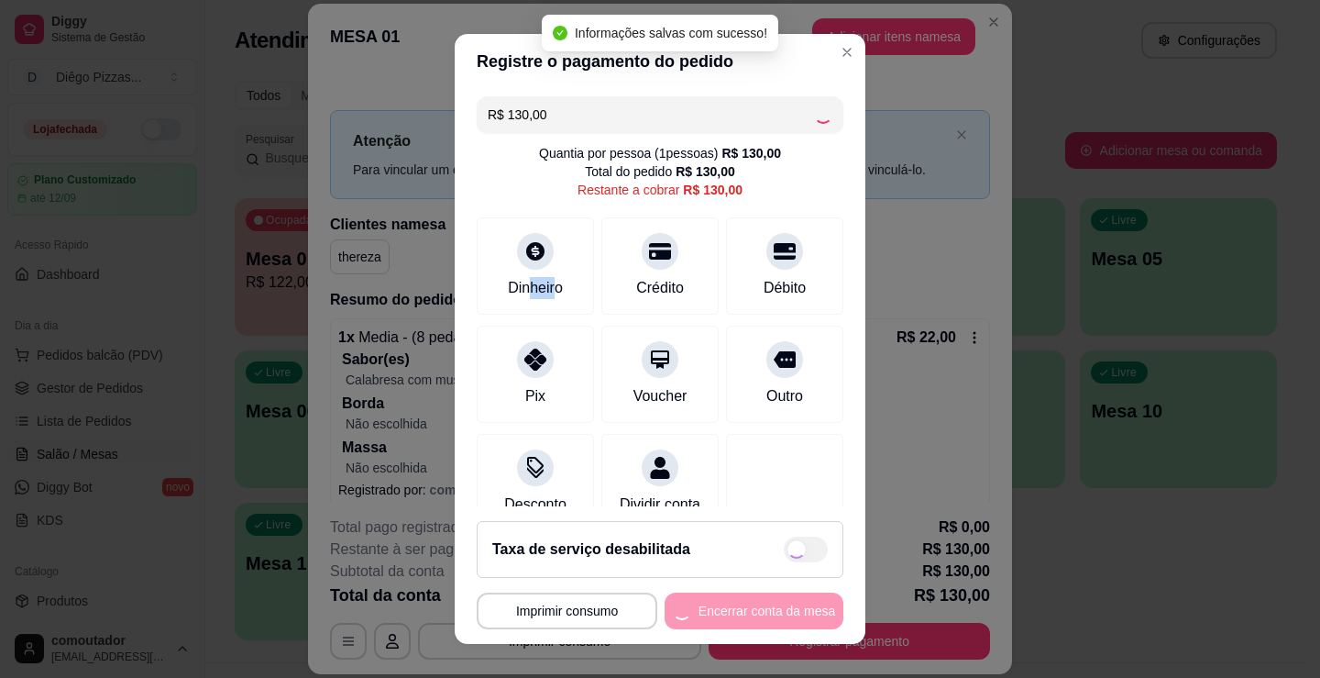
type input "R$ 0,00"
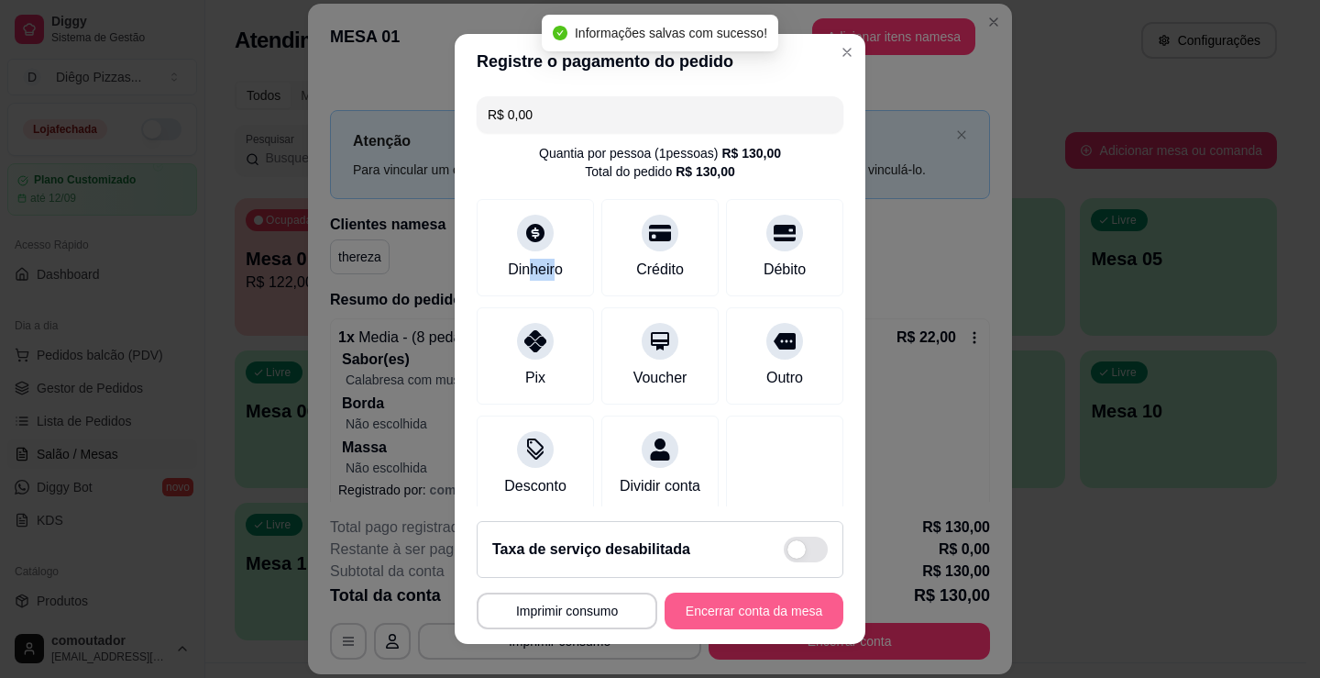
click at [713, 602] on button "Encerrar conta da mesa" at bounding box center [754, 610] width 179 height 37
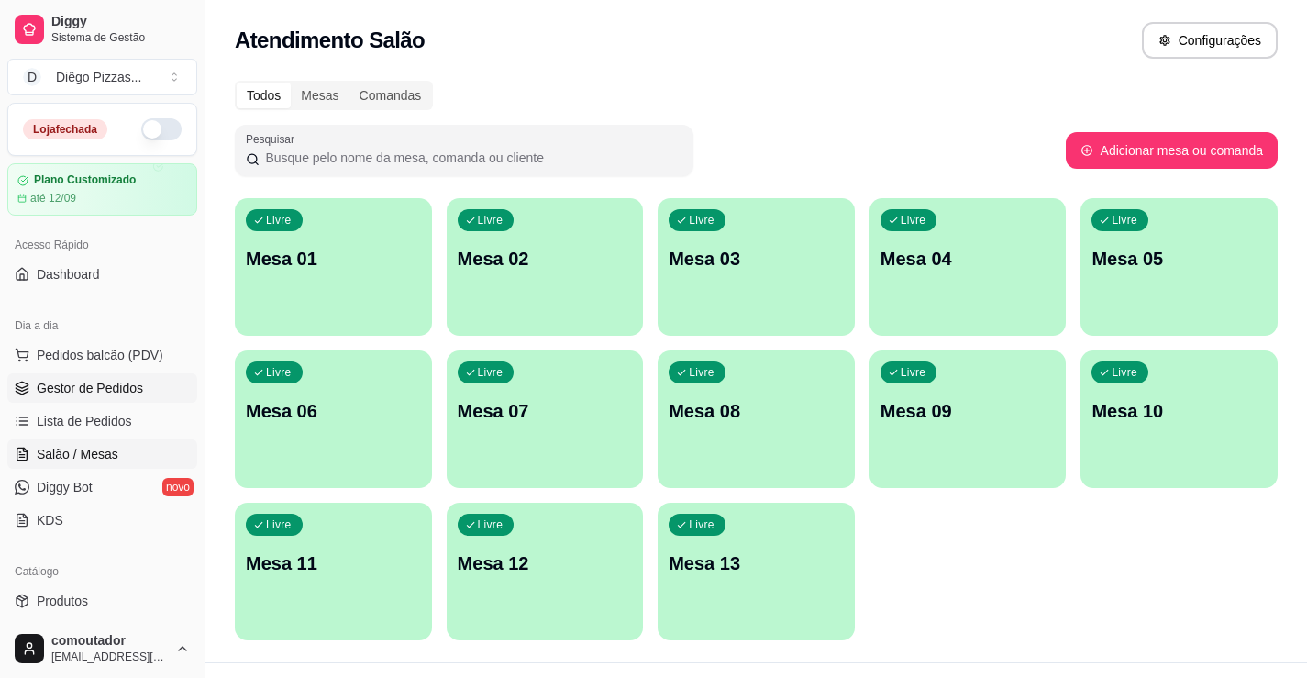
click at [136, 383] on span "Gestor de Pedidos" at bounding box center [90, 388] width 106 height 18
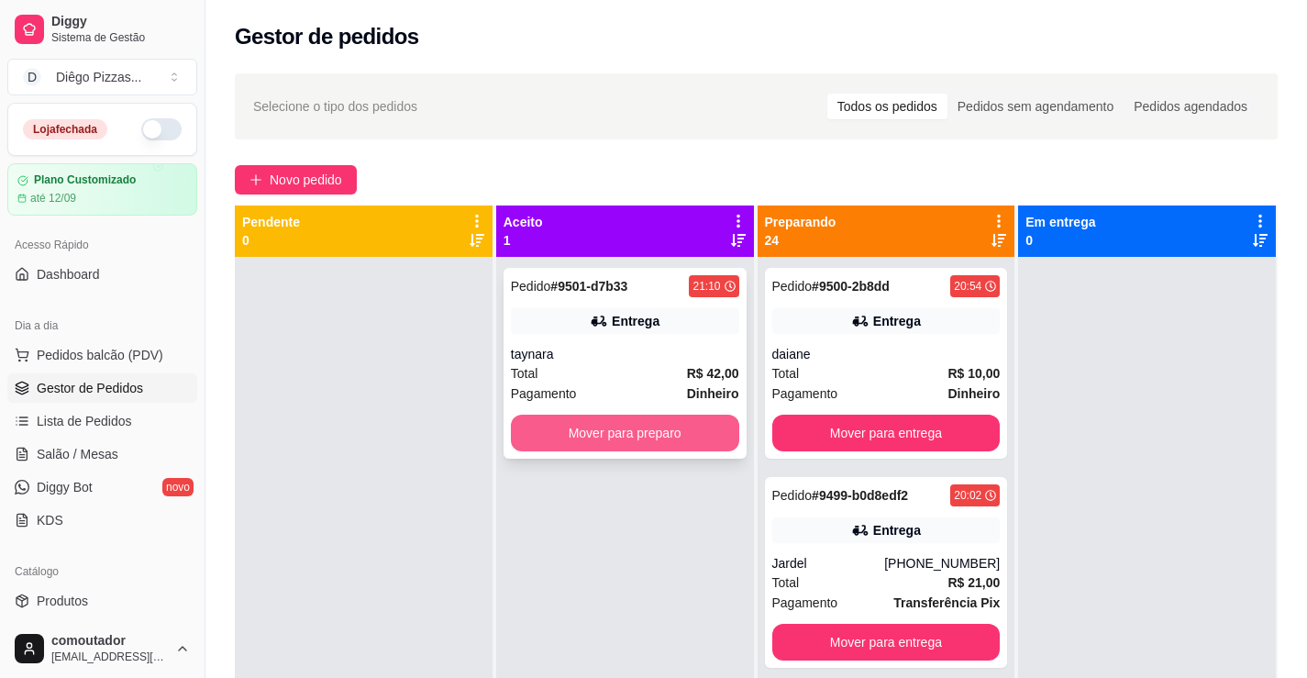
click at [680, 416] on button "Mover para preparo" at bounding box center [625, 432] width 228 height 37
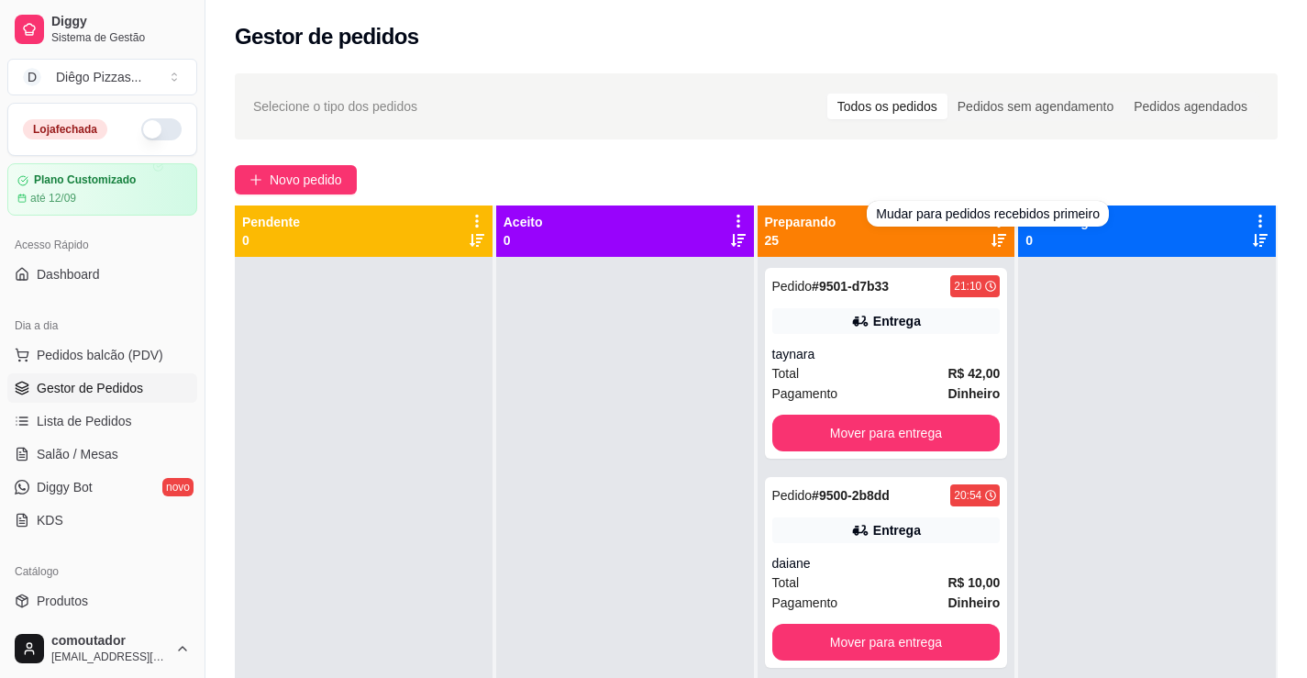
click at [989, 224] on div "Mudar para pedidos recebidos primeiro" at bounding box center [988, 214] width 242 height 26
click at [903, 225] on div "Mudar para pedidos recebidos primeiro" at bounding box center [988, 214] width 242 height 26
click at [945, 261] on div "Pedido # 9501-d7b33 21:10 Entrega taynara Total R$ 42,00 Pagamento Dinheiro Mov…" at bounding box center [886, 596] width 258 height 678
click at [960, 353] on div "taynara" at bounding box center [886, 354] width 228 height 18
click at [990, 221] on icon at bounding box center [998, 221] width 17 height 17
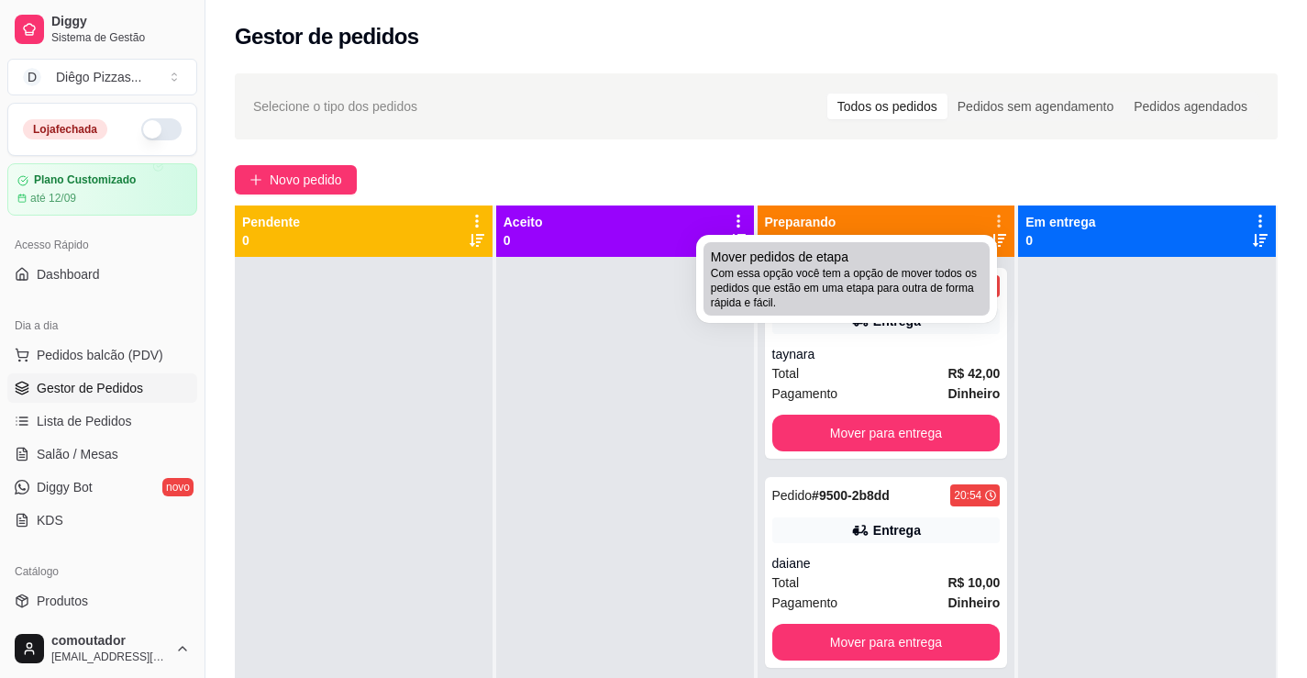
click at [889, 264] on div "Mover pedidos de etapa Com essa opção você tem a opção de mover todos os pedido…" at bounding box center [846, 279] width 271 height 62
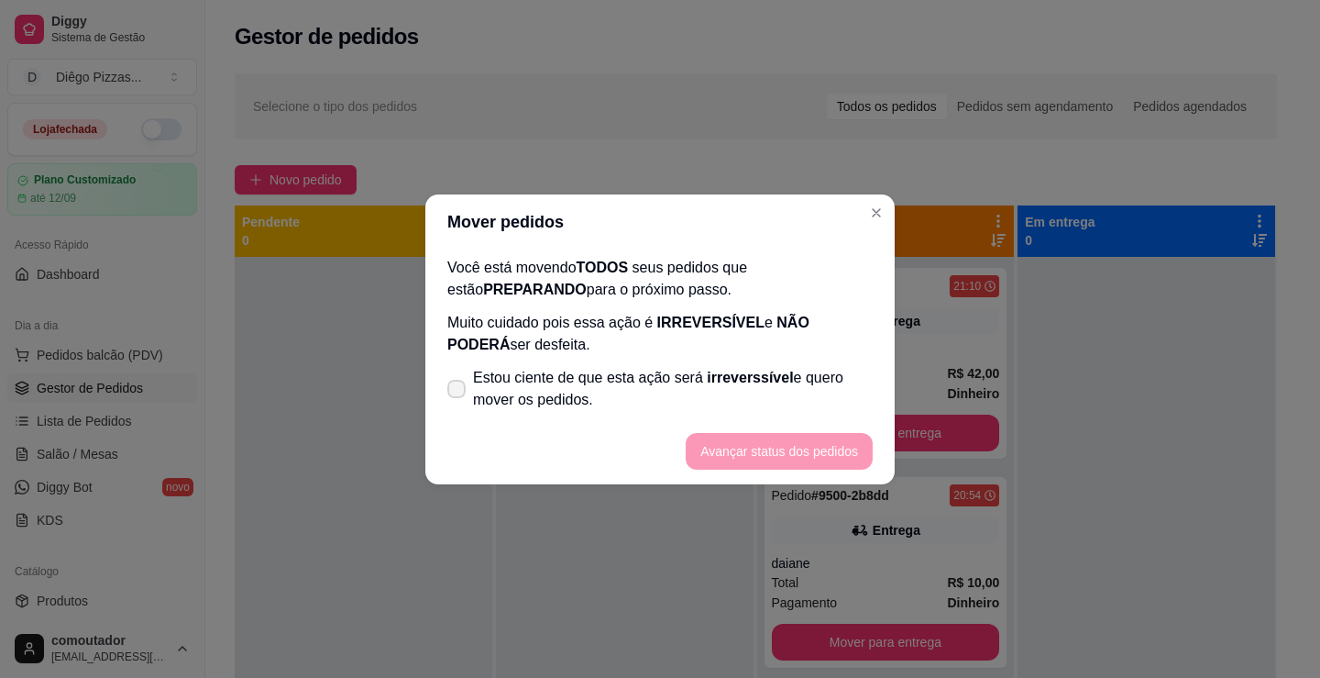
click at [783, 387] on span "Estou ciente de que esta ação será irreverssível e quero mover os pedidos." at bounding box center [673, 389] width 400 height 44
click at [458, 392] on input "Estou ciente de que esta ação será irreverssível e quero mover os pedidos." at bounding box center [453, 398] width 12 height 12
checkbox input "true"
click at [783, 458] on button "Avançar status dos pedidos" at bounding box center [779, 451] width 187 height 37
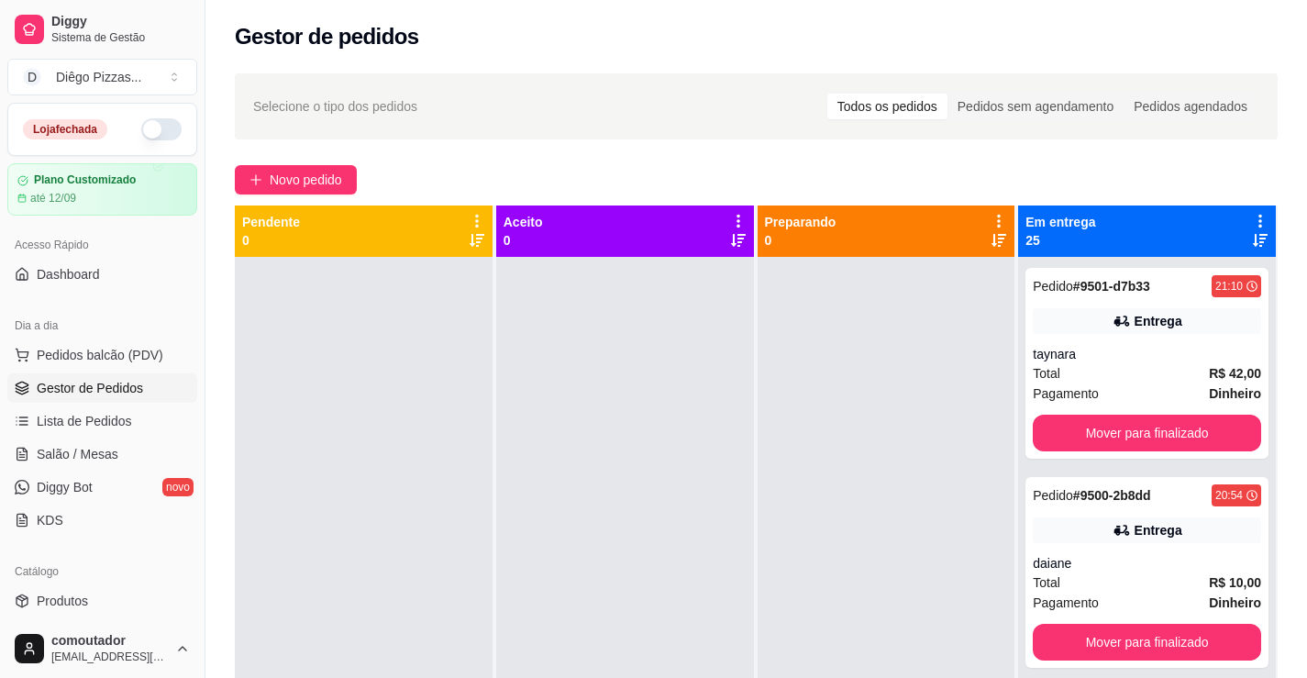
click at [1252, 219] on icon at bounding box center [1260, 221] width 17 height 17
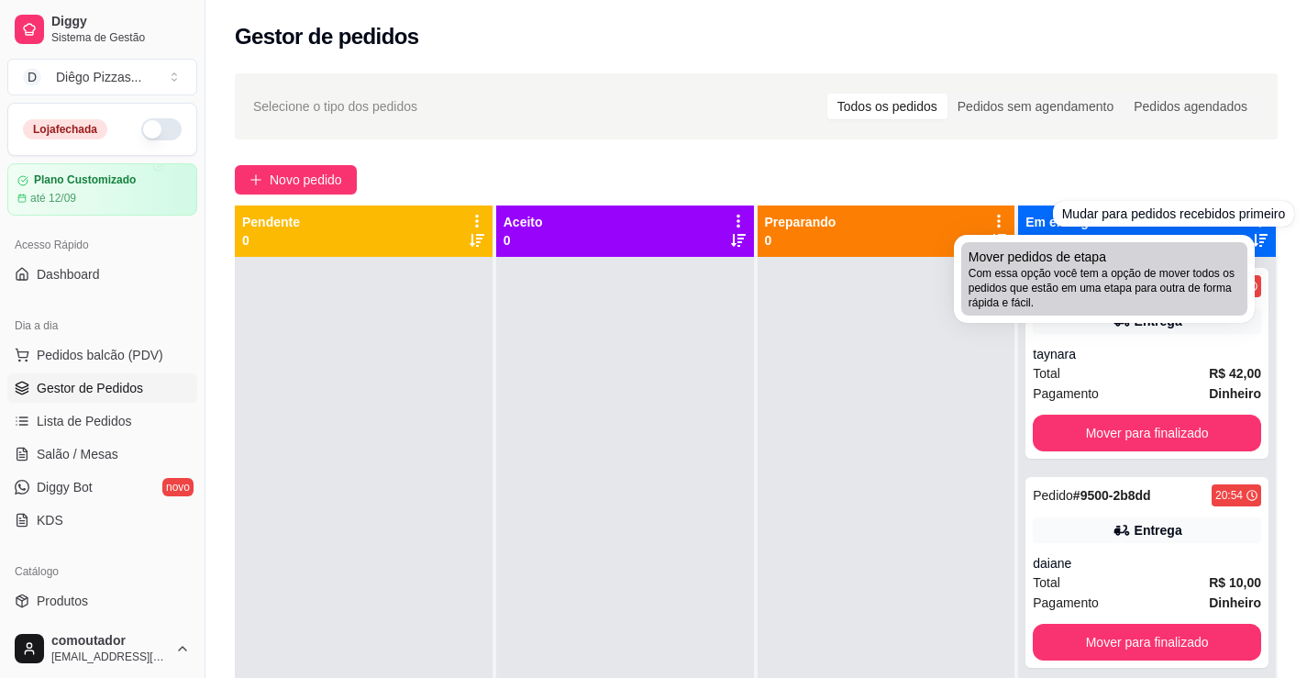
click at [1074, 293] on span "Com essa opção você tem a opção de mover todos os pedidos que estão em uma etap…" at bounding box center [1103, 288] width 271 height 44
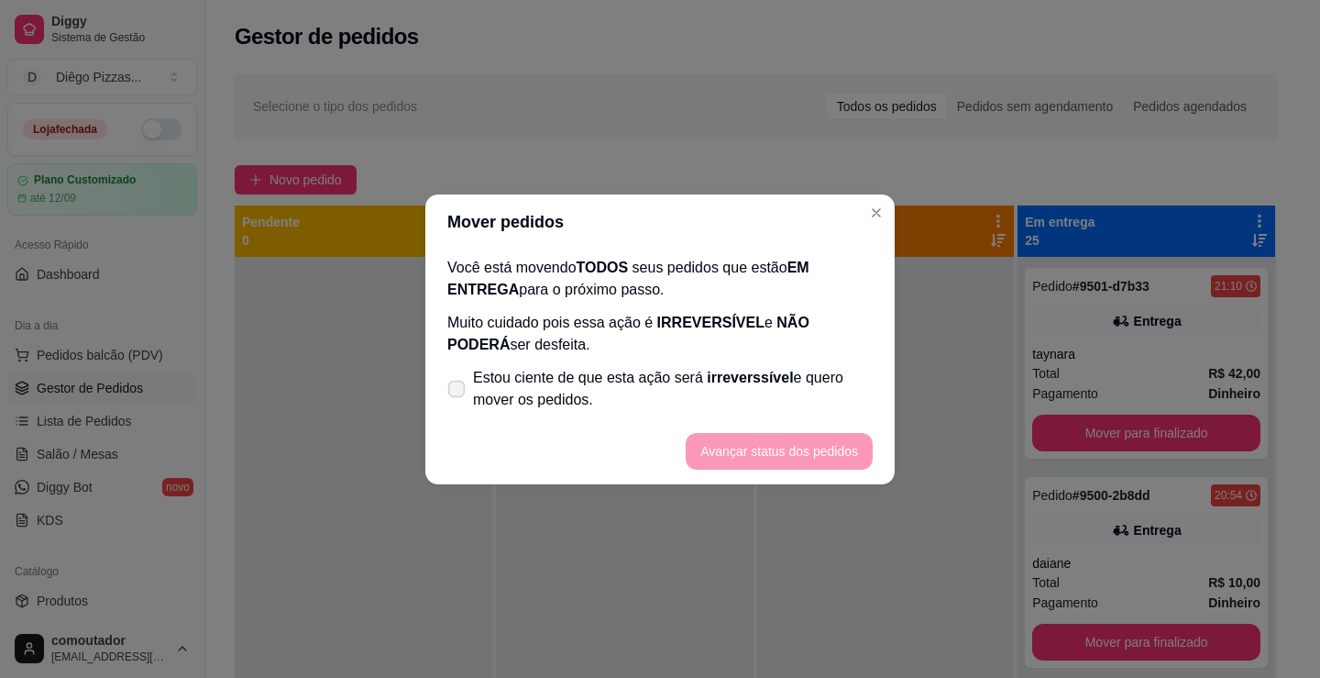
click at [539, 381] on span "Estou ciente de que esta ação será irreverssível e quero mover os pedidos." at bounding box center [673, 389] width 400 height 44
click at [458, 392] on input "Estou ciente de que esta ação será irreverssível e quero mover os pedidos." at bounding box center [453, 398] width 12 height 12
checkbox input "true"
click at [736, 439] on button "Avançar status dos pedidos" at bounding box center [779, 451] width 187 height 37
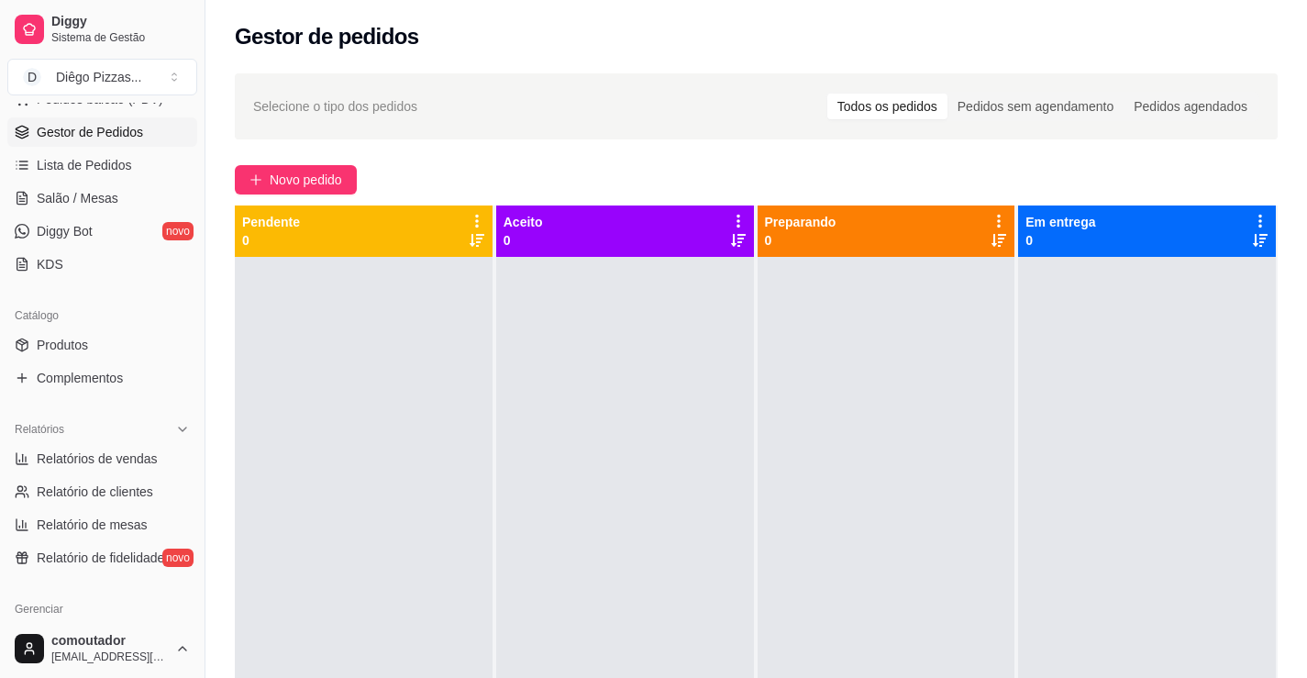
scroll to position [275, 0]
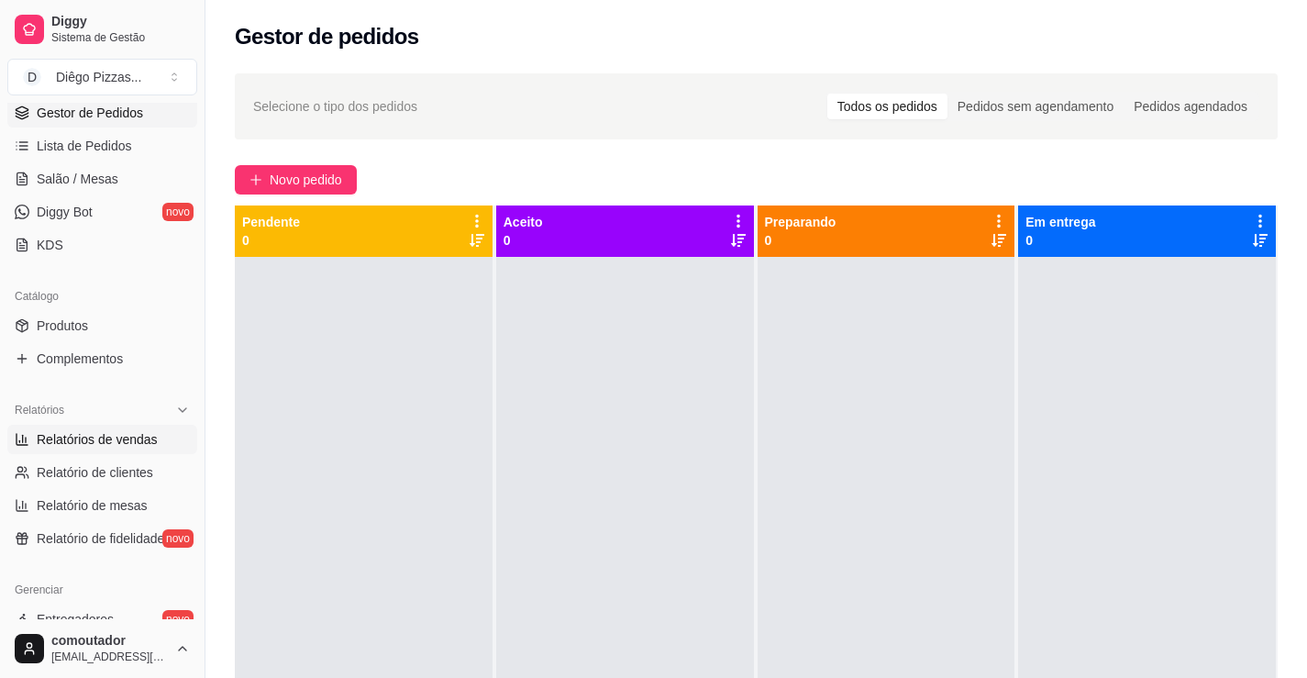
click at [94, 449] on link "Relatórios de vendas" at bounding box center [102, 439] width 190 height 29
select select "ALL"
select select "0"
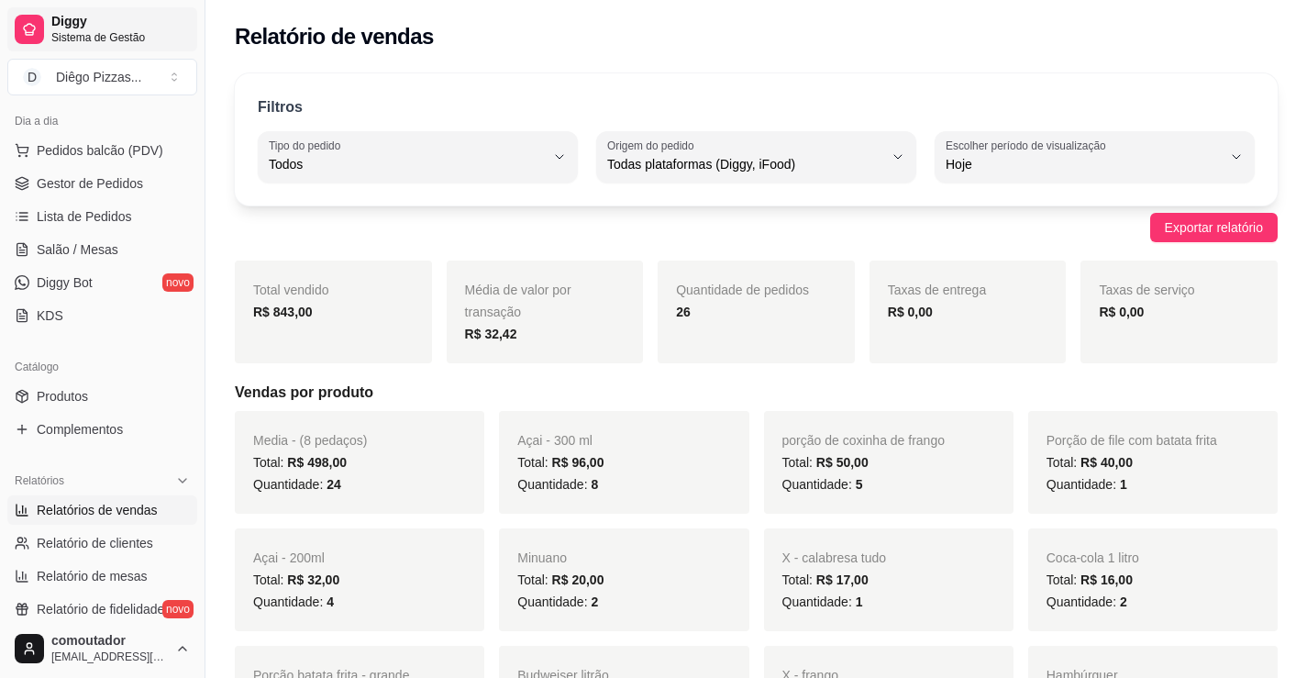
scroll to position [183, 0]
